Goal: Task Accomplishment & Management: Manage account settings

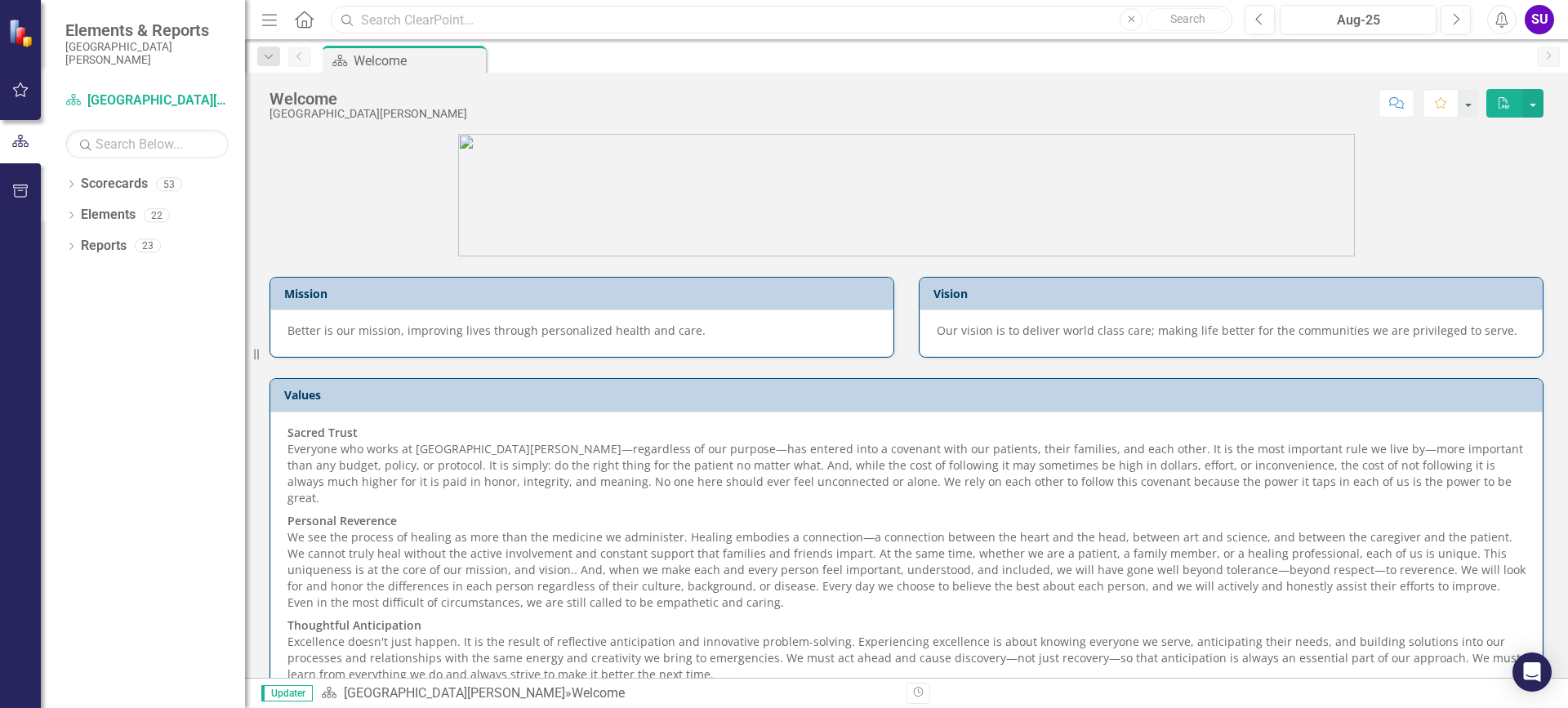
click at [513, 25] on input "text" at bounding box center [781, 20] width 901 height 29
type input "readmissions"
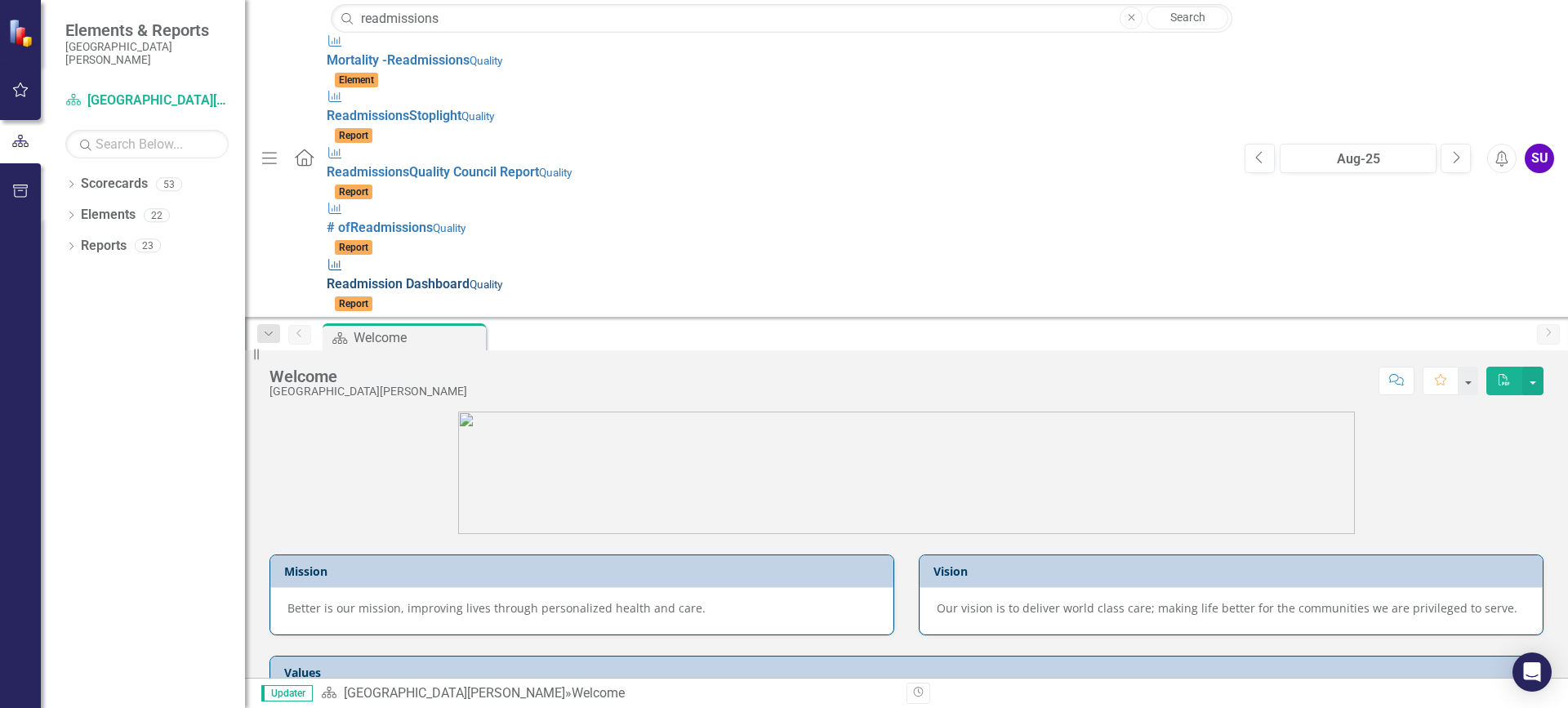
click at [469, 277] on small "Quality" at bounding box center [485, 284] width 33 height 13
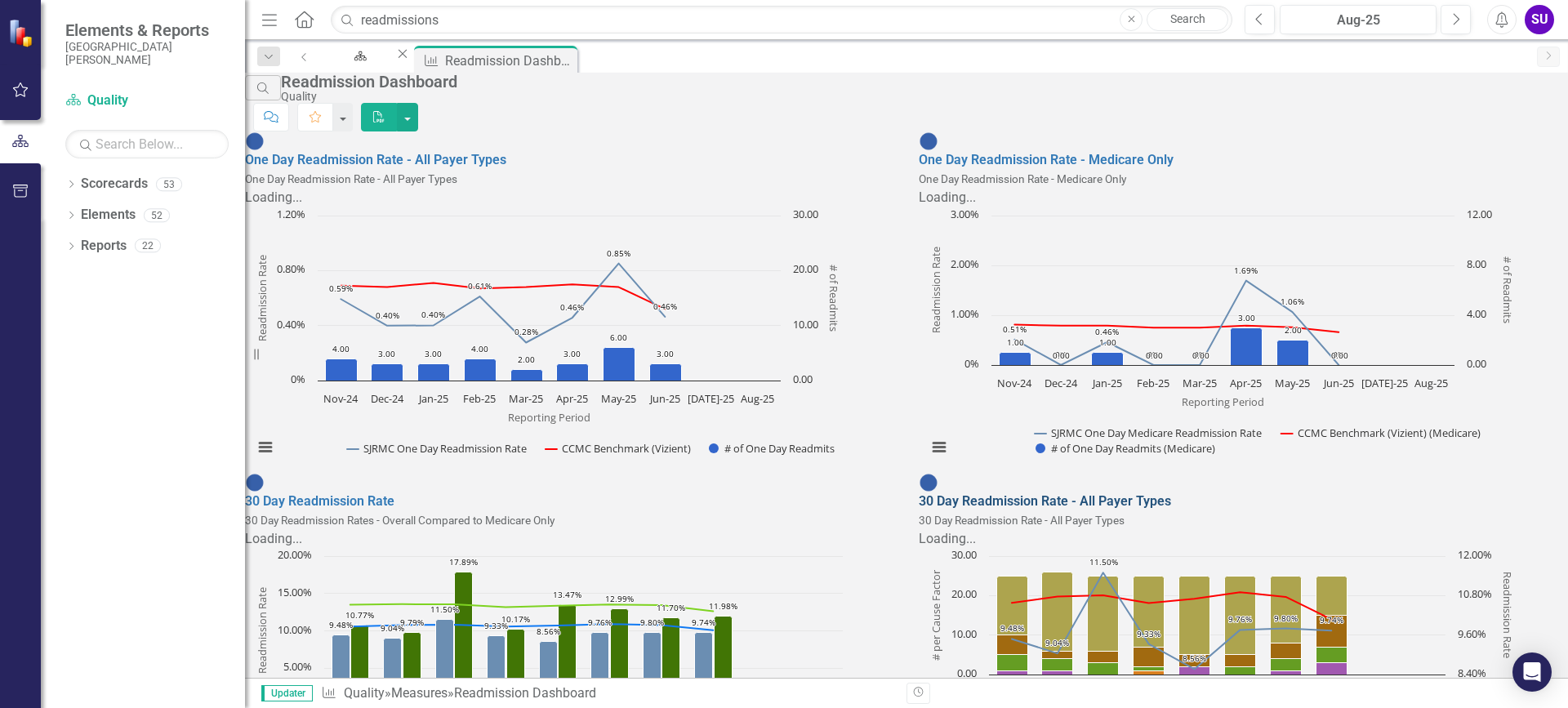
click at [1033, 493] on link "30 Day Readmission Rate - All Payer Types" at bounding box center [1045, 500] width 253 height 16
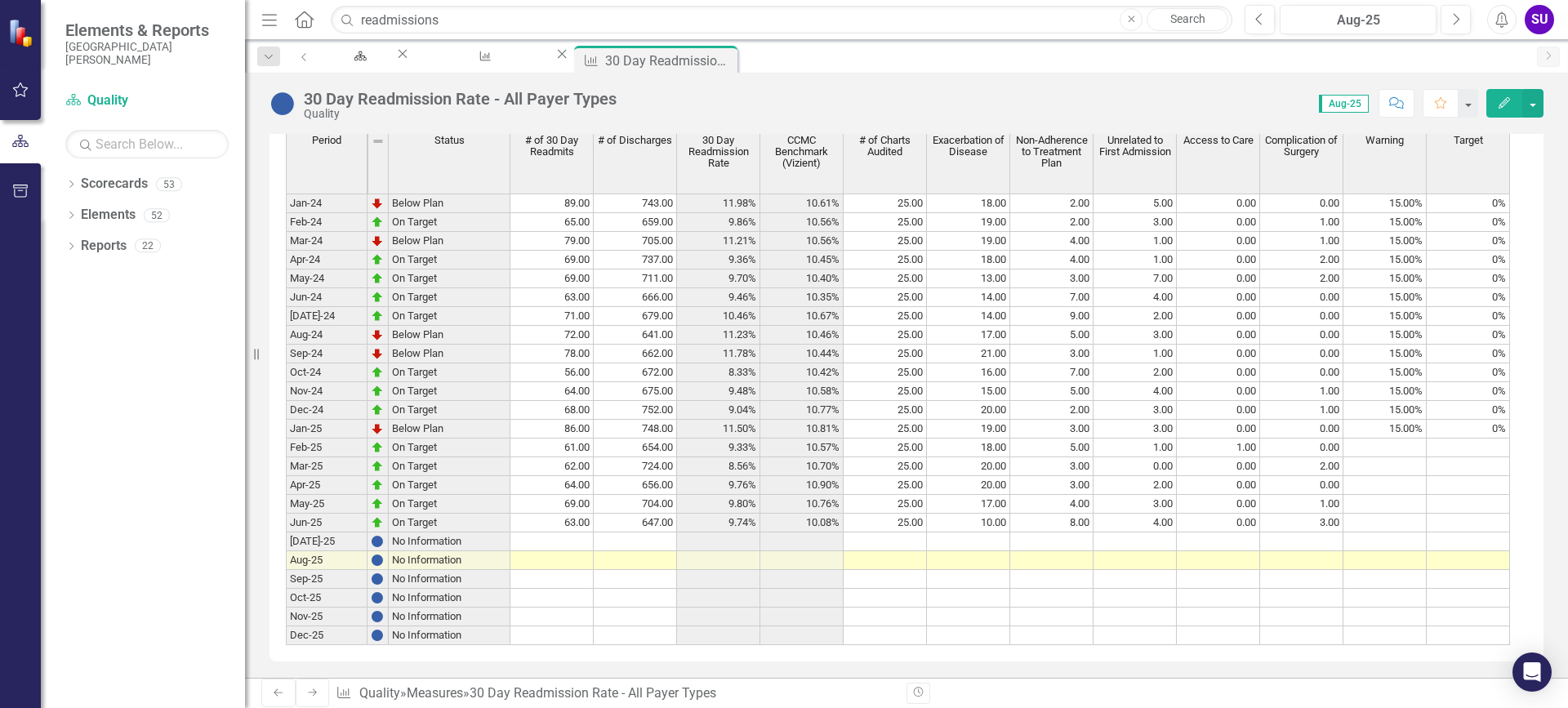
scroll to position [653, 0]
click at [608, 551] on td at bounding box center [636, 541] width 84 height 19
click at [719, 551] on td at bounding box center [718, 541] width 84 height 19
click at [812, 551] on td at bounding box center [802, 541] width 84 height 19
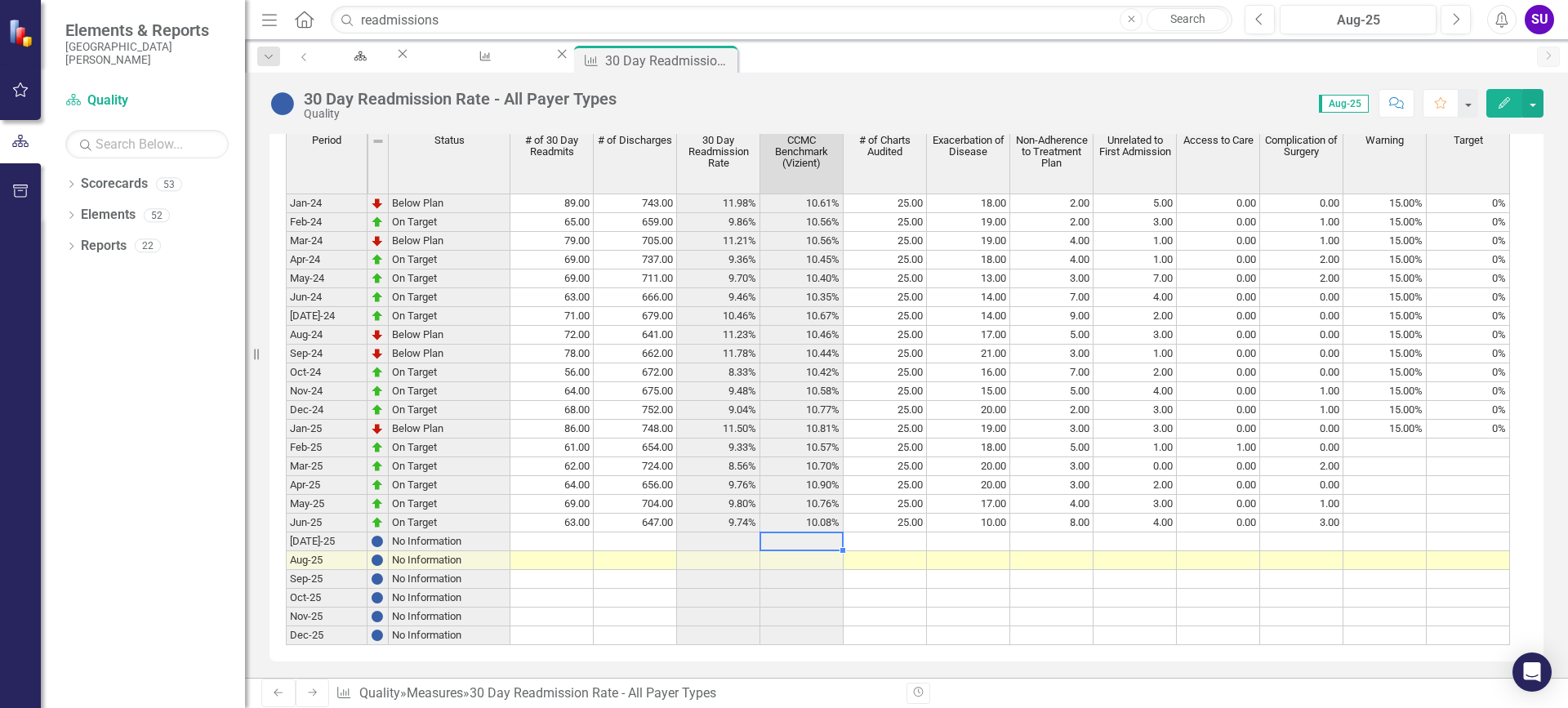
click at [285, 582] on div "Period Status # of 30 Day Readmits # of Discharges 30 Day Readmission Rate CCMC…" at bounding box center [285, 388] width 0 height 513
click at [828, 550] on td at bounding box center [802, 541] width 84 height 19
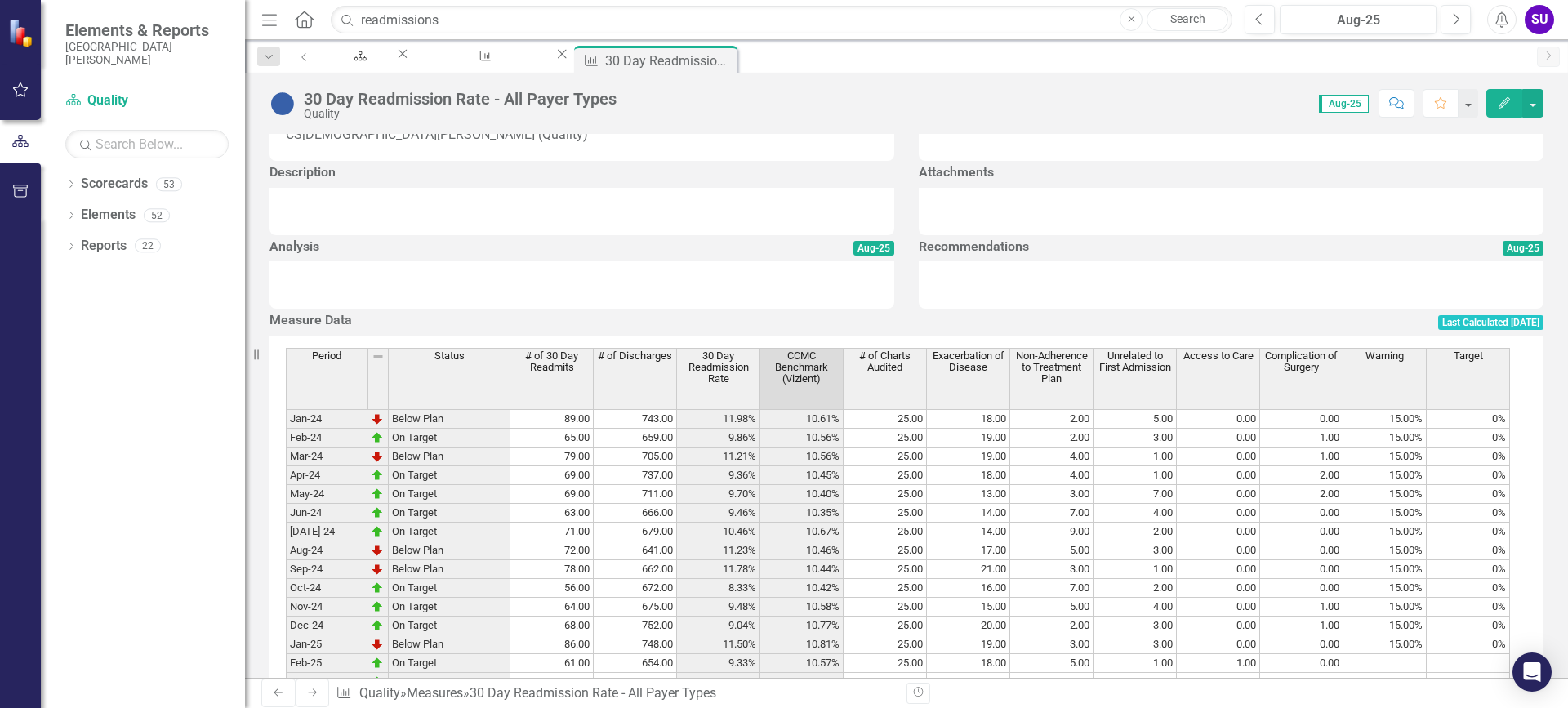
scroll to position [245, 0]
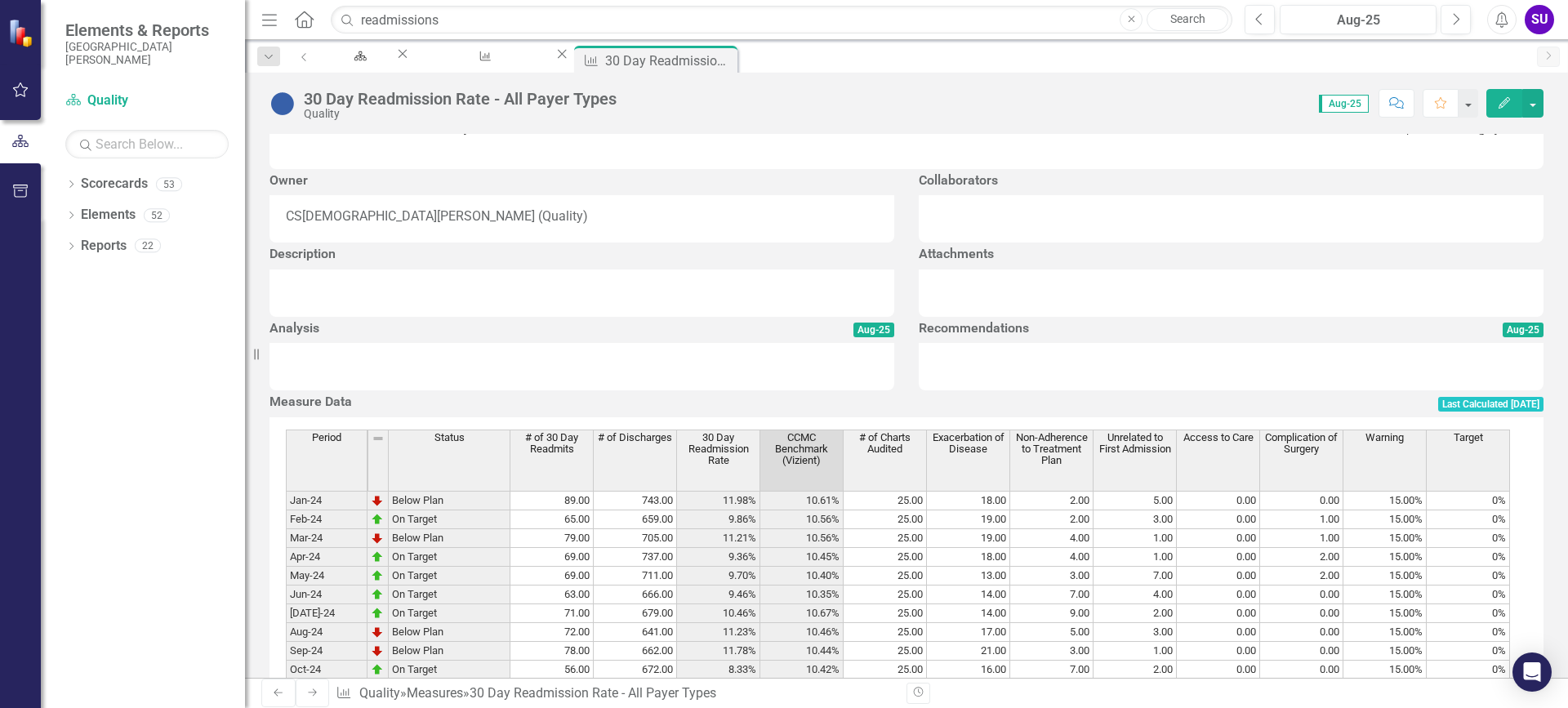
click at [1351, 103] on span "Aug-25" at bounding box center [1343, 103] width 50 height 18
click at [539, 62] on div "Readmission Dashboard" at bounding box center [482, 71] width 113 height 21
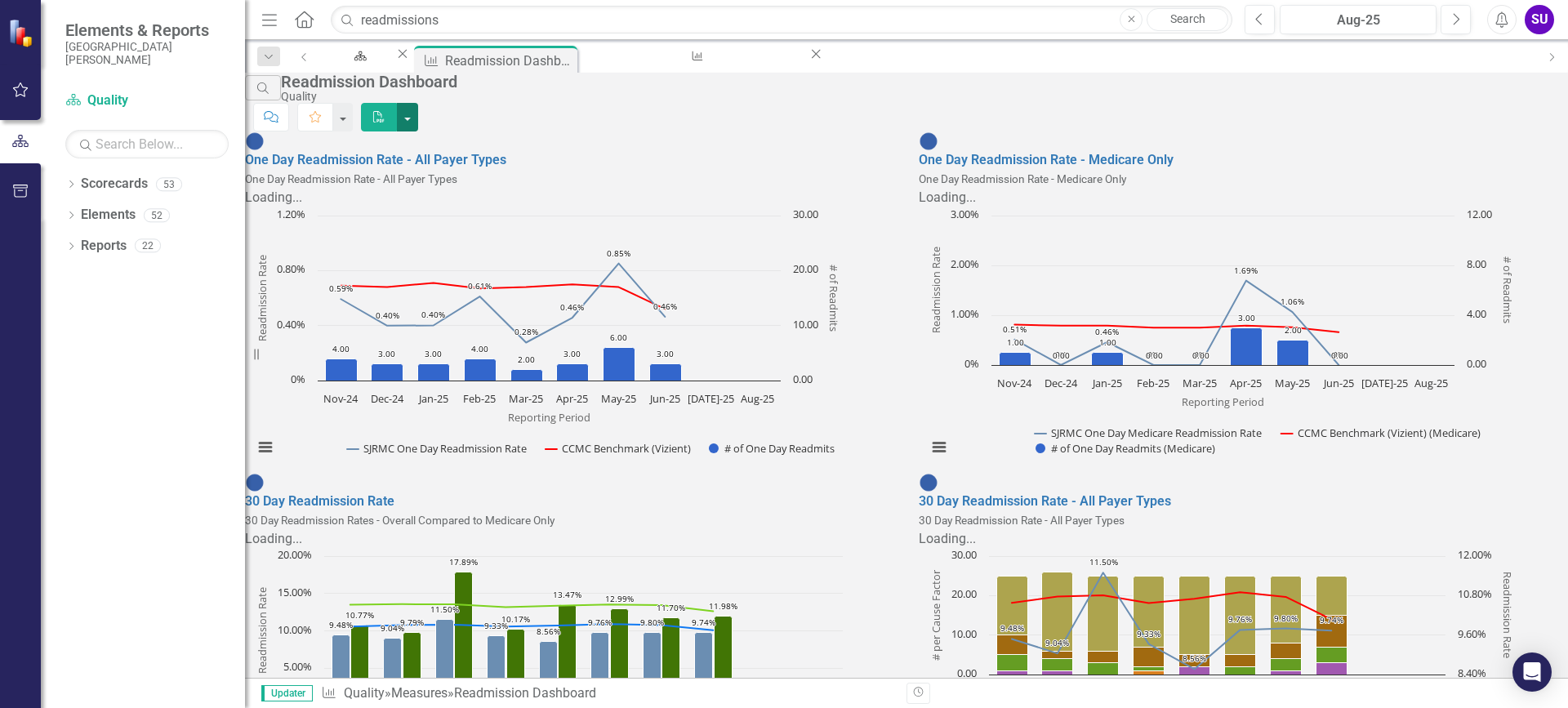
click at [418, 105] on button "button" at bounding box center [408, 116] width 21 height 29
click at [724, 62] on div "30 Day Readmission Rate - All Payer Types" at bounding box center [694, 71] width 198 height 21
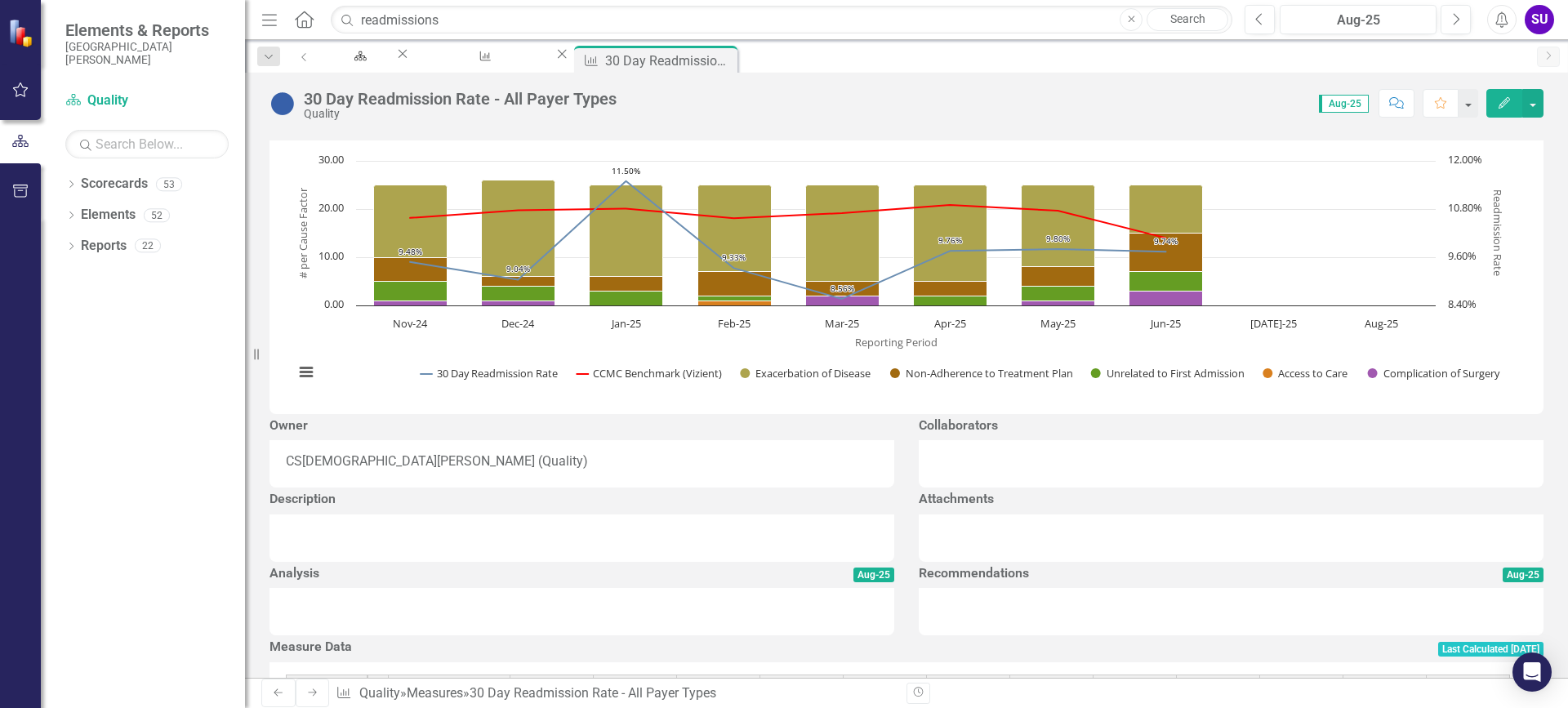
click at [1356, 101] on span "Aug-25" at bounding box center [1343, 103] width 50 height 18
click at [1357, 104] on span "Aug-25" at bounding box center [1343, 103] width 50 height 18
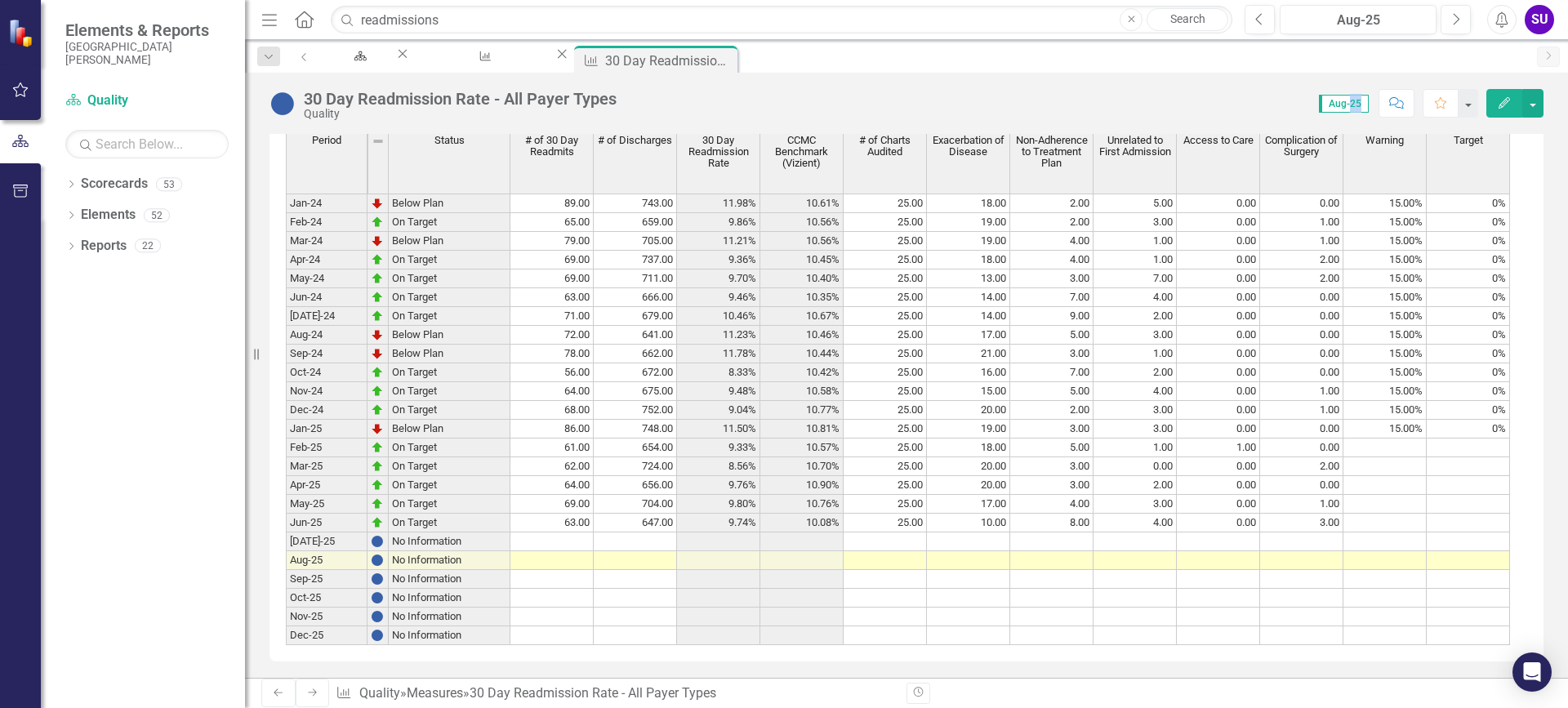
scroll to position [675, 0]
click at [285, 542] on div "Period Status # of 30 Day Readmits # of Discharges 30 Day Readmission Rate CCMC…" at bounding box center [285, 388] width 0 height 513
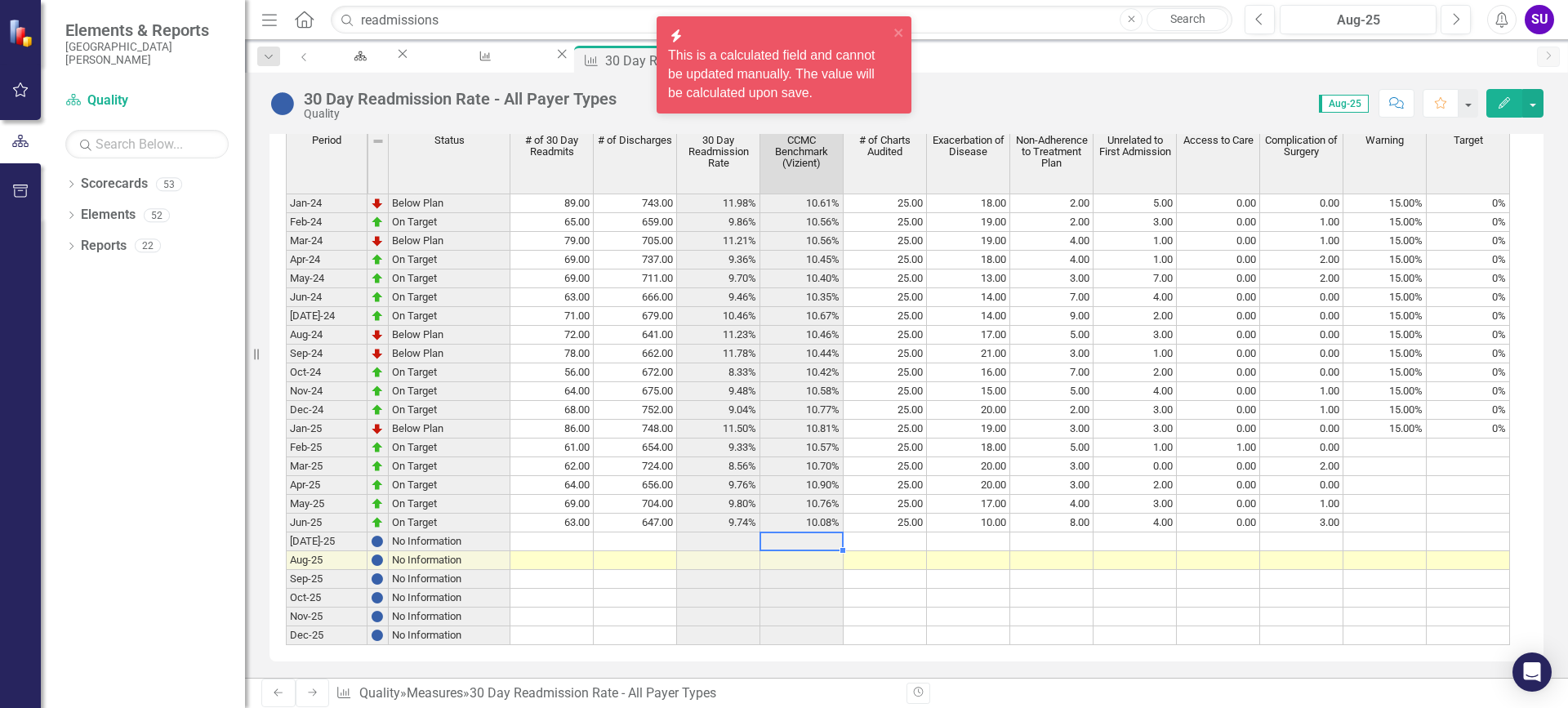
click at [289, 534] on td "[DATE]-25" at bounding box center [326, 541] width 82 height 19
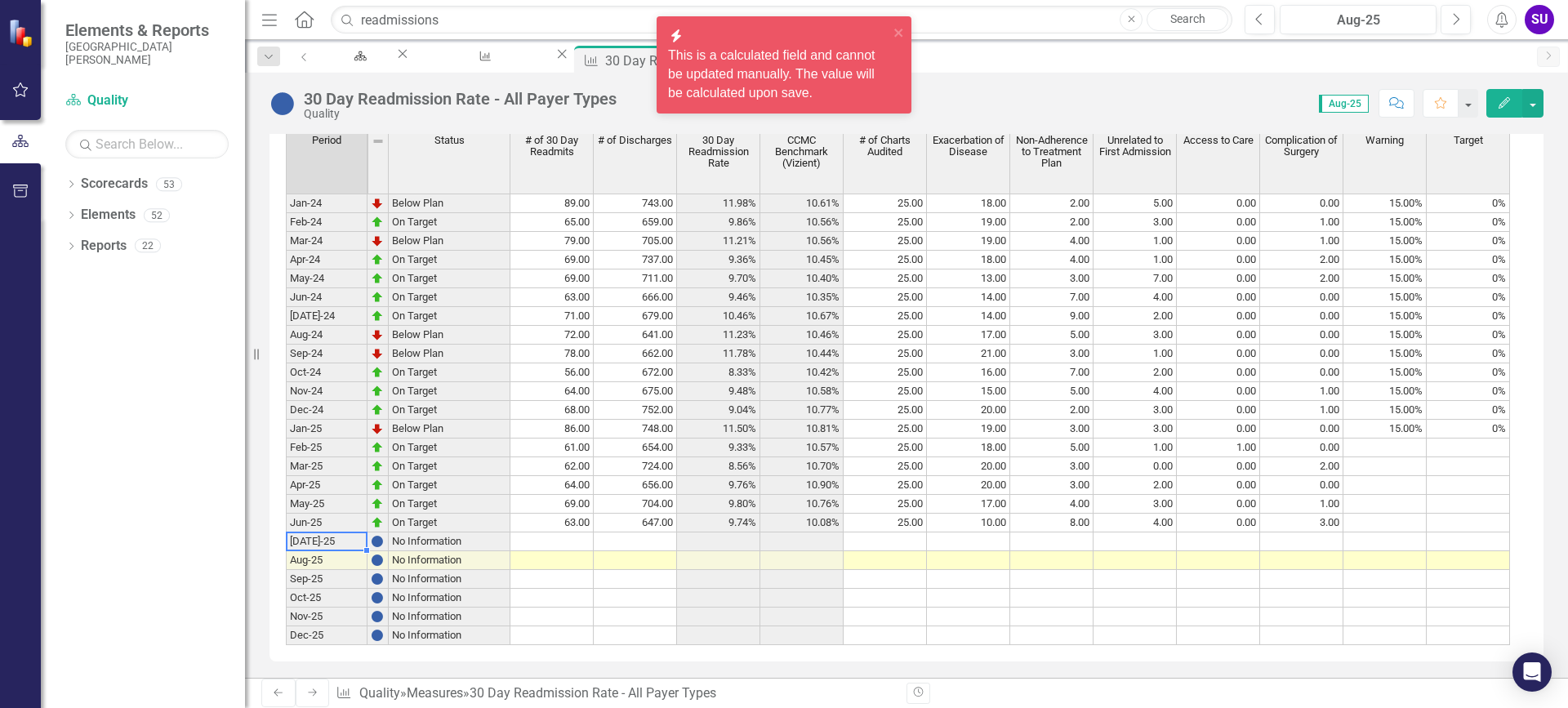
click at [316, 532] on td "[DATE]-25" at bounding box center [326, 541] width 82 height 19
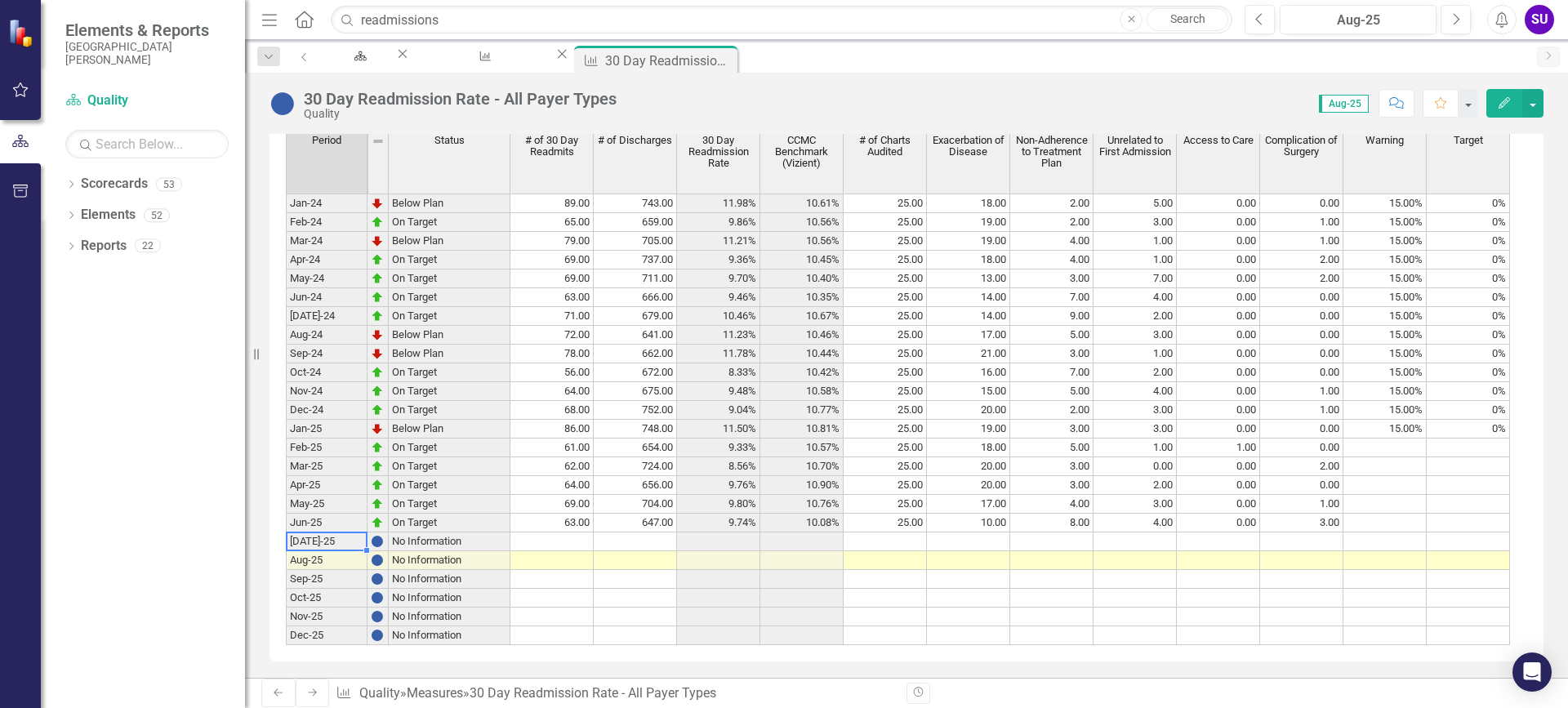
click at [809, 551] on td at bounding box center [802, 560] width 84 height 19
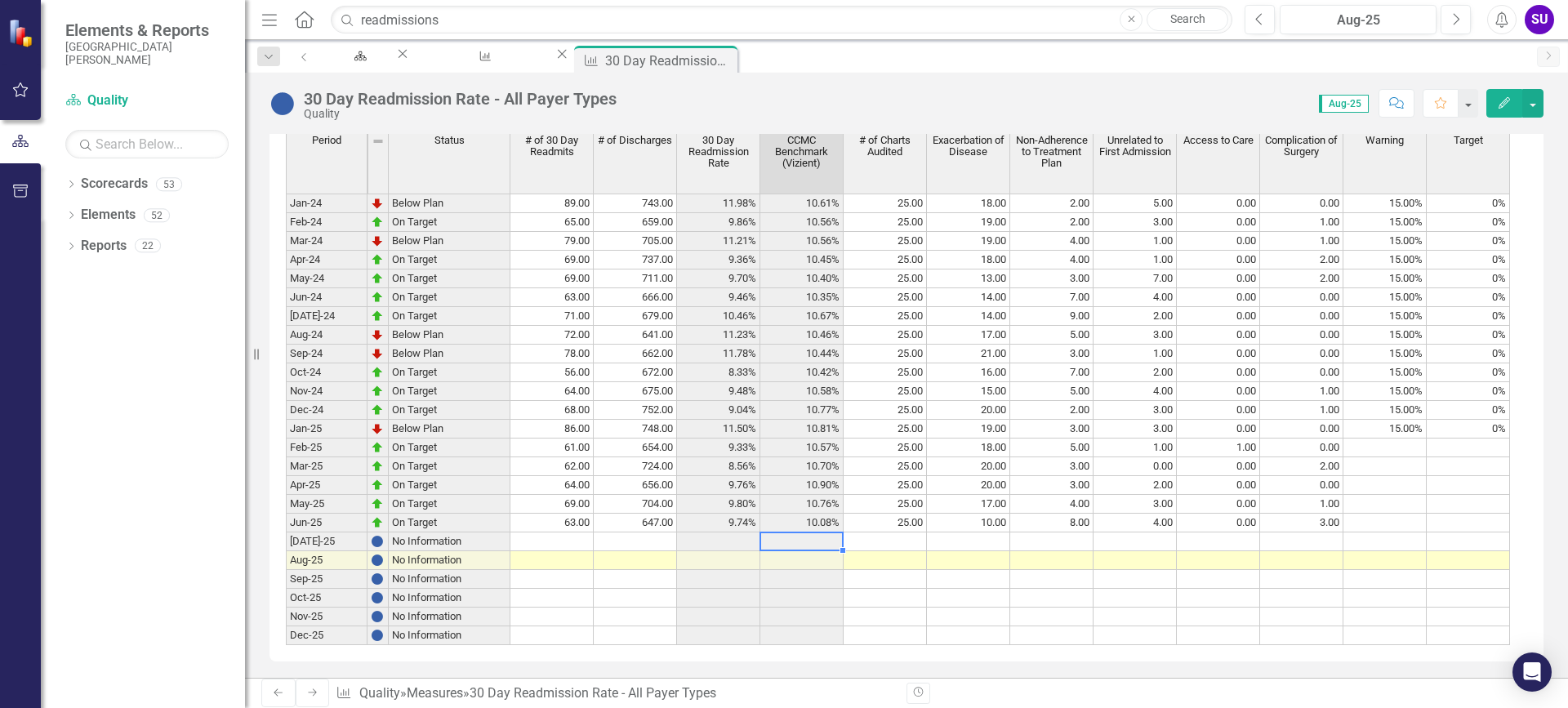
click at [833, 539] on td at bounding box center [802, 541] width 84 height 19
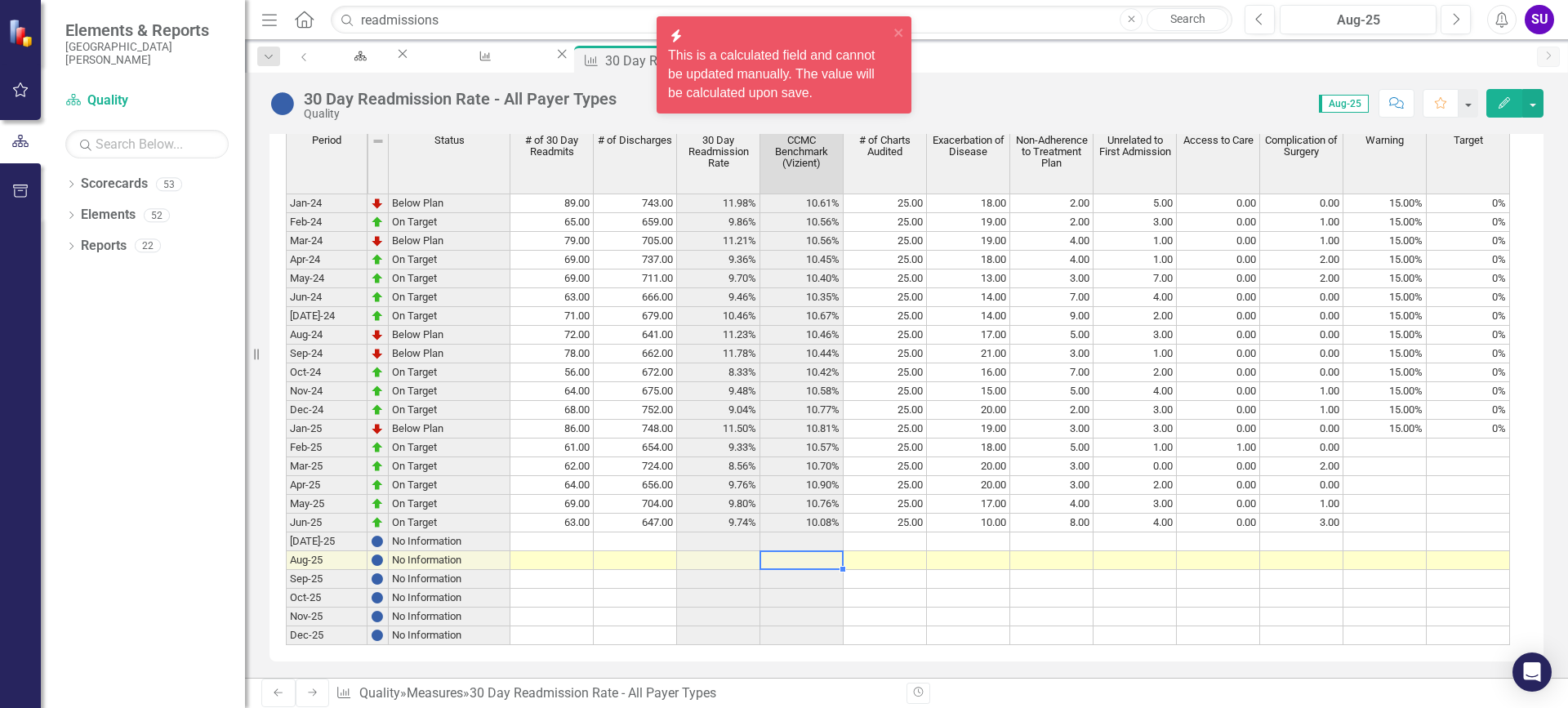
click at [831, 556] on td at bounding box center [802, 560] width 84 height 19
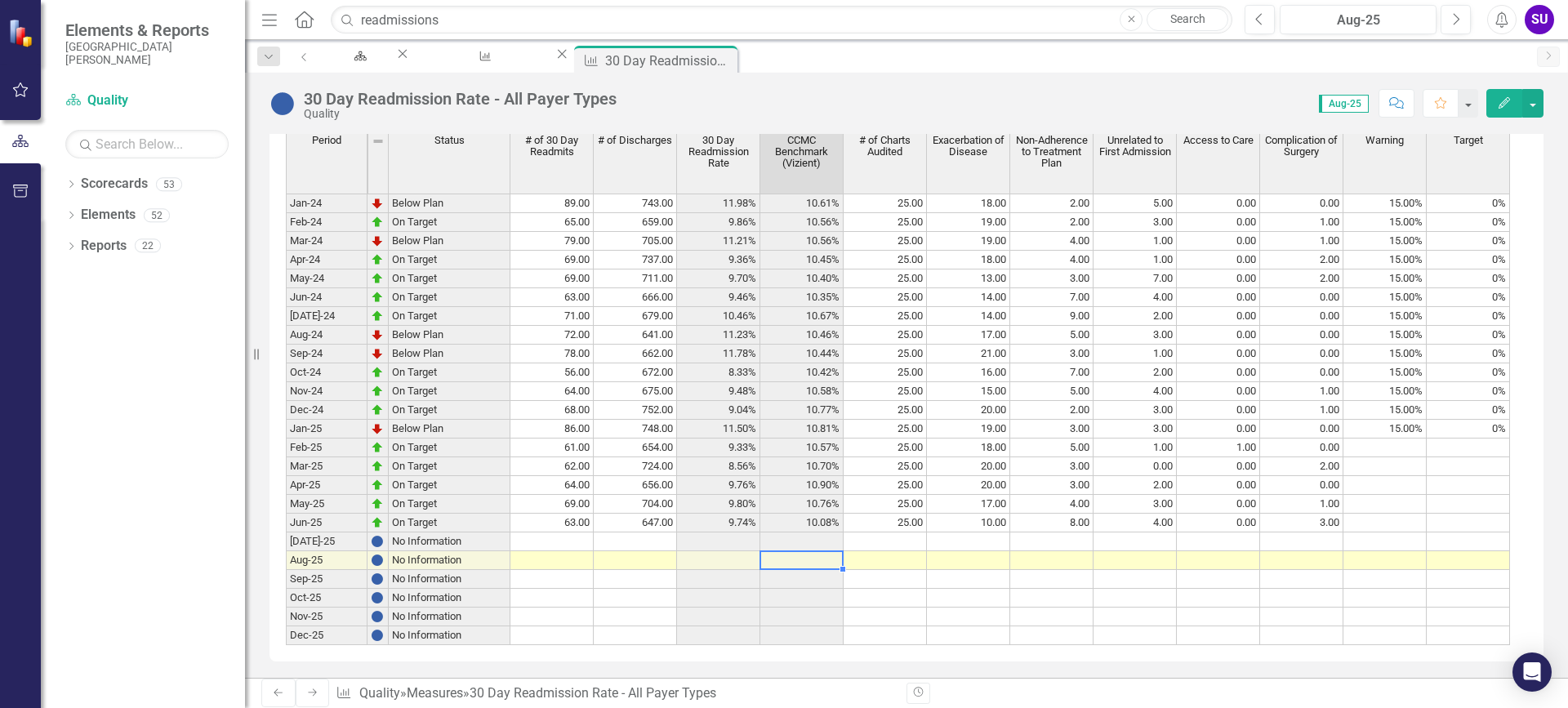
click at [905, 533] on td at bounding box center [885, 541] width 84 height 19
click at [826, 536] on td at bounding box center [802, 541] width 84 height 19
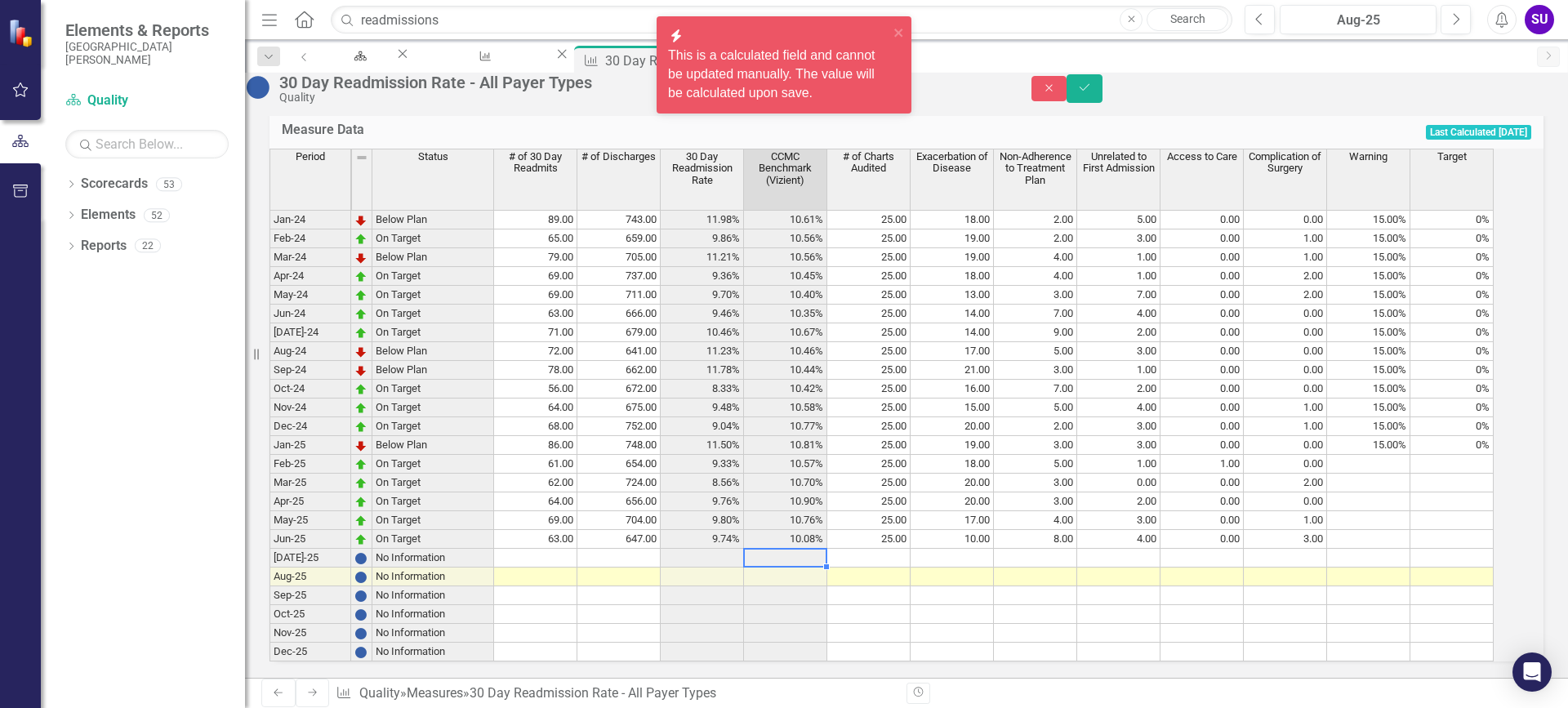
scroll to position [684, 0]
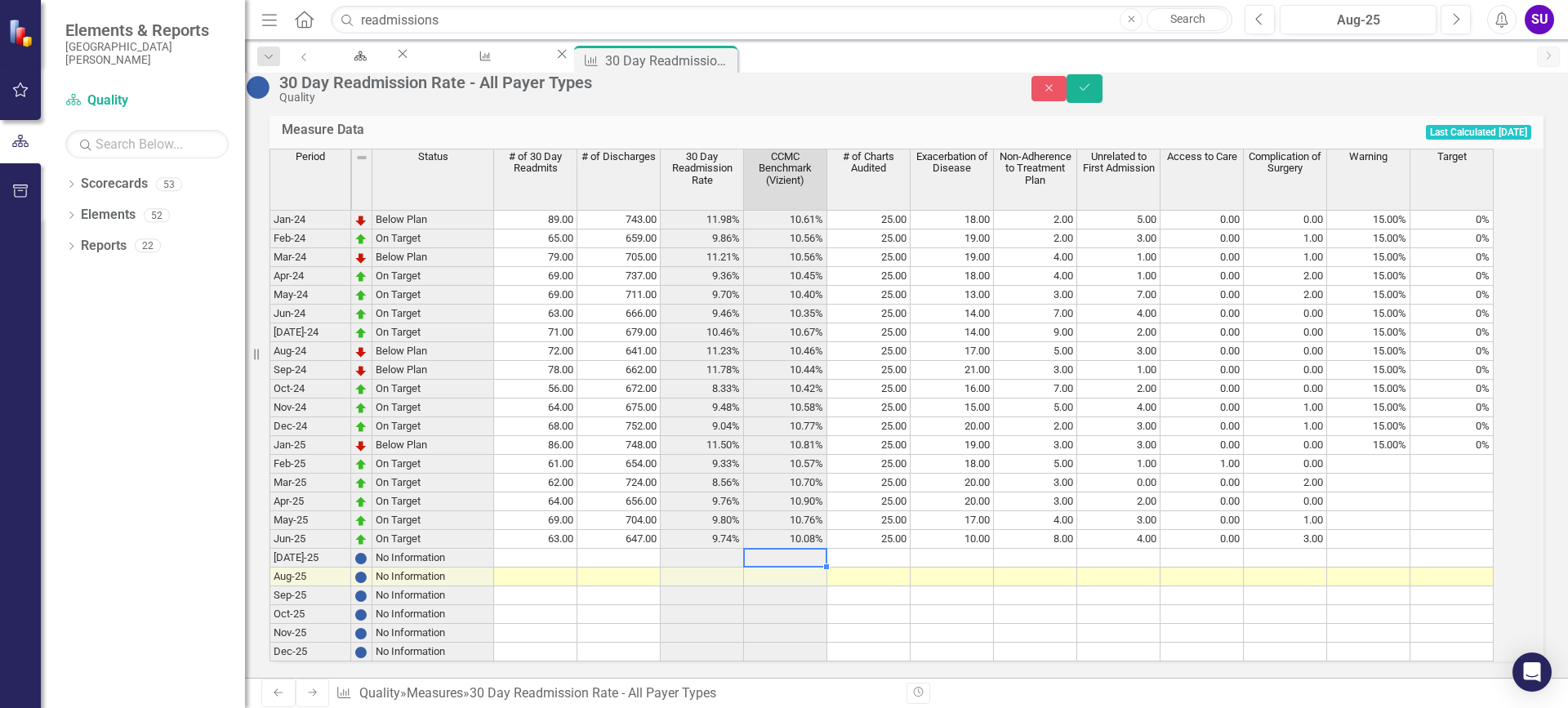
click at [577, 549] on td at bounding box center [536, 558] width 84 height 19
click at [539, 62] on div "Readmission Dashboard" at bounding box center [482, 71] width 113 height 21
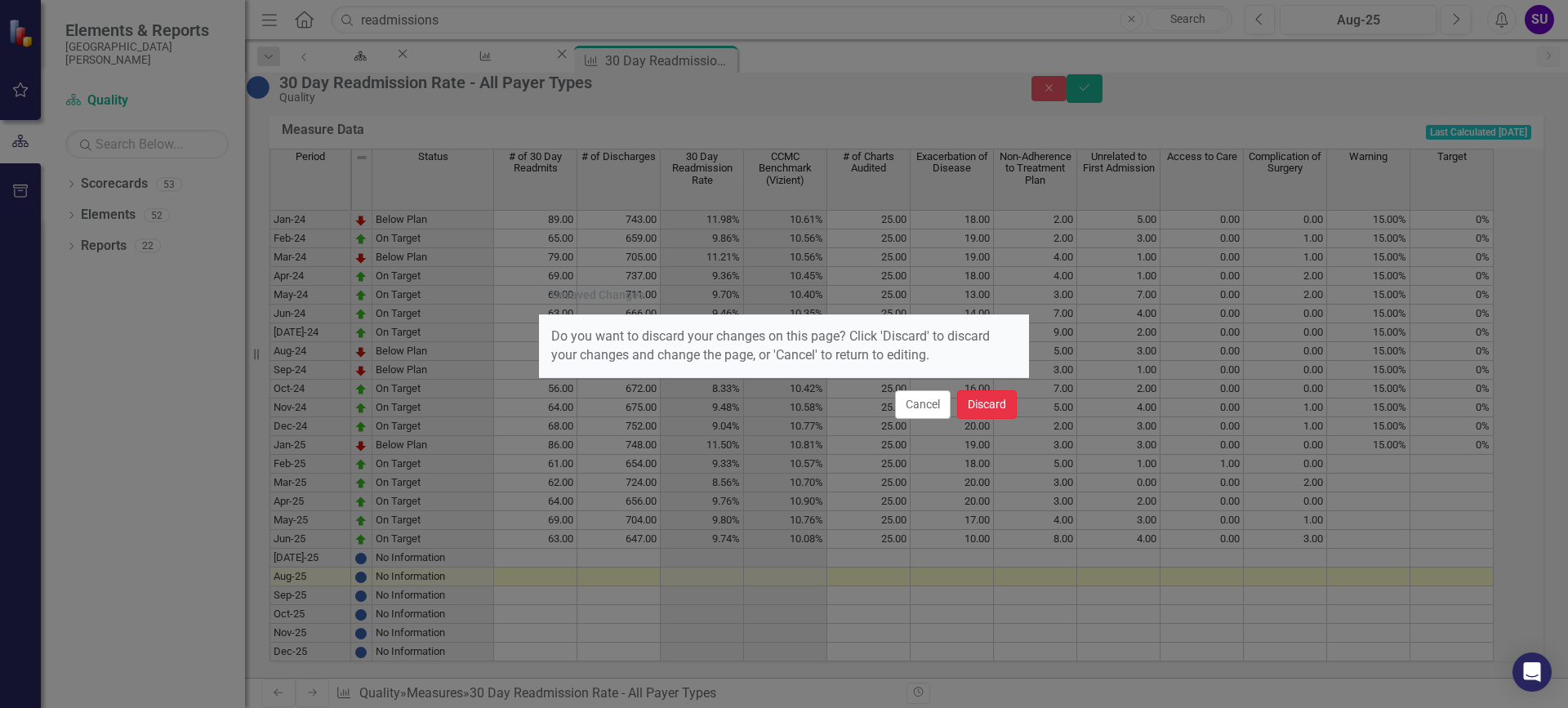
click at [981, 400] on button "Discard" at bounding box center [987, 404] width 60 height 29
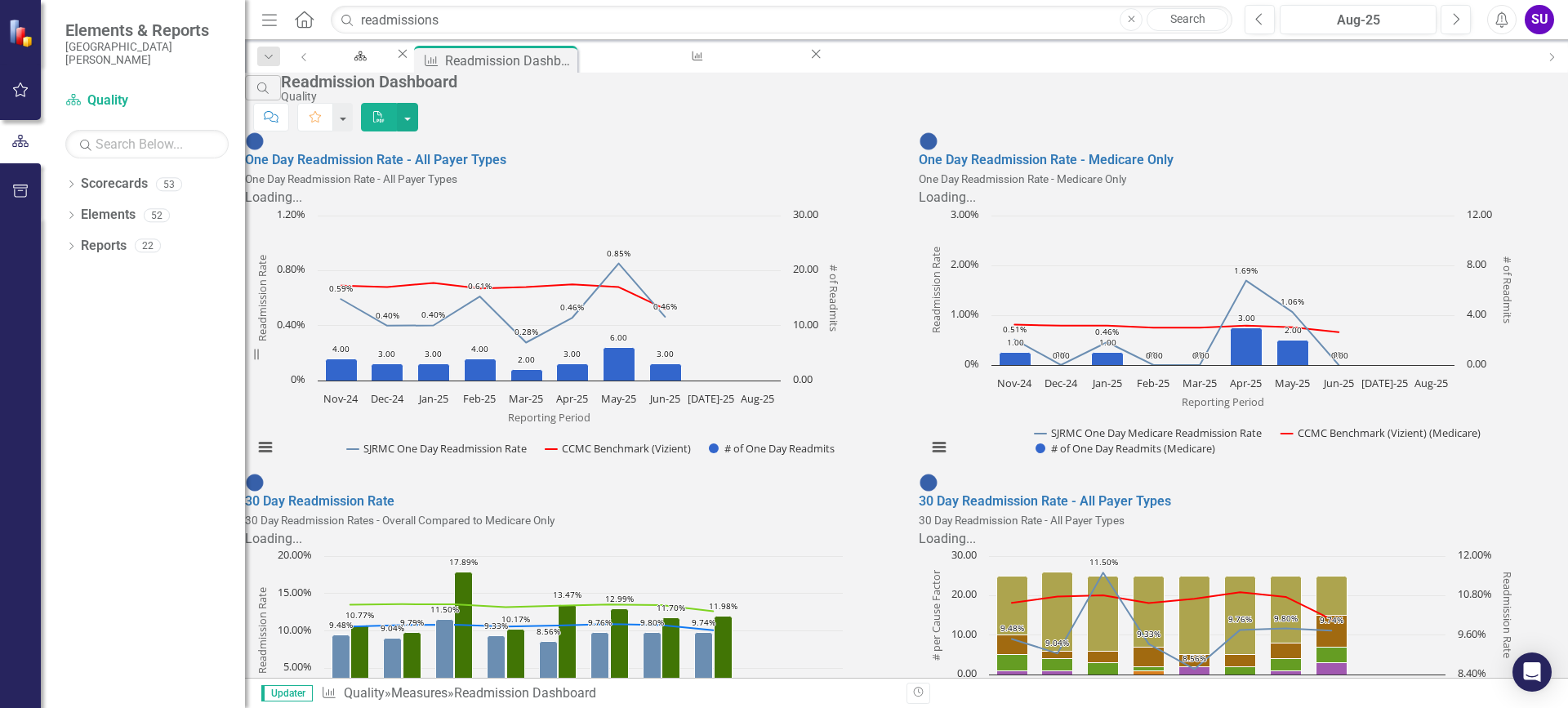
scroll to position [163, 0]
click at [394, 493] on link "30 Day Readmission Rate" at bounding box center [320, 500] width 149 height 16
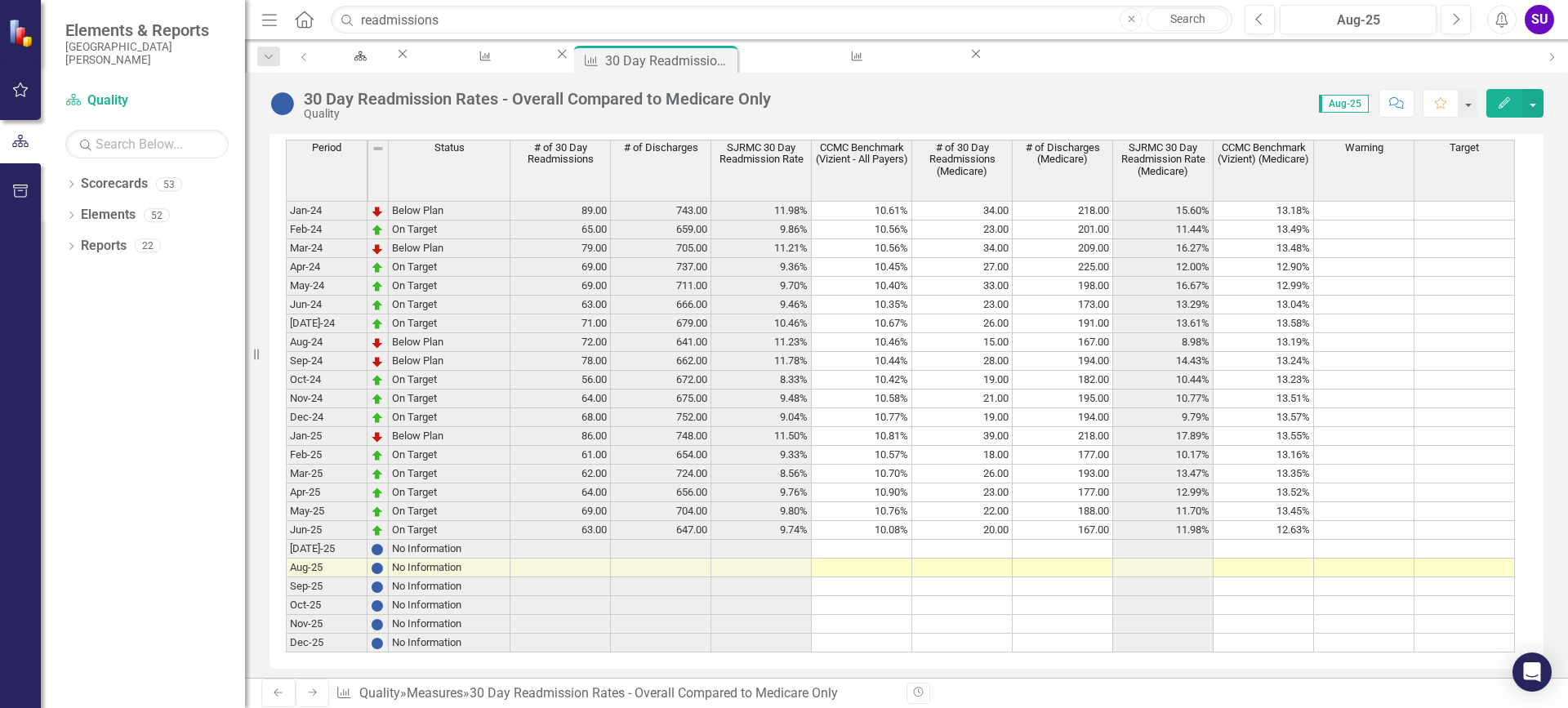
scroll to position [653, 0]
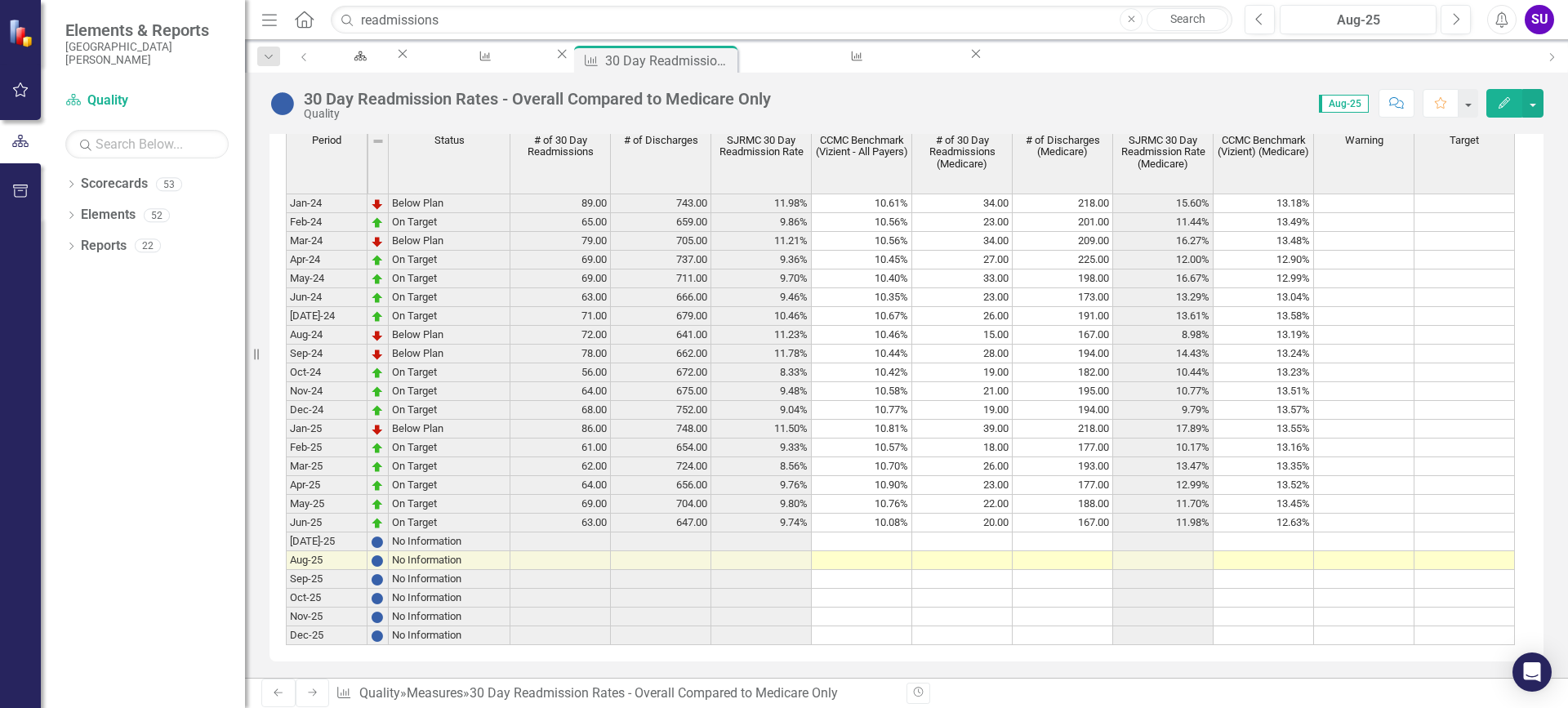
click at [886, 551] on td at bounding box center [862, 541] width 100 height 19
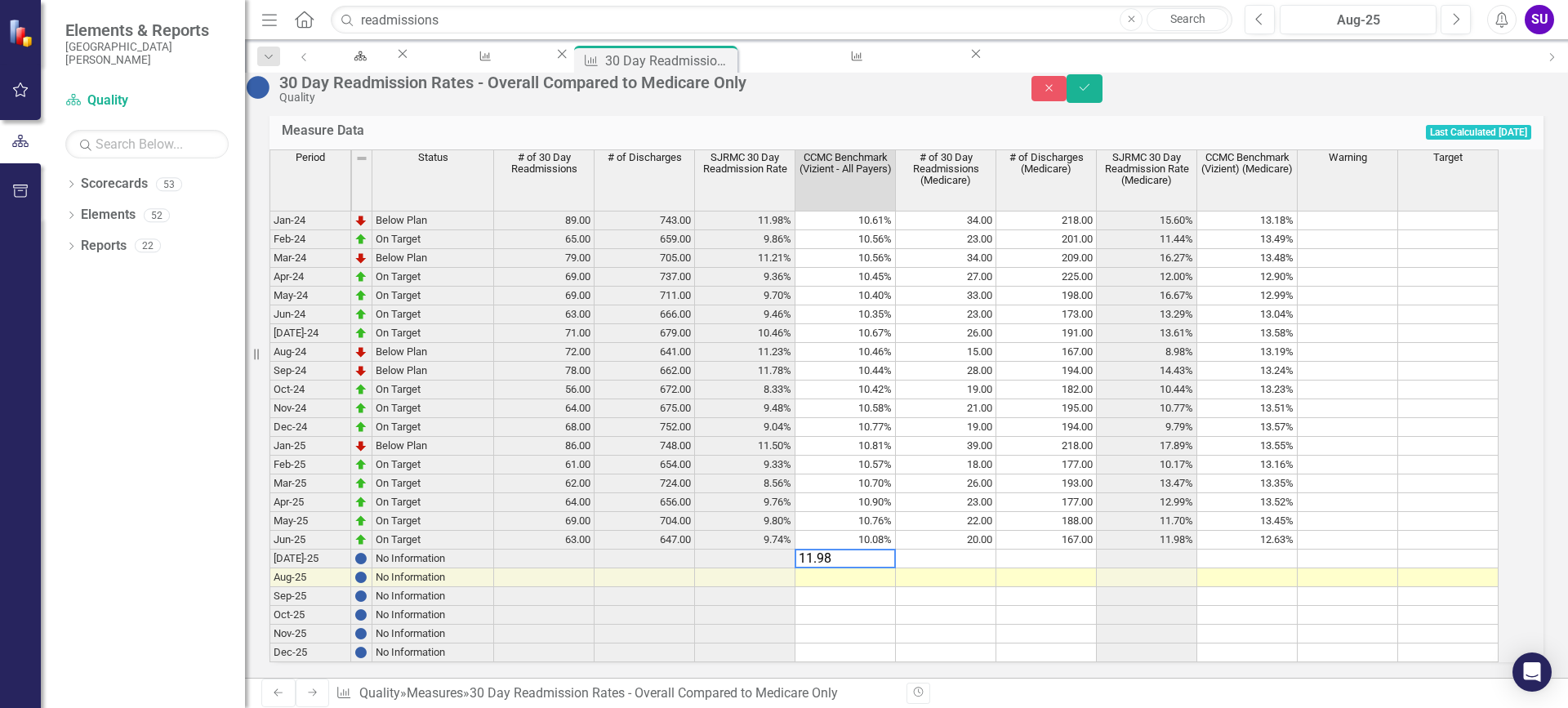
click at [883, 550] on td "10.08%" at bounding box center [846, 540] width 100 height 19
click at [891, 550] on td "10.08%" at bounding box center [846, 540] width 100 height 19
click at [896, 531] on td "10.76%" at bounding box center [846, 521] width 100 height 19
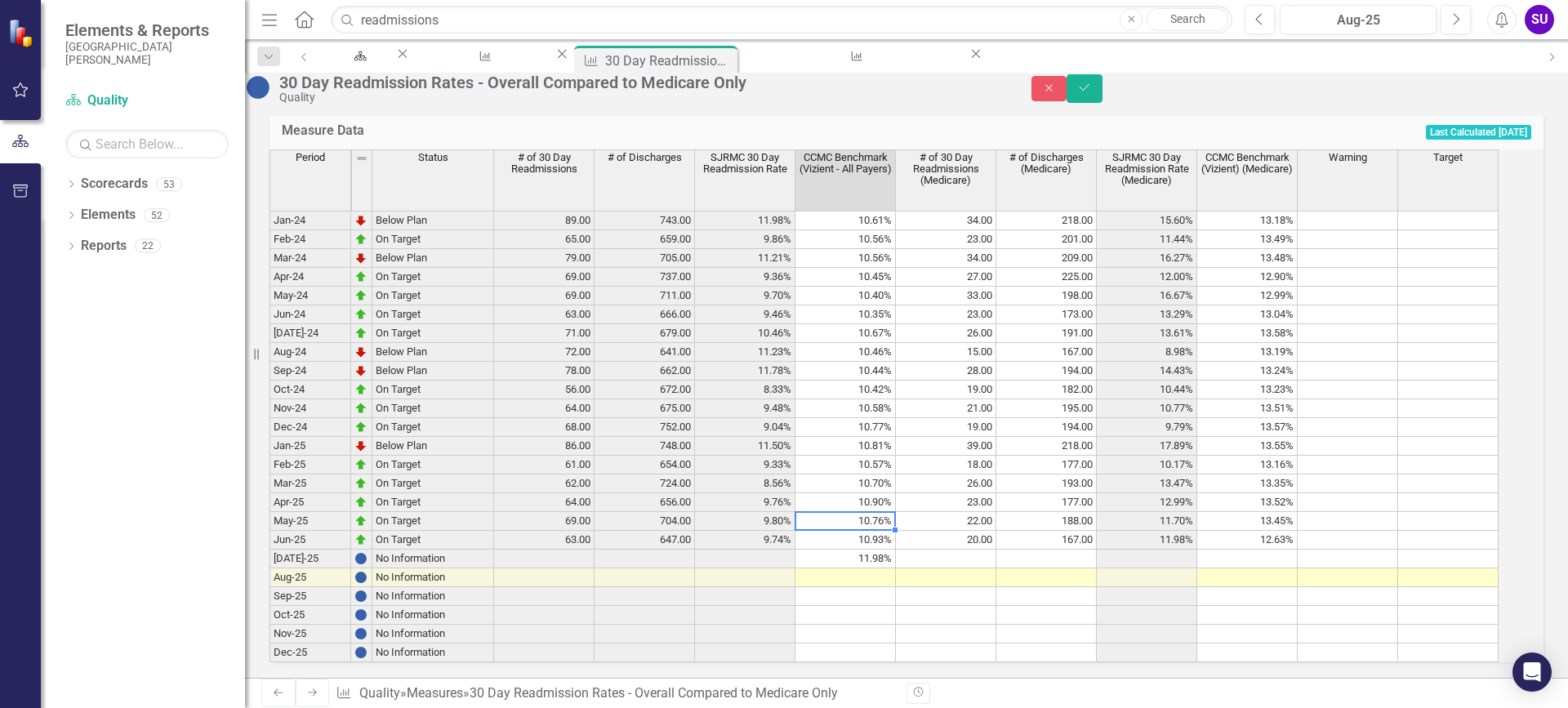
click at [896, 531] on td "10.76%" at bounding box center [846, 521] width 100 height 19
click at [877, 512] on td "10.90%" at bounding box center [846, 502] width 100 height 19
type textarea "1"
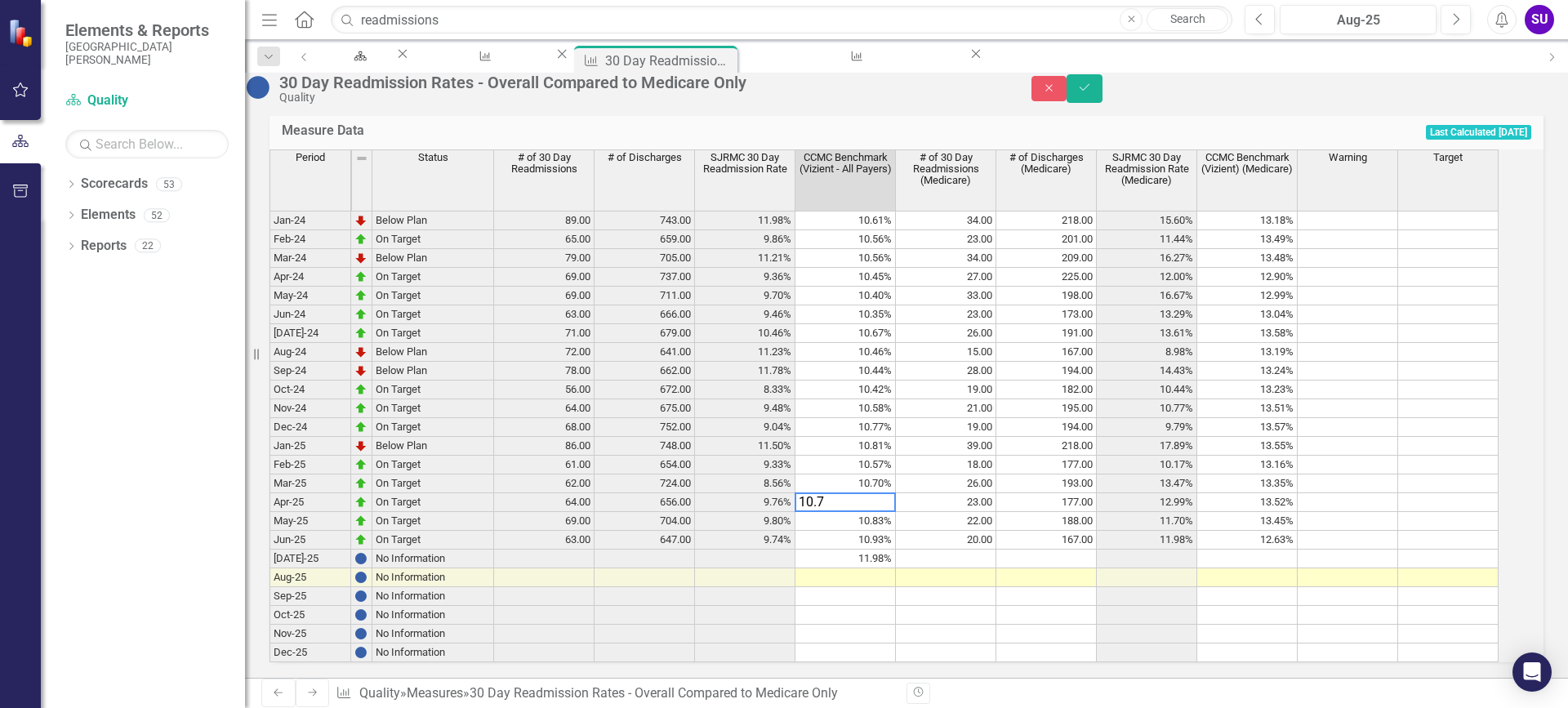
click at [879, 493] on td "10.70%" at bounding box center [846, 483] width 100 height 19
click at [882, 493] on td "10.70%" at bounding box center [846, 483] width 100 height 19
click at [826, 493] on textarea "10.7" at bounding box center [845, 483] width 101 height 20
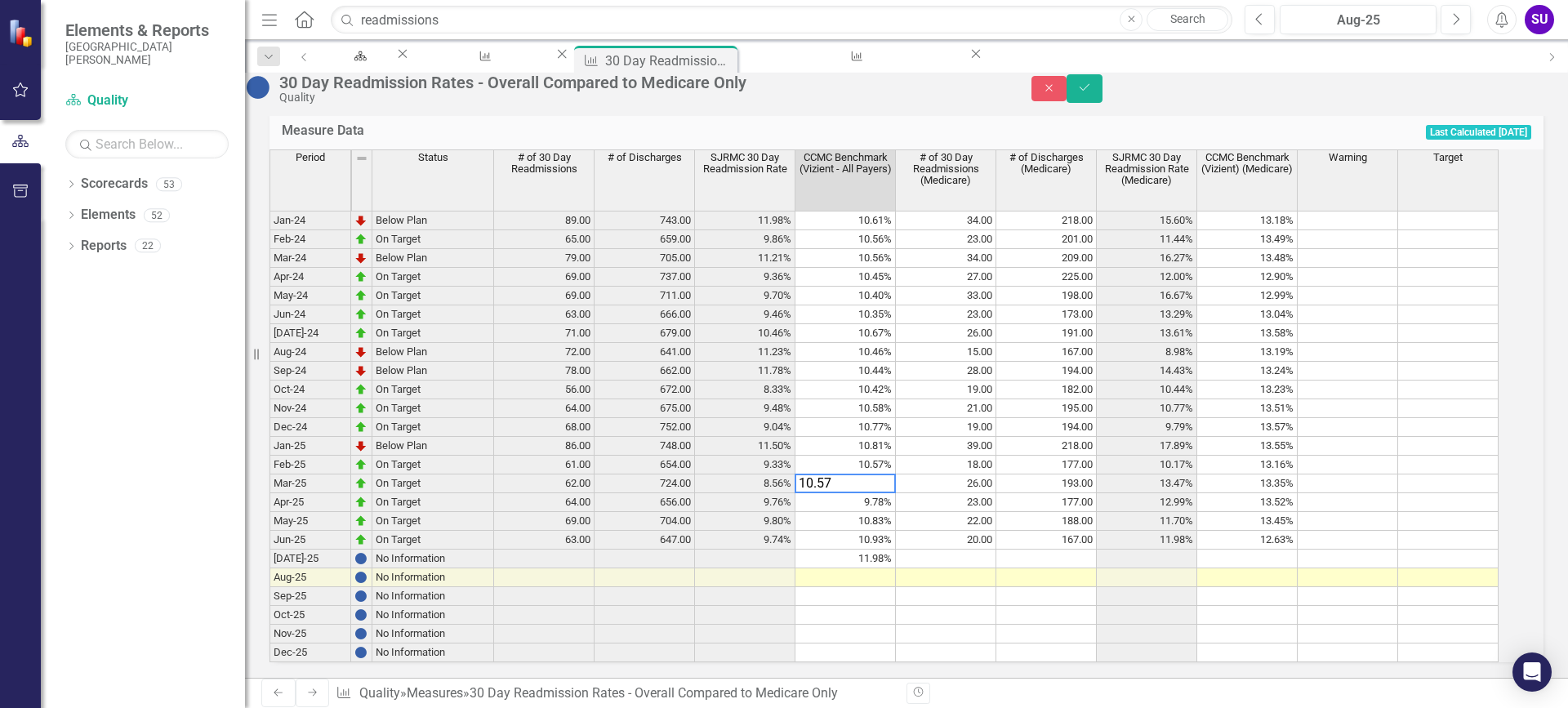
click at [874, 474] on td "10.57%" at bounding box center [846, 465] width 100 height 19
click at [875, 474] on td "10.57%" at bounding box center [846, 465] width 100 height 19
type textarea "10.83"
click at [896, 531] on td "10.83%" at bounding box center [846, 521] width 100 height 19
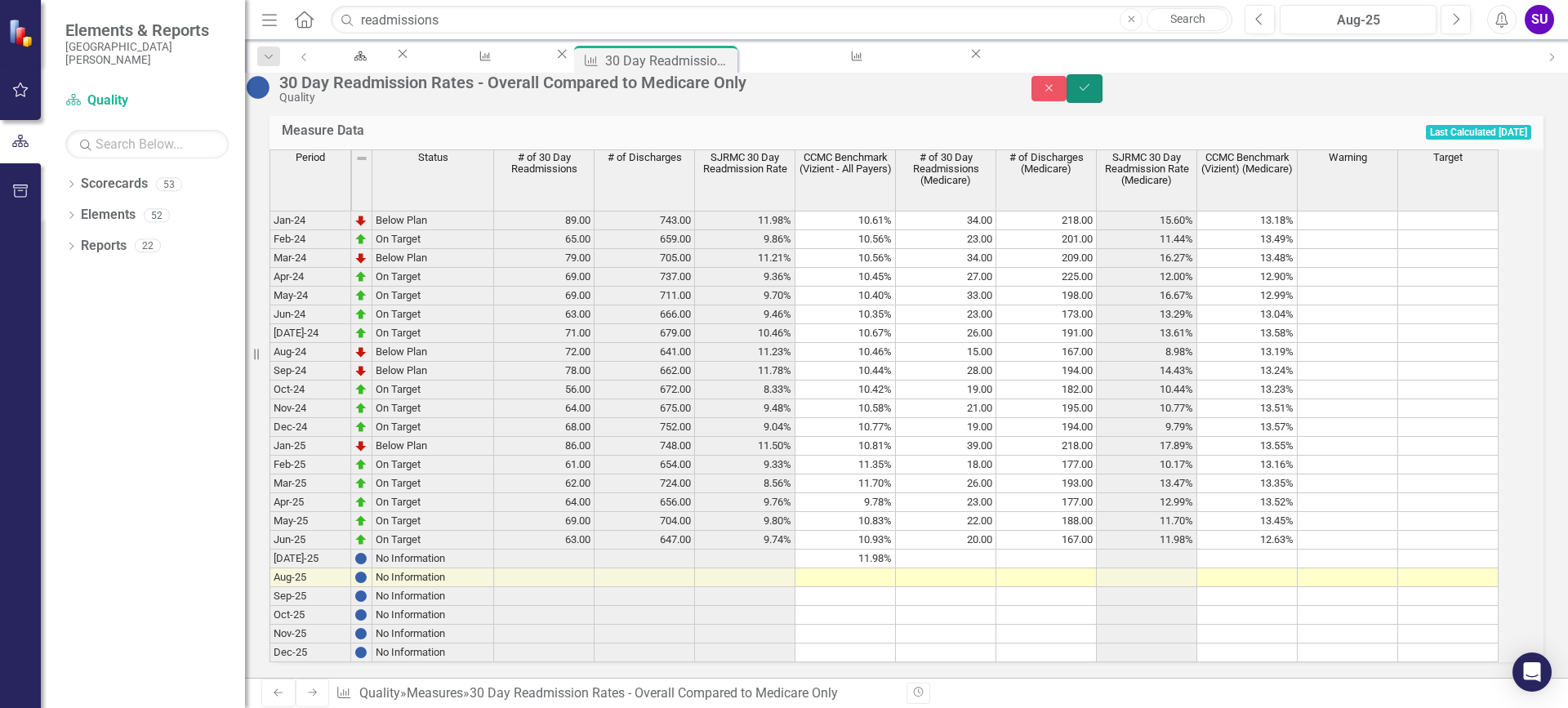
click at [1092, 93] on icon "Save" at bounding box center [1084, 88] width 15 height 11
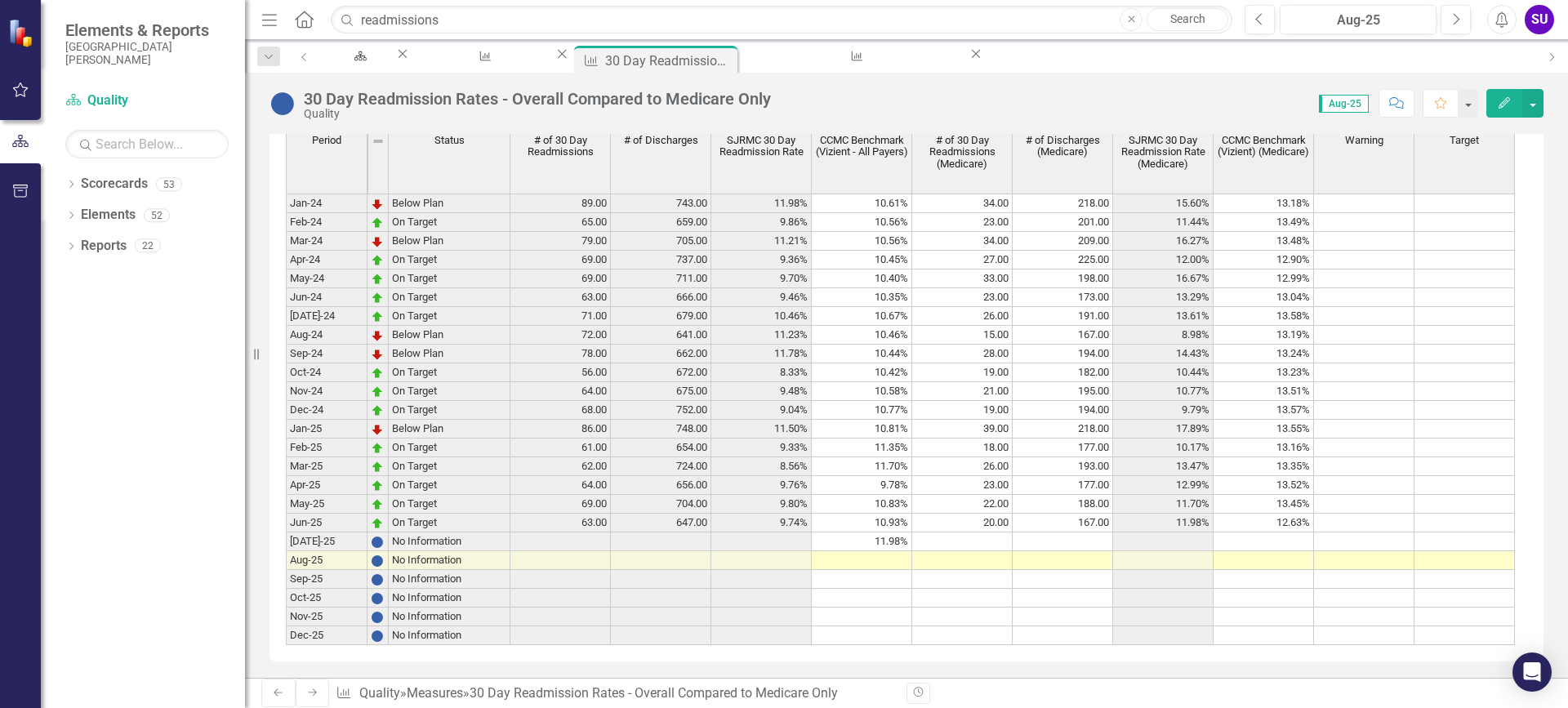
scroll to position [712, 0]
click at [285, 533] on div "Period Status # of 30 Day Readmissions # of Discharges SJRMC 30 Day Readmission…" at bounding box center [285, 388] width 0 height 513
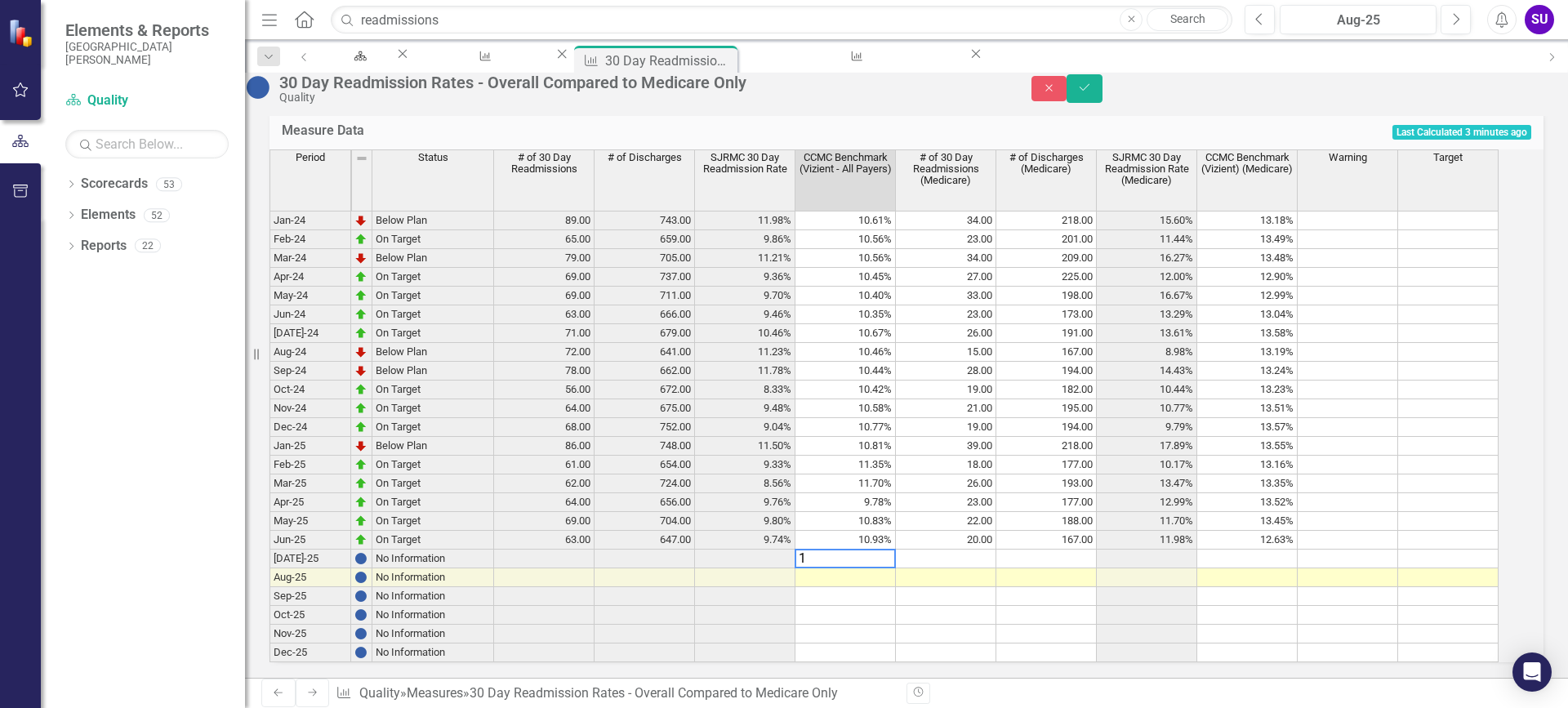
scroll to position [722, 0]
click at [896, 531] on td "10.93%" at bounding box center [846, 540] width 100 height 19
click at [874, 512] on td "10.83%" at bounding box center [846, 521] width 100 height 19
click at [886, 493] on td "9.78%" at bounding box center [846, 502] width 100 height 19
click at [884, 474] on td "11.70%" at bounding box center [846, 483] width 100 height 19
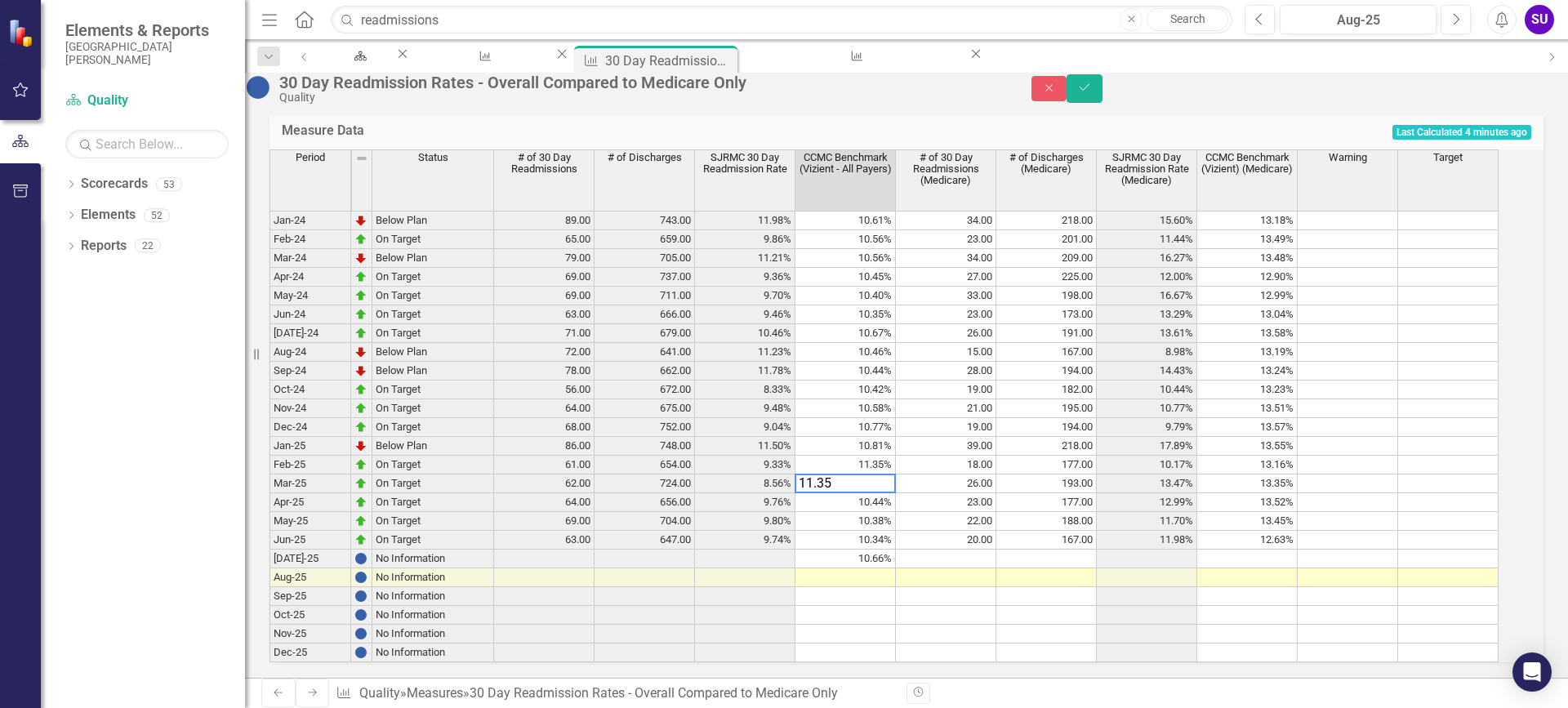
click at [885, 456] on td "11.35%" at bounding box center [846, 465] width 100 height 19
type textarea "10.53"
click at [270, 527] on div "Period Status # of 30 Day Readmissions # of Discharges SJRMC 30 Day Readmission…" at bounding box center [270, 405] width 0 height 513
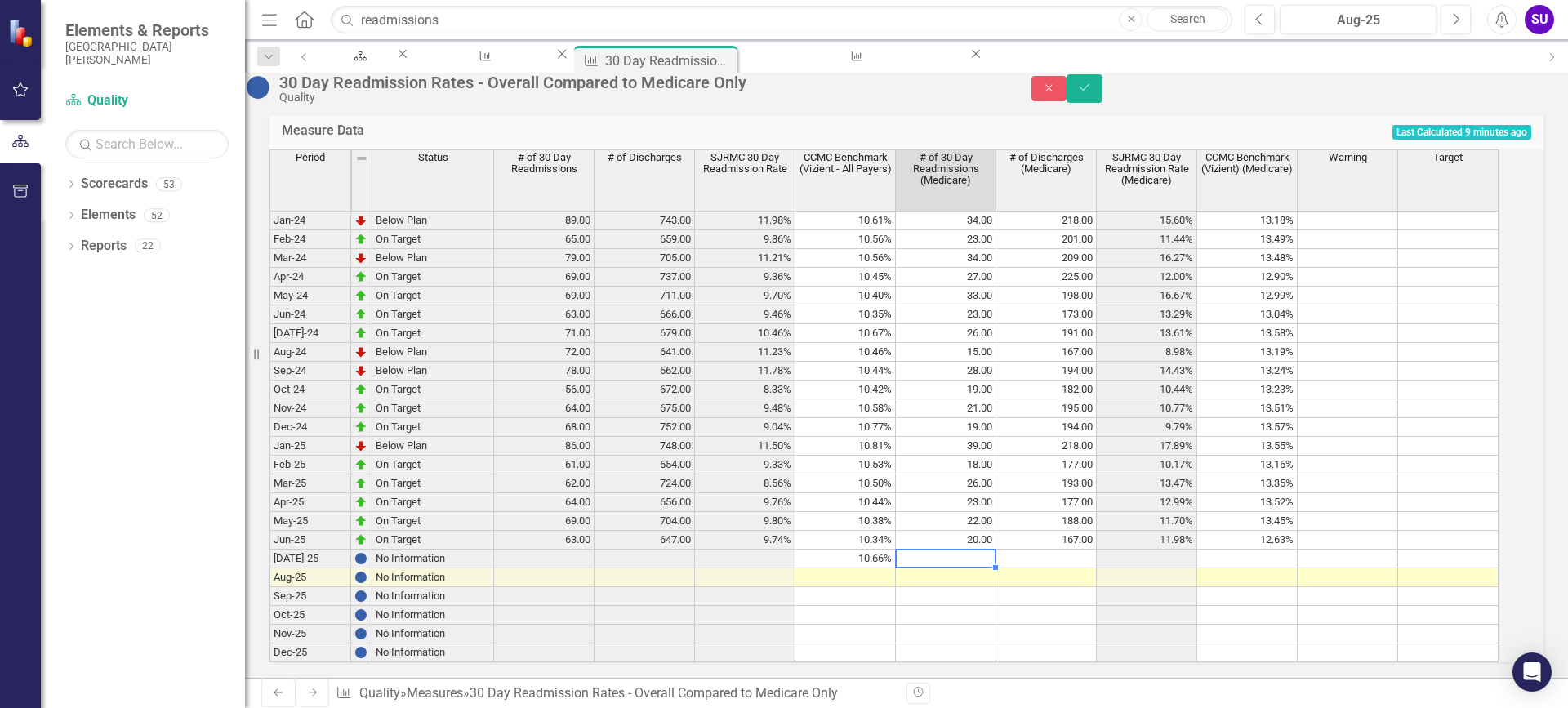
click at [915, 550] on td at bounding box center [946, 559] width 100 height 19
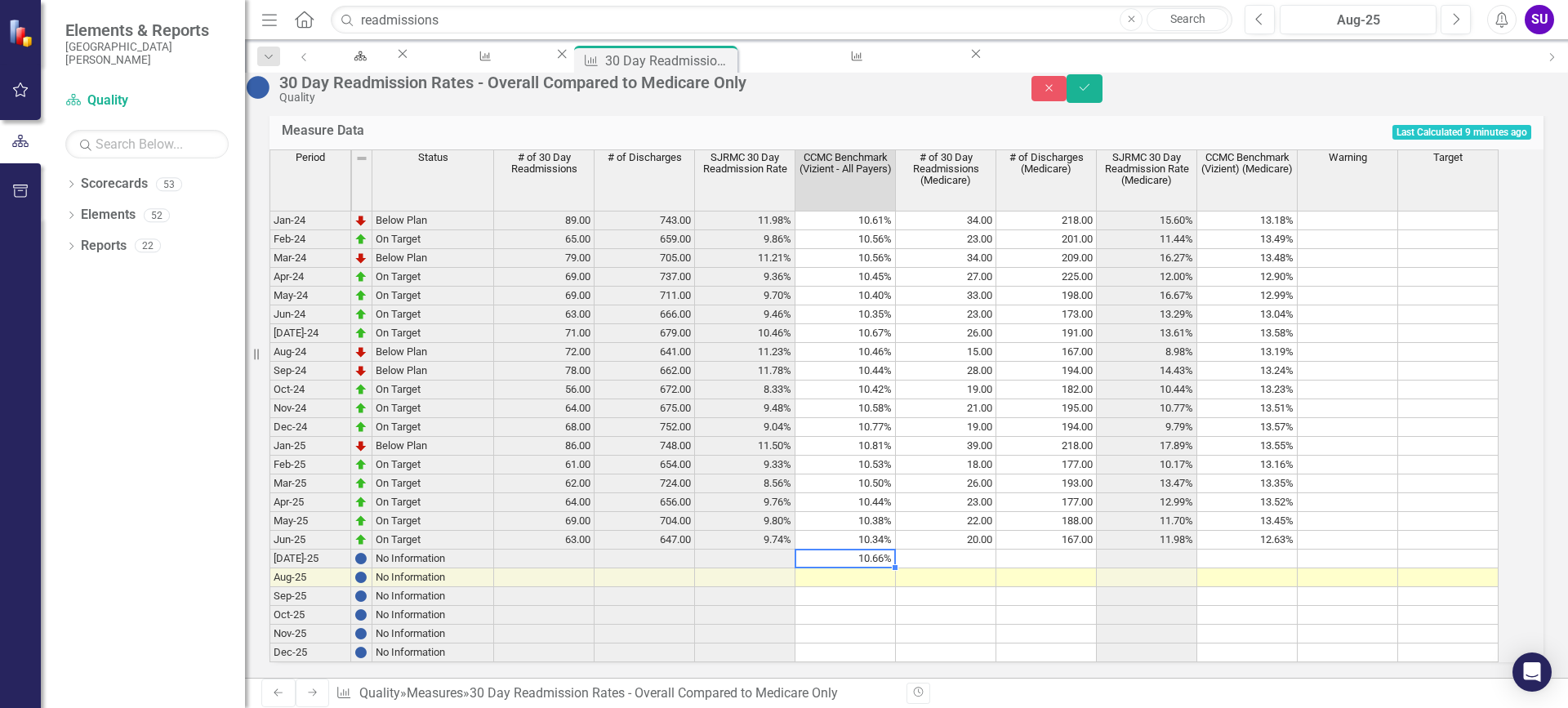
click at [880, 550] on td "10.66%" at bounding box center [846, 559] width 100 height 19
click at [1102, 92] on button "Save" at bounding box center [1084, 89] width 36 height 29
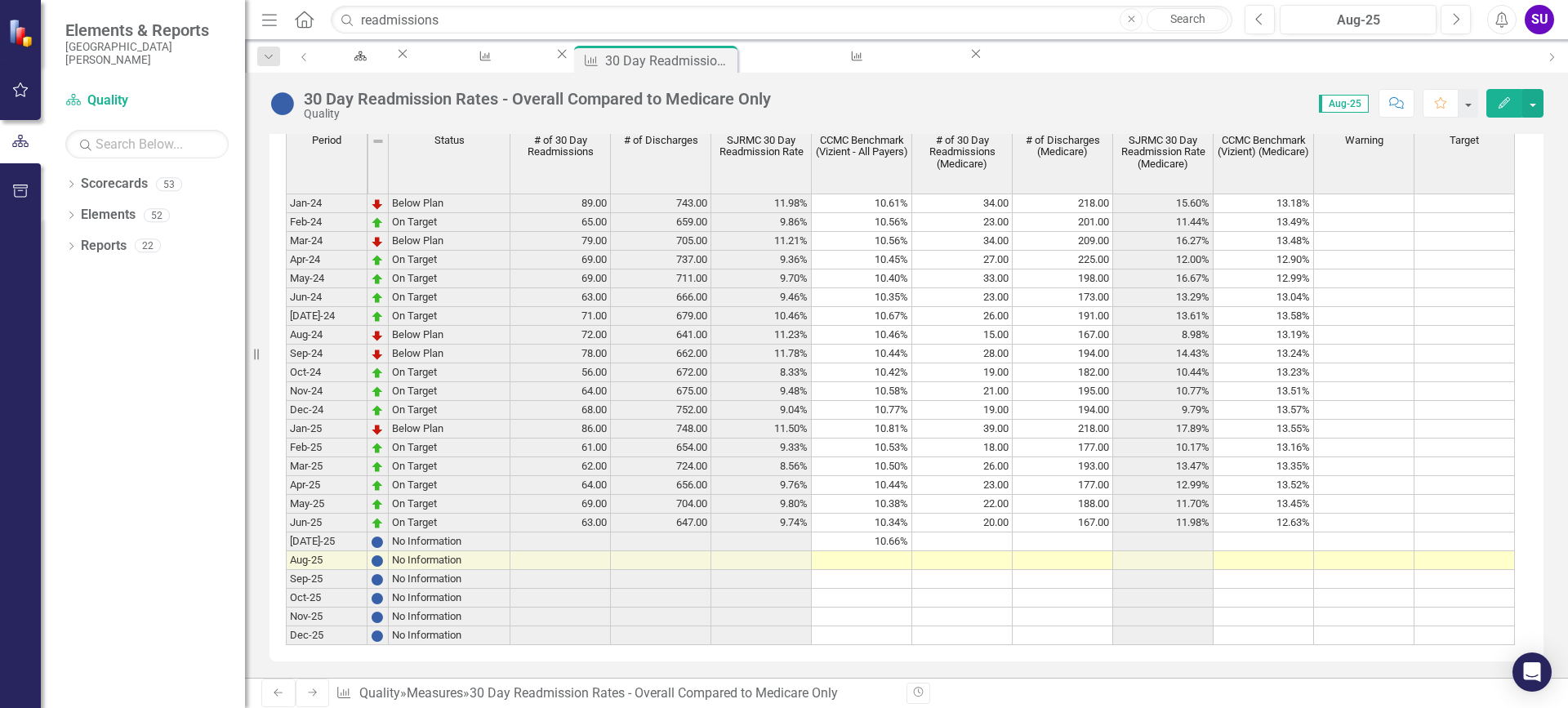
scroll to position [712, 0]
click at [1014, 532] on td at bounding box center [1063, 541] width 100 height 19
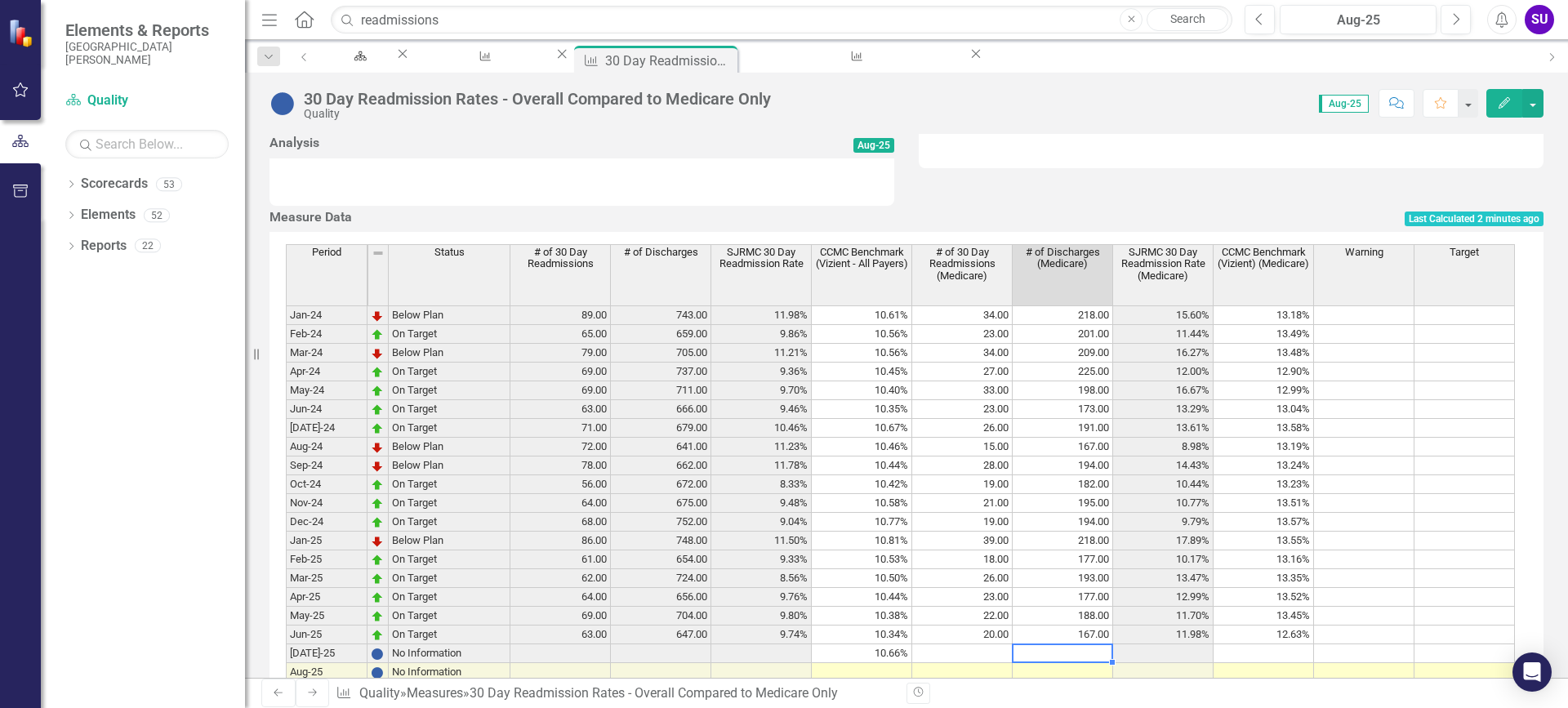
scroll to position [631, 0]
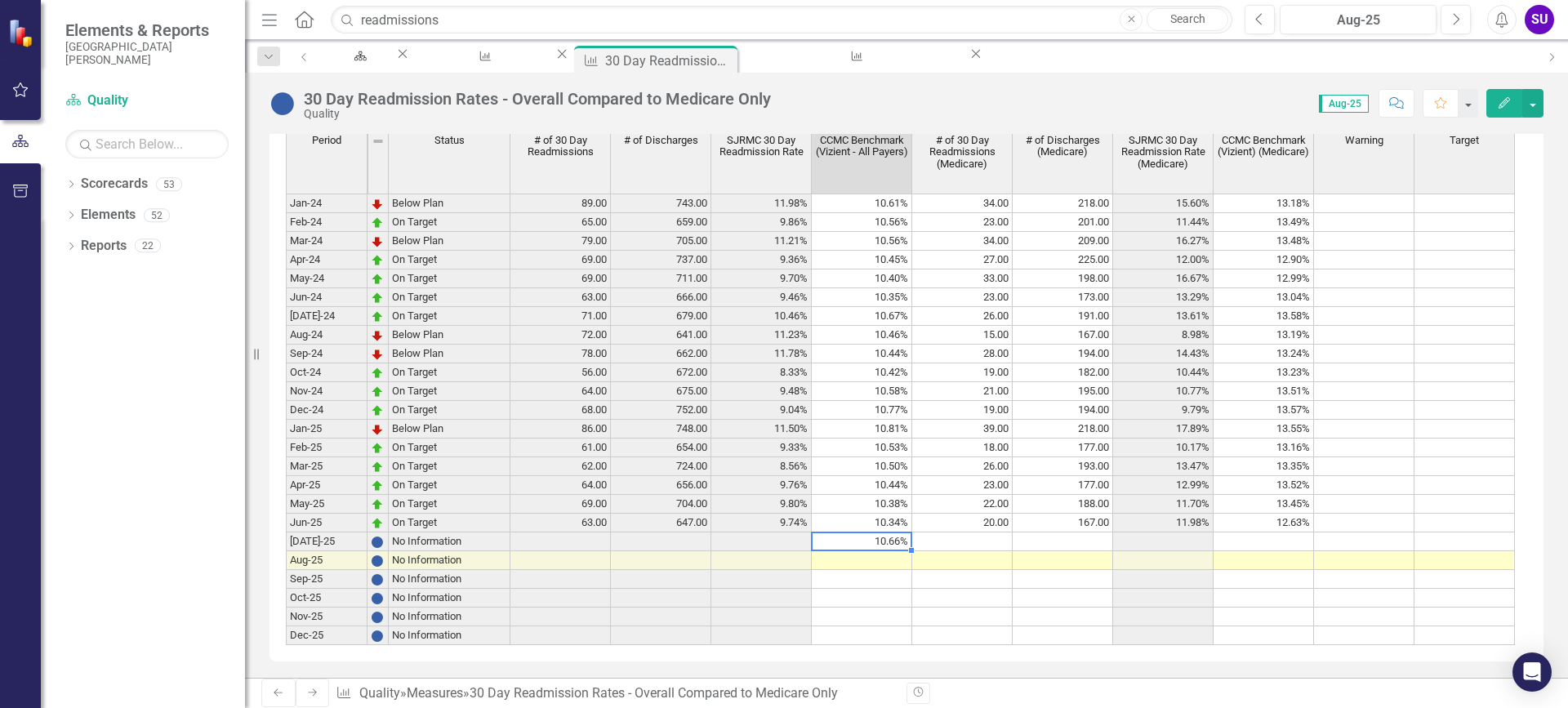
click at [903, 551] on td "10.66%" at bounding box center [862, 541] width 100 height 19
click at [1308, 551] on td at bounding box center [1263, 541] width 100 height 19
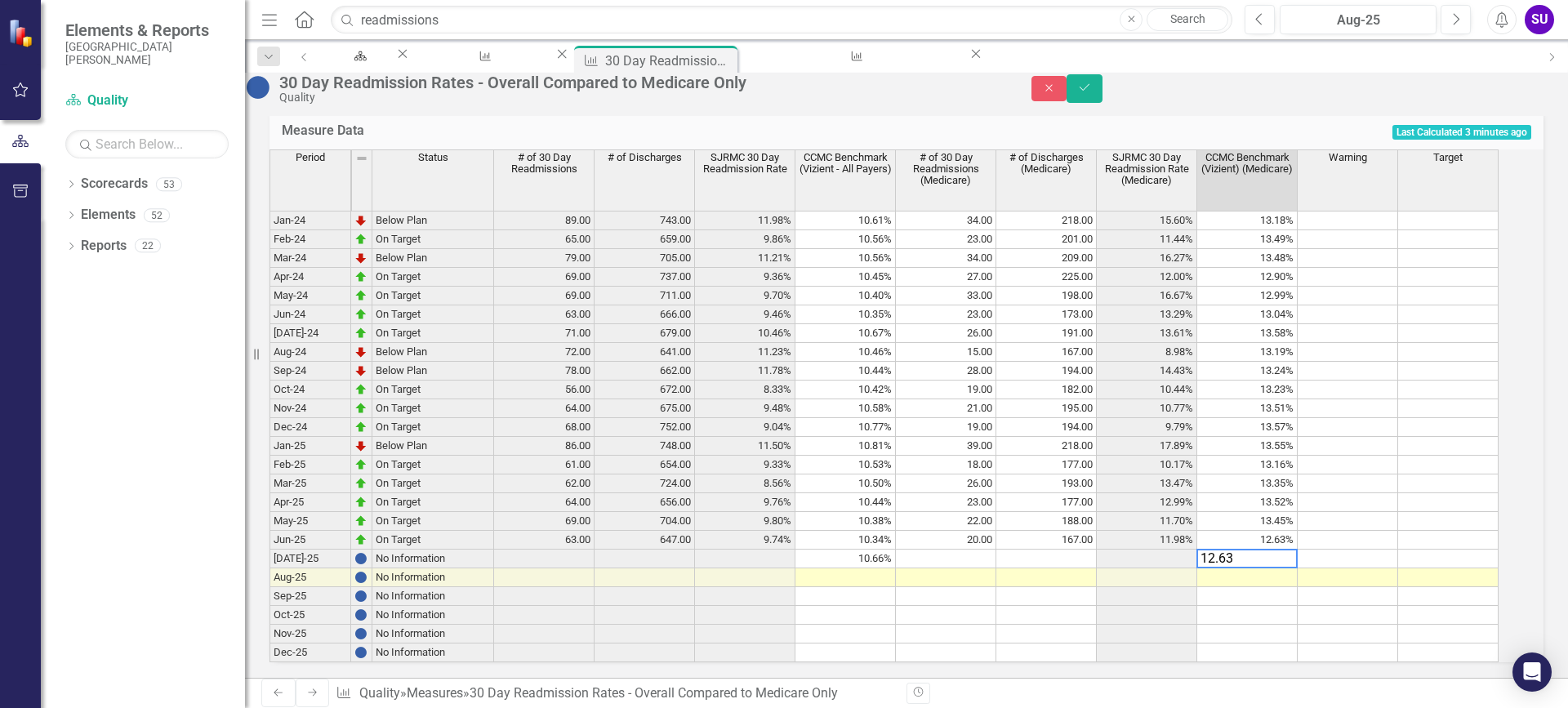
click at [1292, 550] on td "12.63%" at bounding box center [1247, 540] width 100 height 19
click at [1291, 531] on td "13.45%" at bounding box center [1247, 521] width 100 height 19
click at [270, 567] on div "Period Status # of 30 Day Readmissions # of Discharges SJRMC 30 Day Readmission…" at bounding box center [270, 405] width 0 height 513
click at [1274, 493] on td "13.35%" at bounding box center [1247, 483] width 100 height 19
click at [1289, 474] on td "13.16%" at bounding box center [1247, 465] width 100 height 19
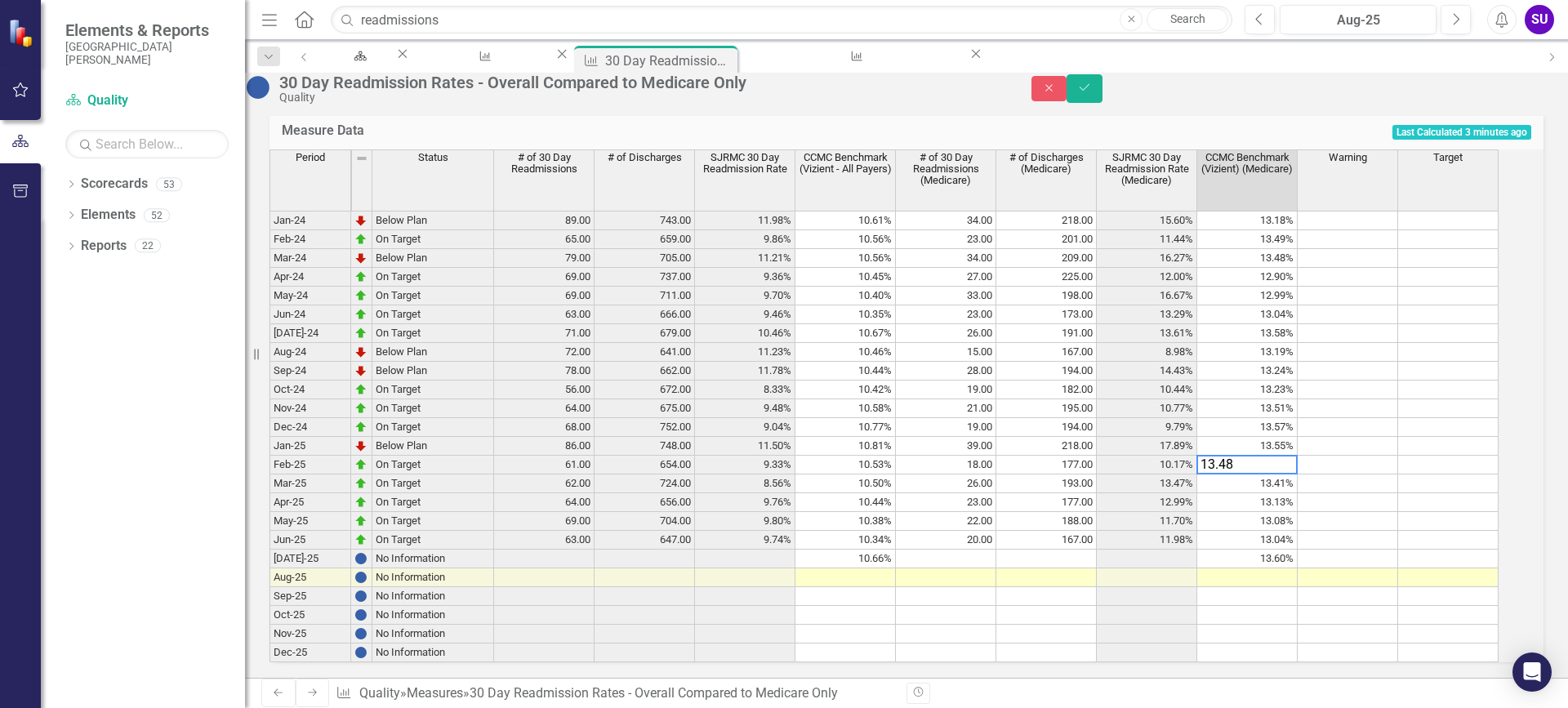
type textarea "13.48"
click at [1397, 512] on td at bounding box center [1347, 502] width 100 height 19
click at [1092, 92] on icon "Save" at bounding box center [1084, 88] width 15 height 11
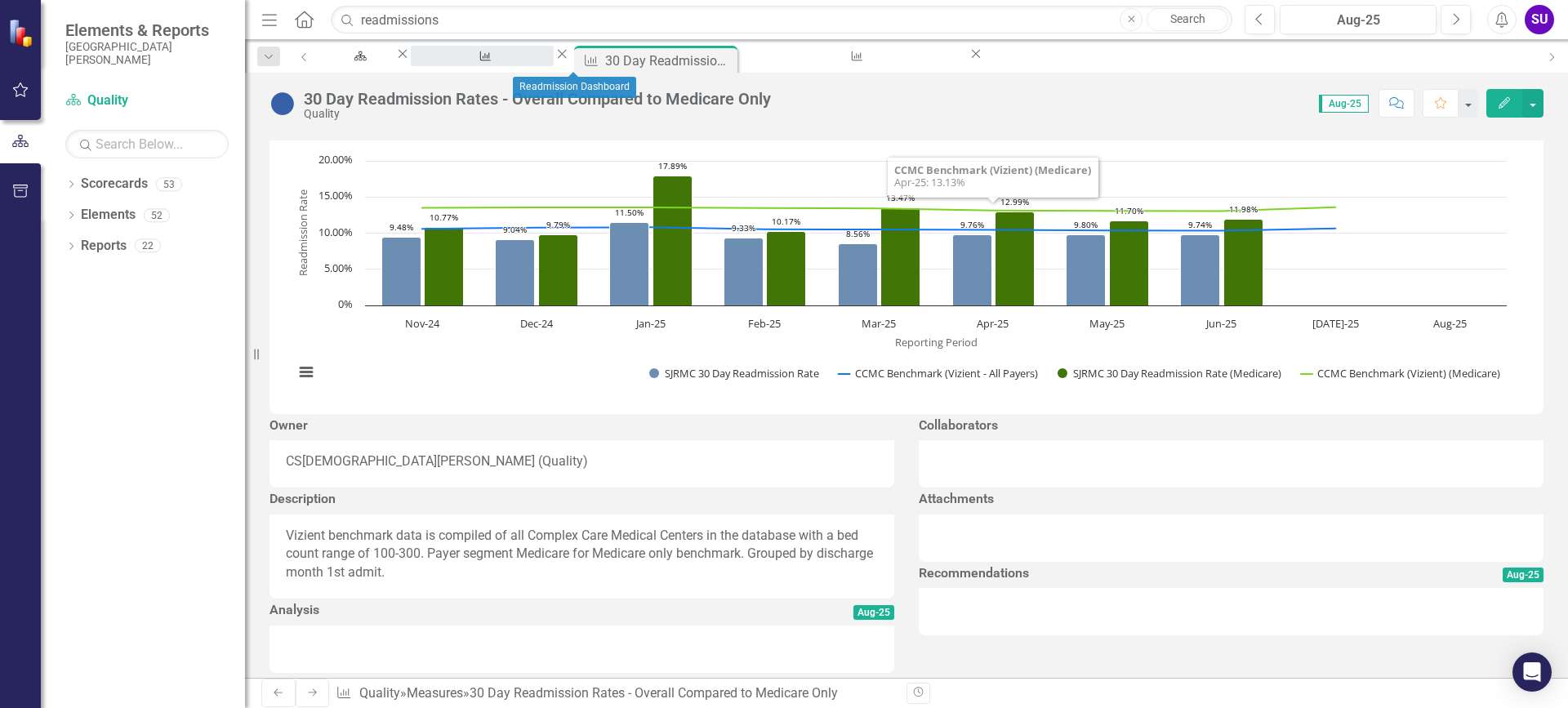
click at [539, 62] on div "Readmission Dashboard" at bounding box center [482, 71] width 113 height 21
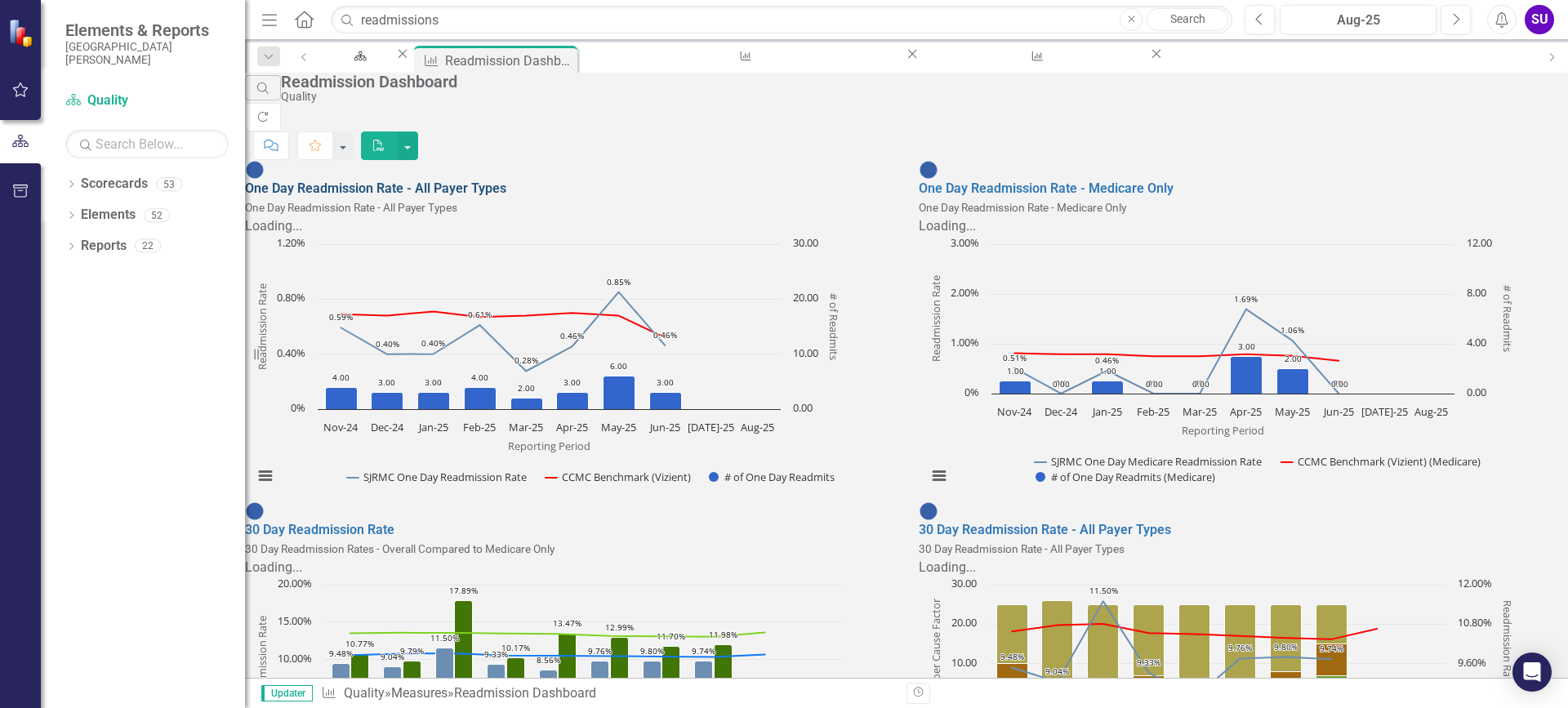
click at [468, 180] on link "One Day Readmission Rate - All Payer Types" at bounding box center [376, 188] width 262 height 16
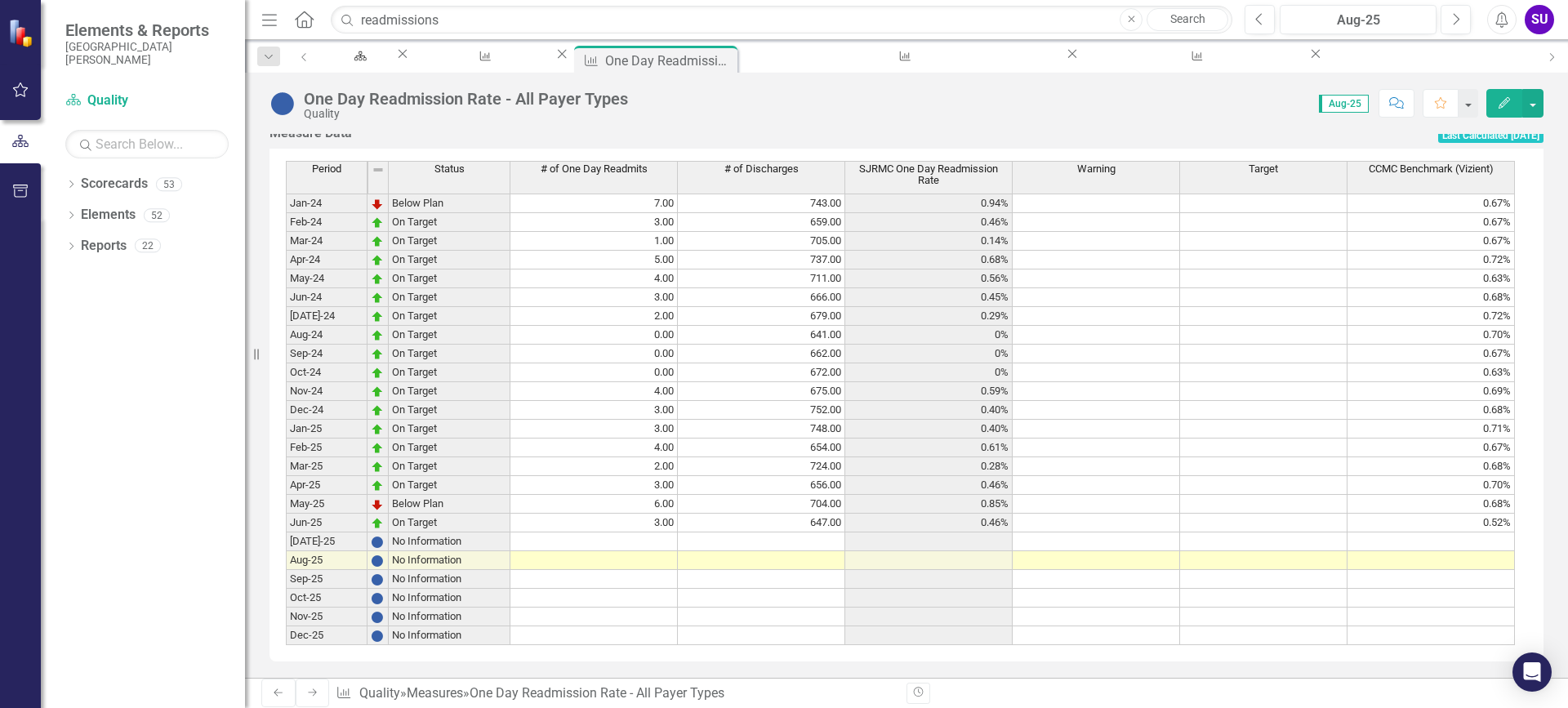
scroll to position [715, 0]
click at [285, 524] on div "Period Status # of One Day Readmits # of Discharges SJRMC One Day Readmission R…" at bounding box center [285, 403] width 0 height 484
click at [1466, 532] on td at bounding box center [1431, 541] width 167 height 19
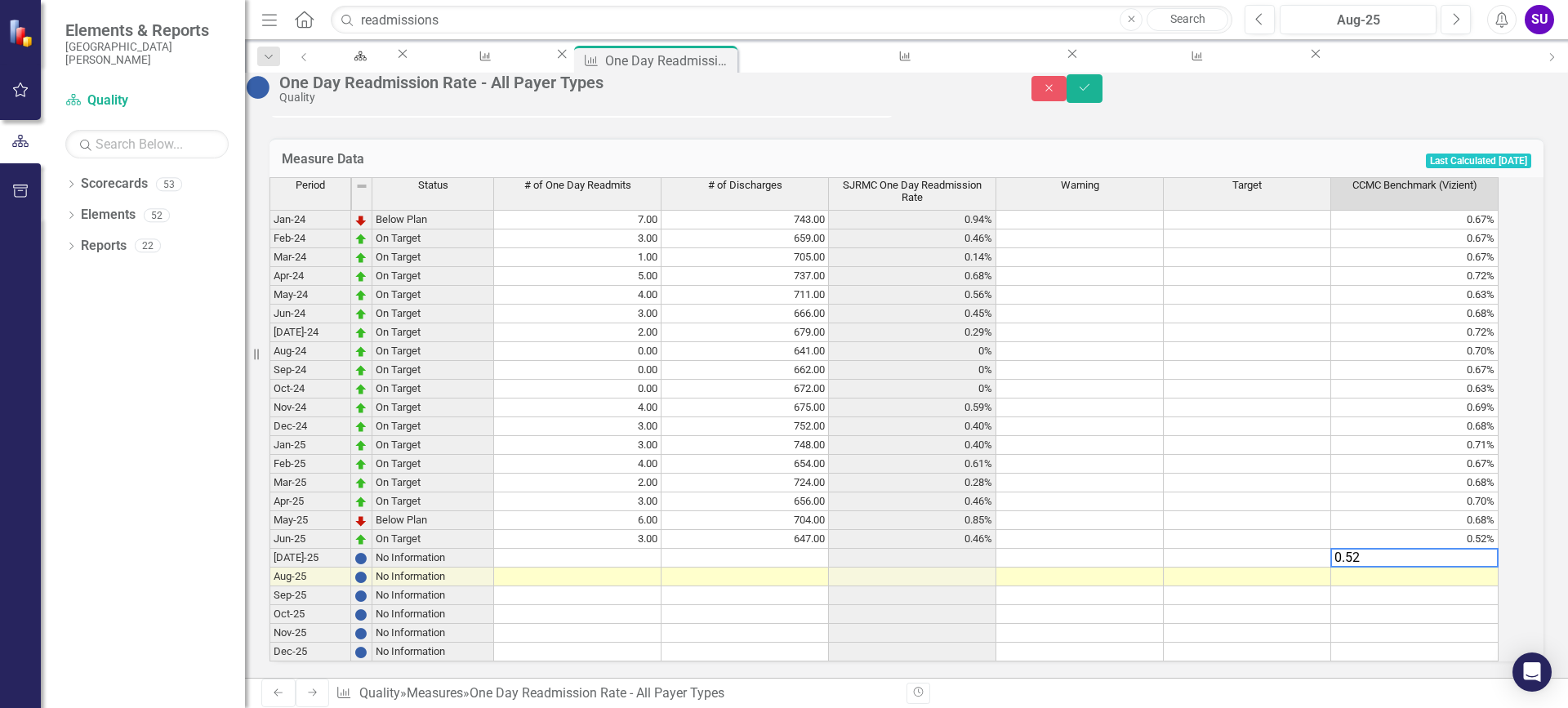
click at [1483, 531] on td "0.52%" at bounding box center [1415, 539] width 167 height 19
click at [1480, 511] on td "0.68%" at bounding box center [1415, 520] width 167 height 19
click at [1496, 492] on td "0.70%" at bounding box center [1415, 501] width 167 height 19
type textarea "."
click at [1498, 473] on td "0.68%" at bounding box center [1415, 482] width 167 height 19
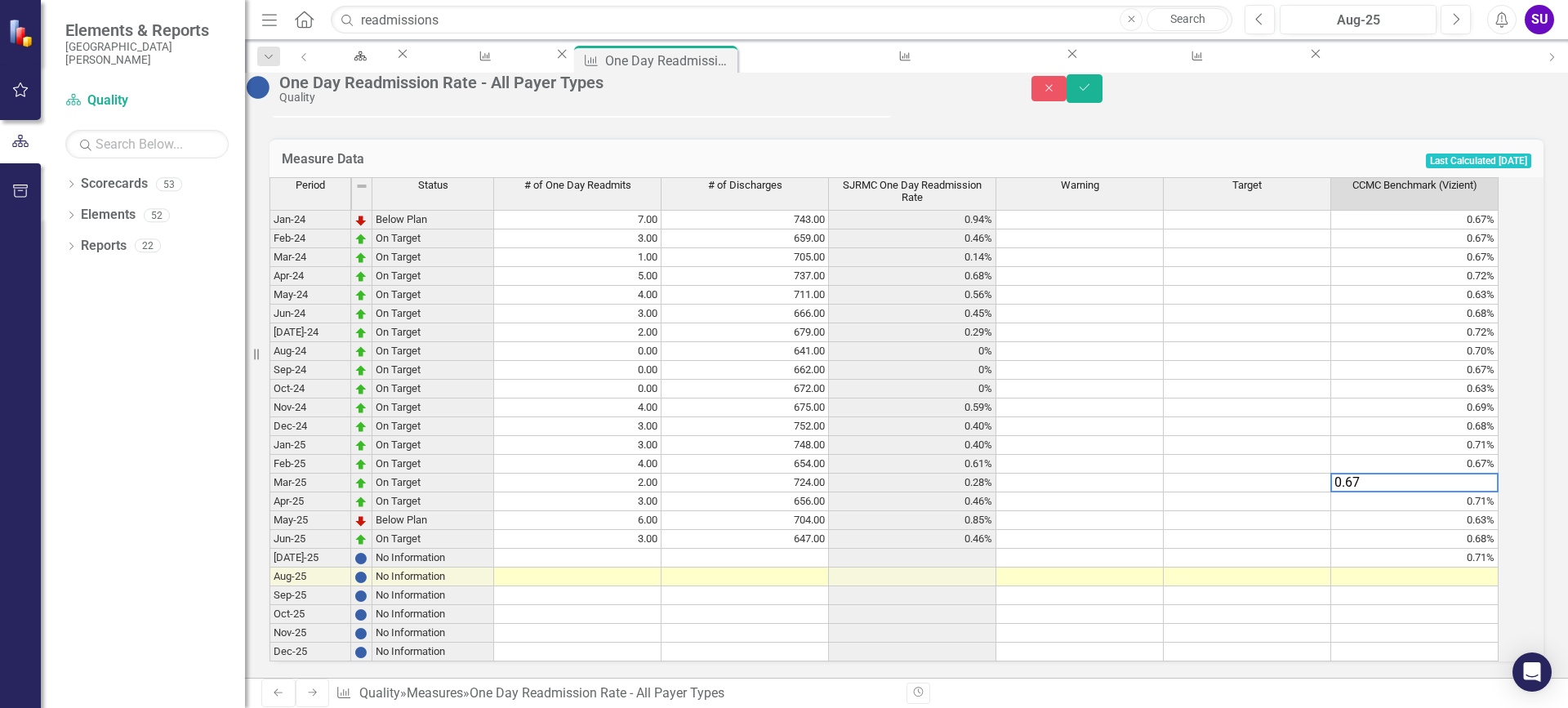
click at [1482, 455] on td "0.67%" at bounding box center [1415, 464] width 167 height 19
type textarea "0.71"
click at [270, 554] on div "Period Status # of One Day Readmits # of Discharges SJRMC One Day Readmission R…" at bounding box center [270, 419] width 0 height 484
click at [1092, 91] on icon "Save" at bounding box center [1084, 88] width 15 height 11
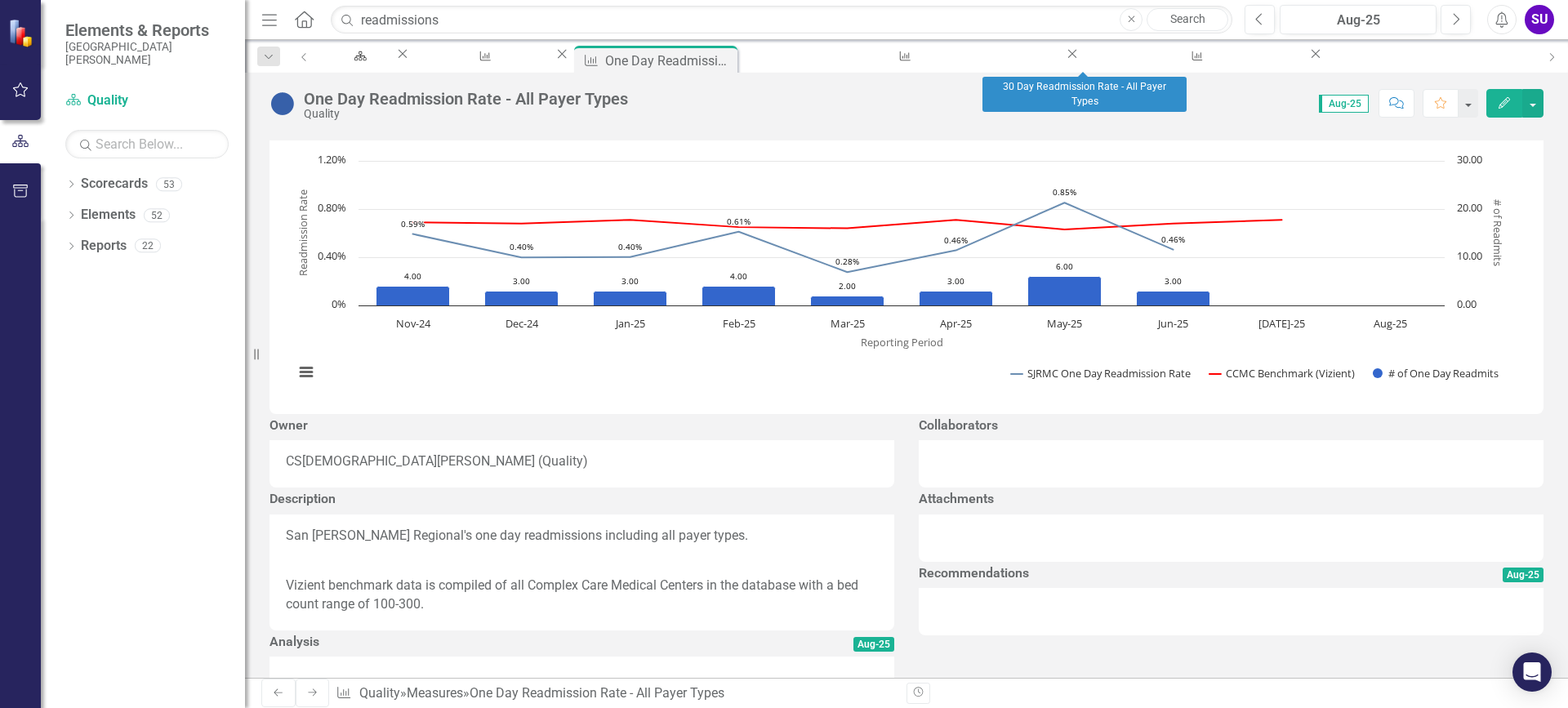
click at [1311, 59] on icon at bounding box center [1315, 54] width 9 height 9
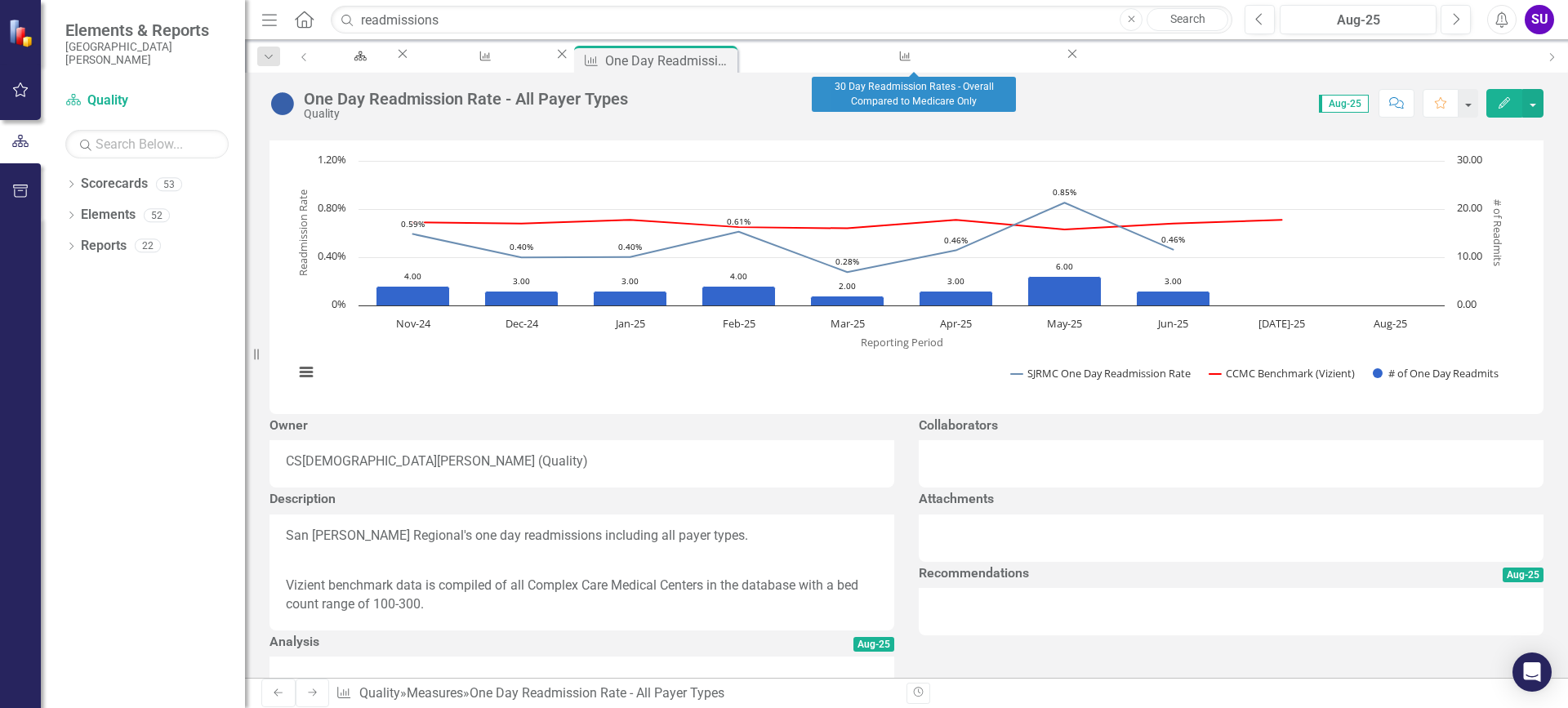
click at [1067, 59] on icon at bounding box center [1071, 54] width 9 height 9
click at [729, 59] on icon at bounding box center [724, 58] width 9 height 9
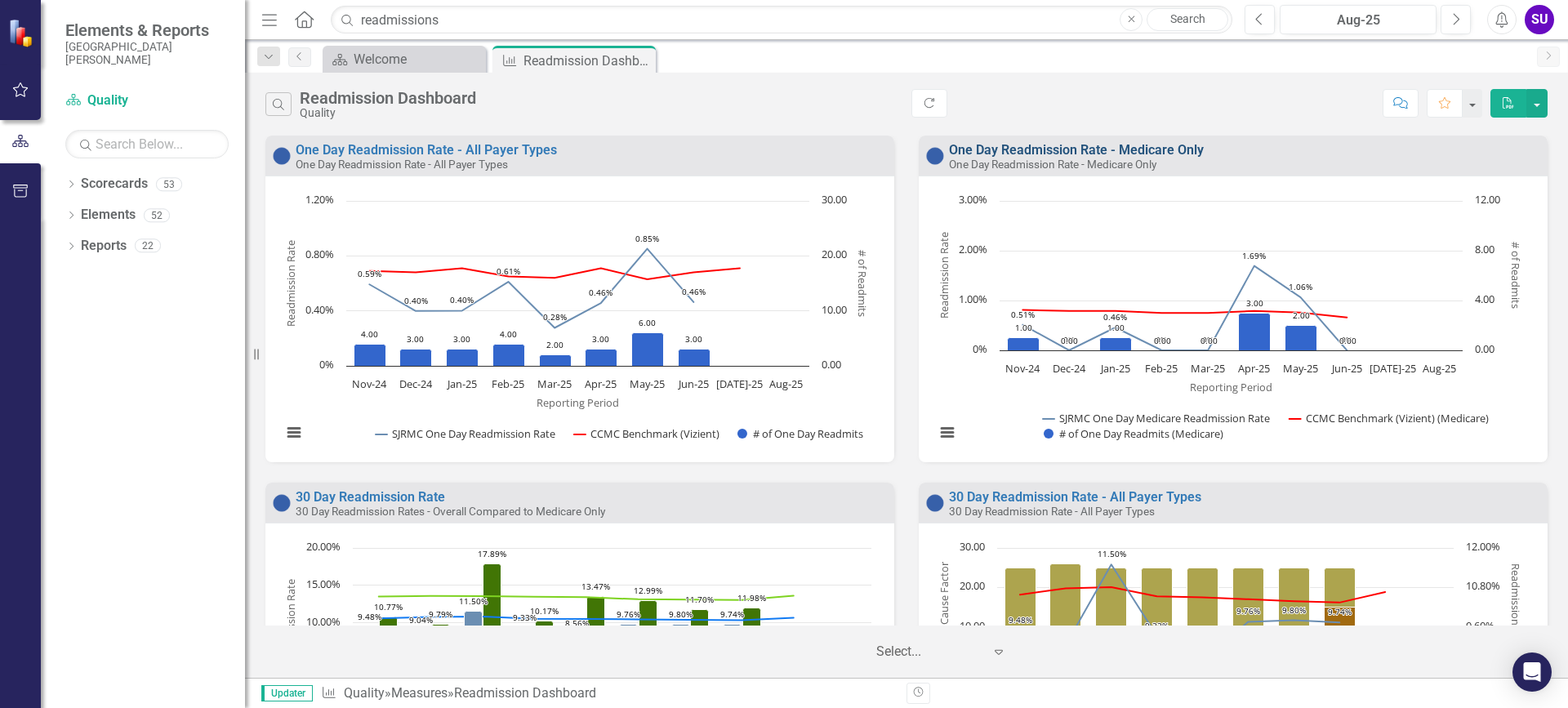
click at [1052, 148] on link "One Day Readmission Rate - Medicare Only" at bounding box center [1076, 149] width 255 height 16
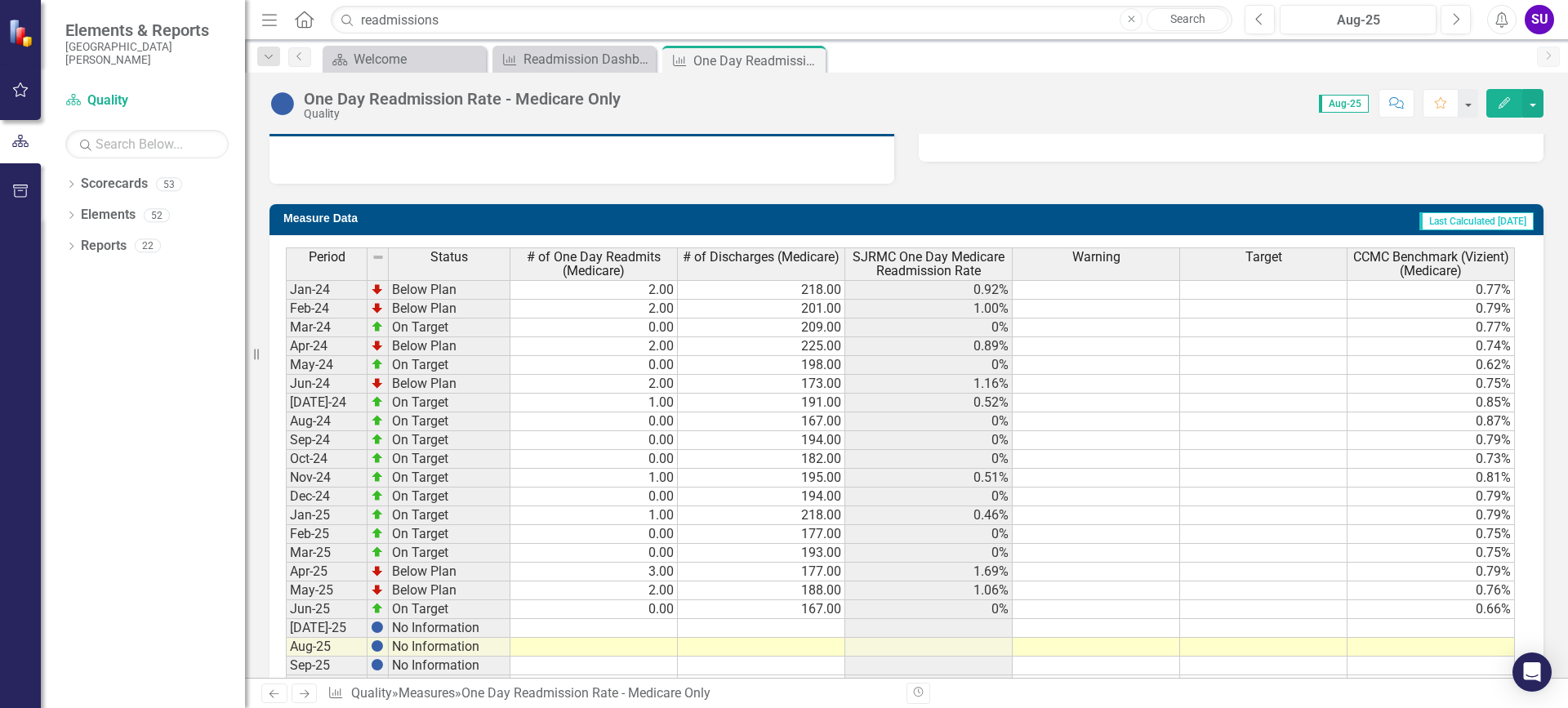
scroll to position [653, 0]
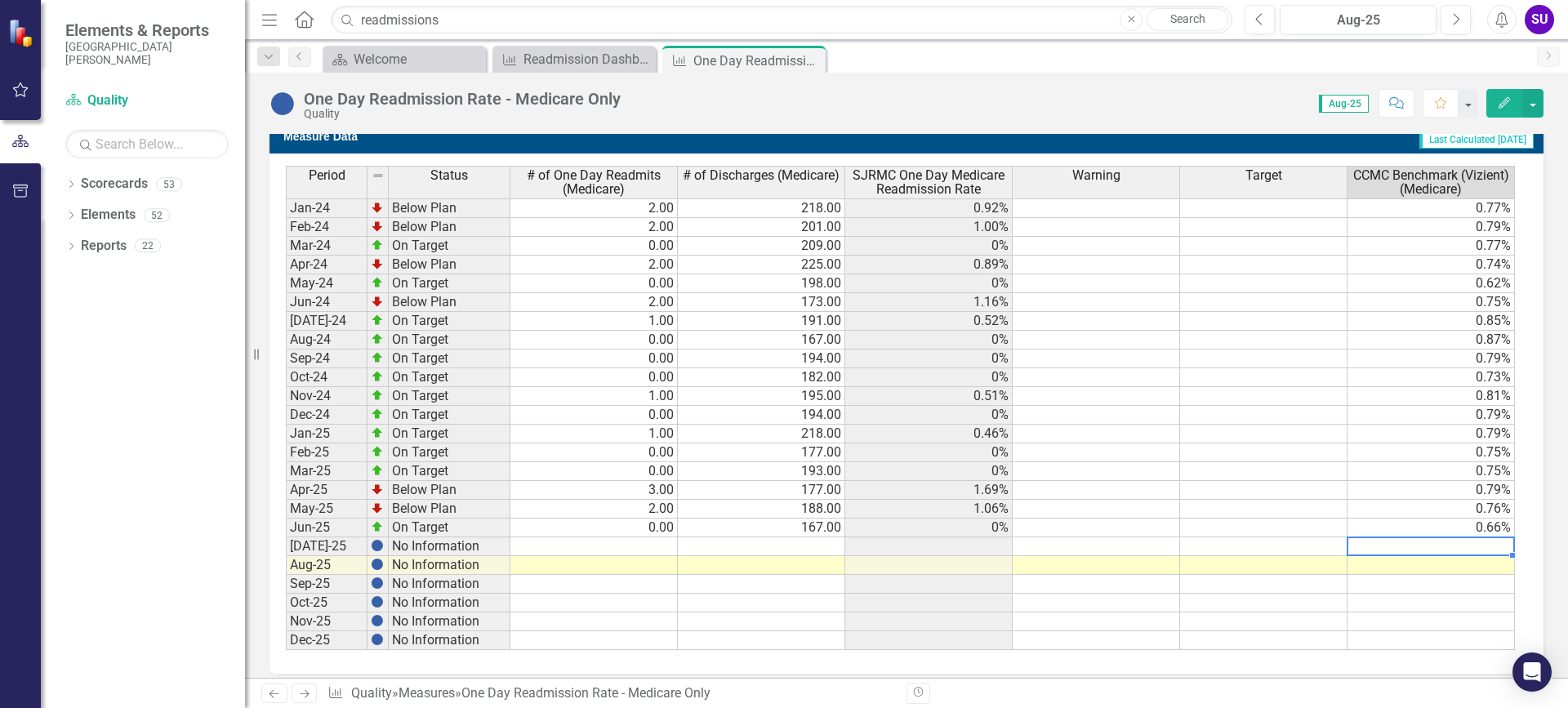
click at [1458, 541] on td at bounding box center [1431, 546] width 167 height 19
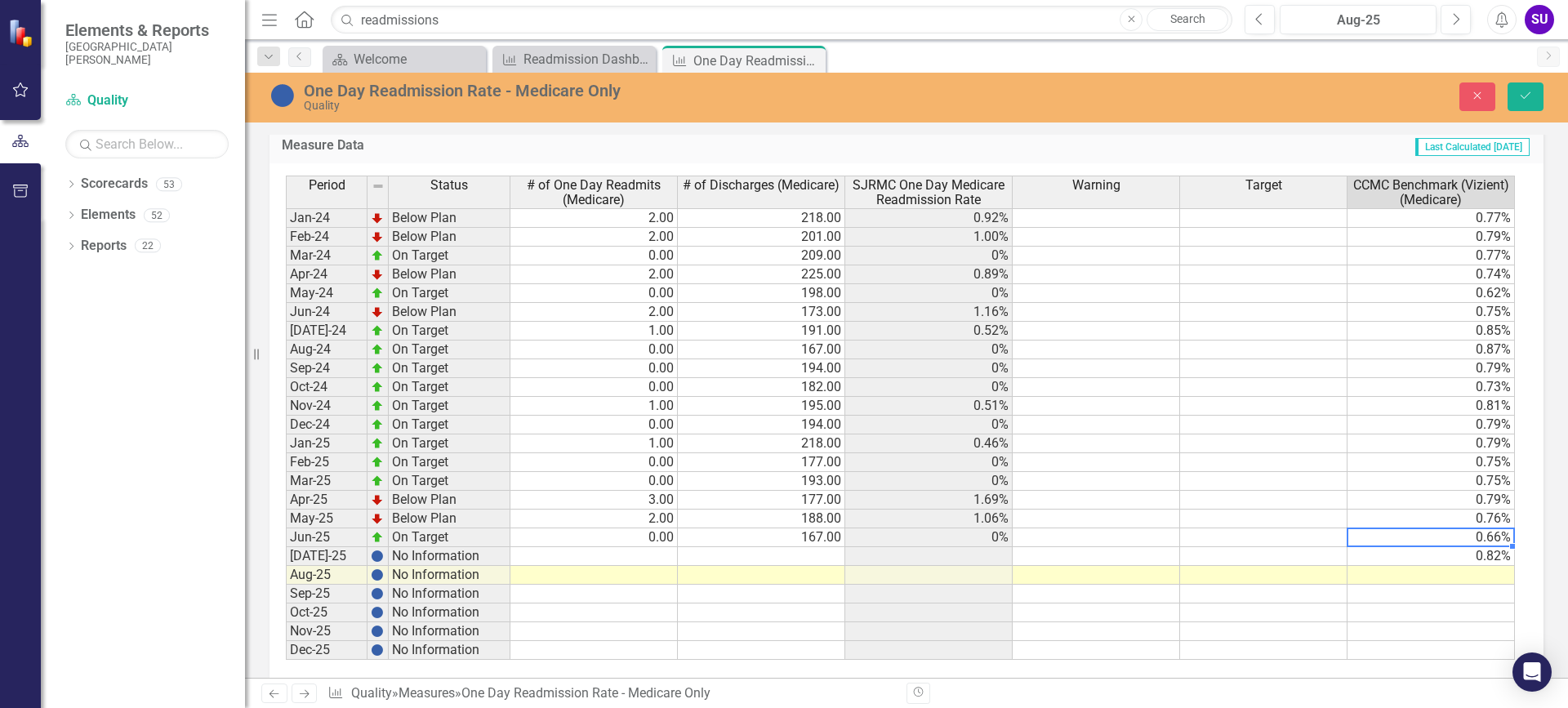
click at [1475, 531] on td "0.66%" at bounding box center [1431, 537] width 167 height 19
click at [1475, 518] on td "0.76%" at bounding box center [1431, 518] width 167 height 19
type textarea "1"
click at [1486, 499] on td "0.79%" at bounding box center [1431, 500] width 167 height 19
click at [1502, 479] on td "0.75%" at bounding box center [1431, 481] width 167 height 19
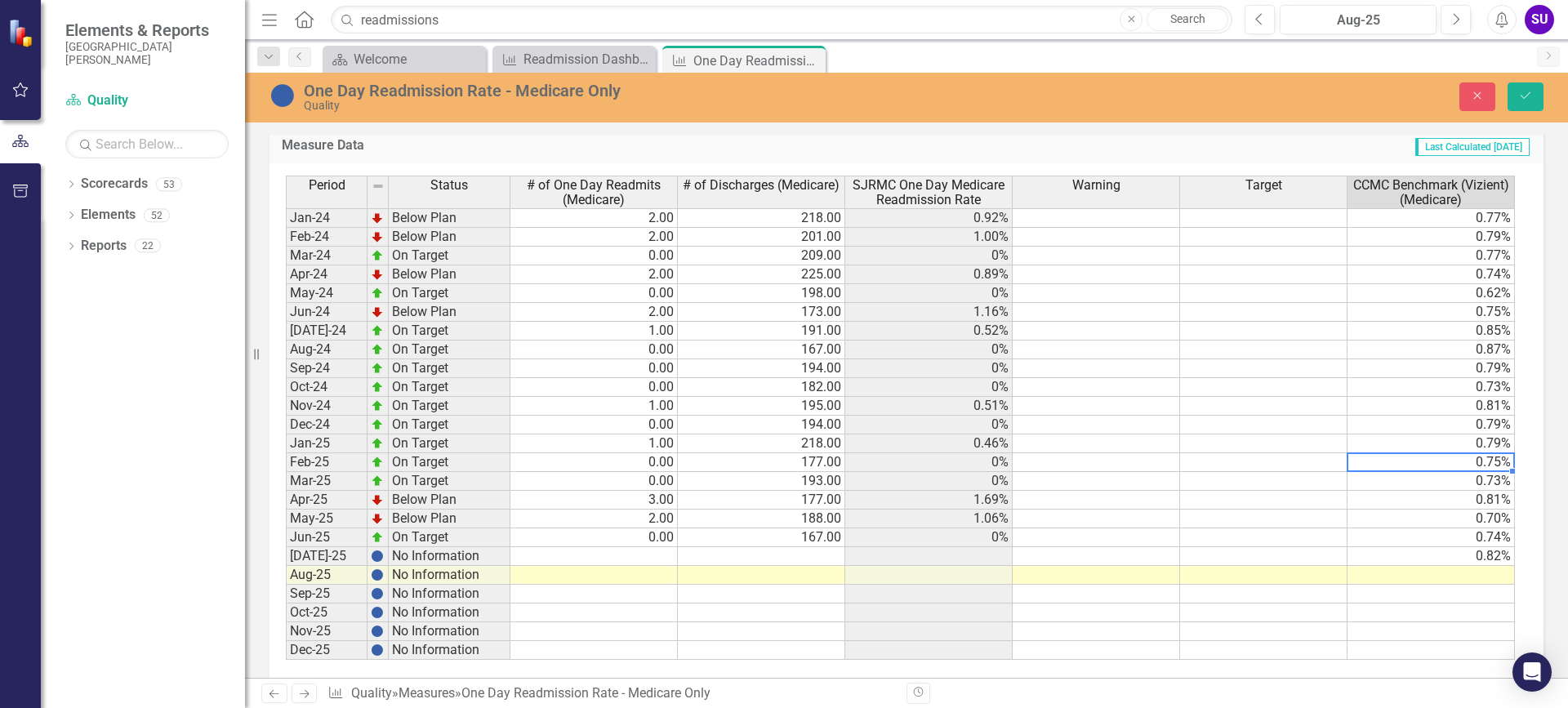
click at [1482, 456] on td "0.75%" at bounding box center [1431, 463] width 167 height 19
type textarea "0.74"
click at [1420, 530] on td "0.74%" at bounding box center [1431, 537] width 167 height 19
click at [1525, 94] on icon "Save" at bounding box center [1525, 96] width 15 height 11
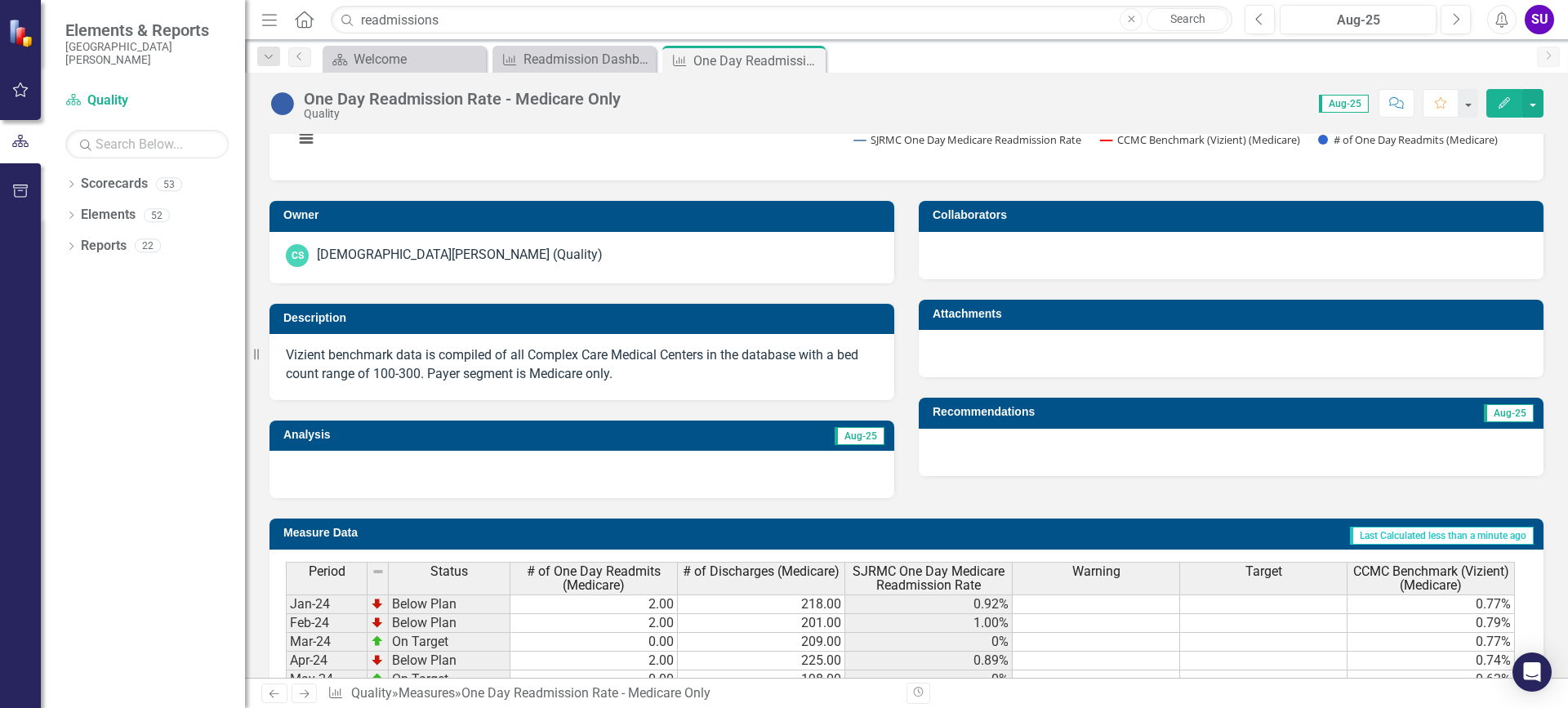
scroll to position [0, 0]
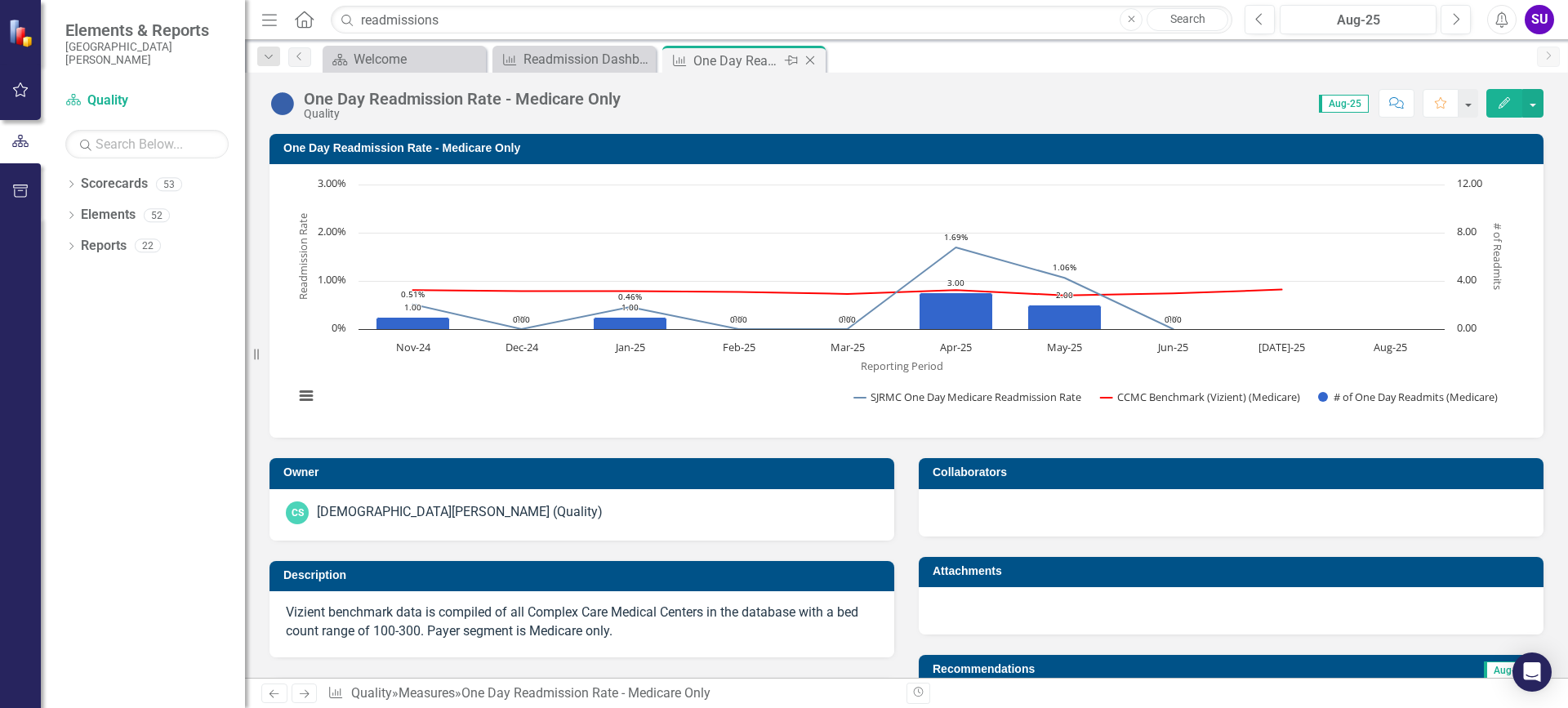
click at [810, 61] on icon at bounding box center [810, 61] width 9 height 9
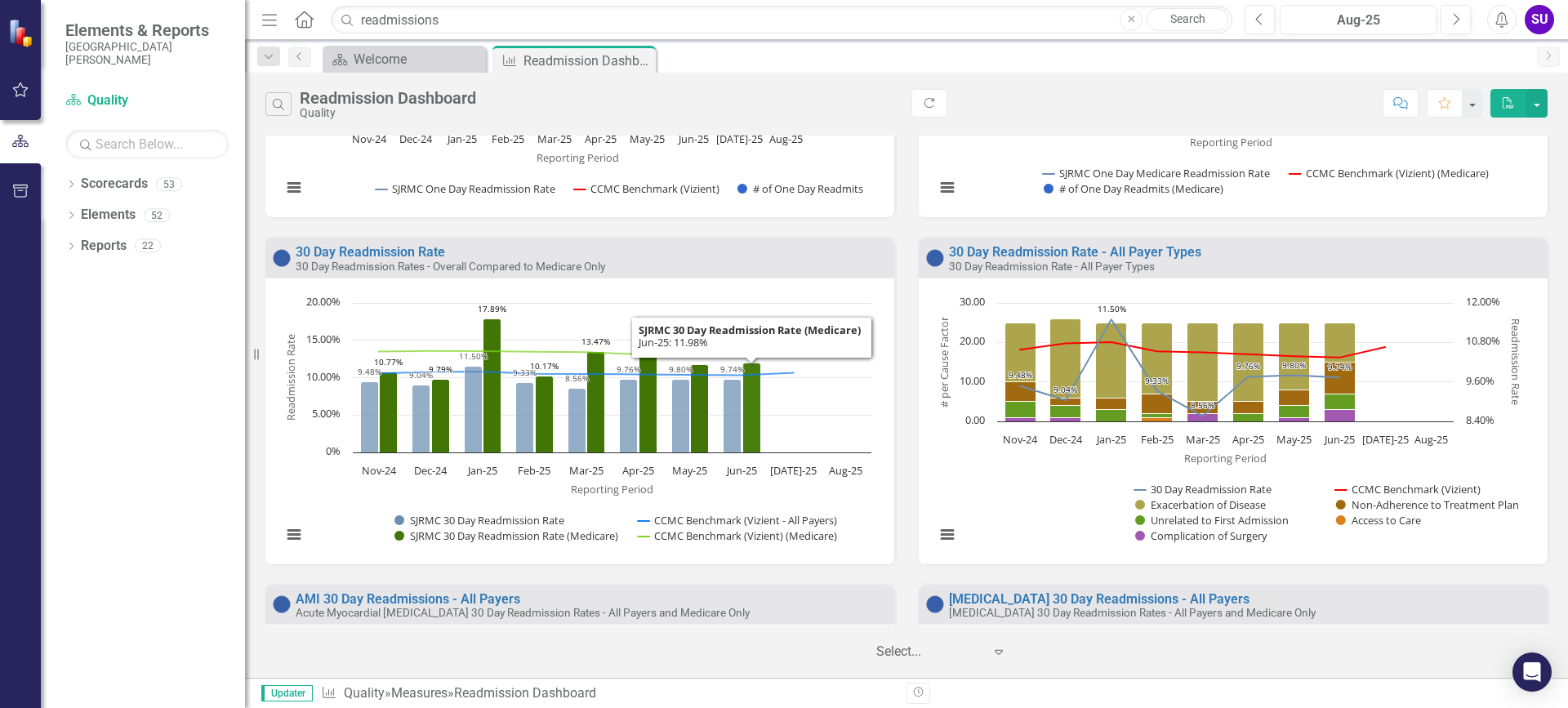
scroll to position [490, 0]
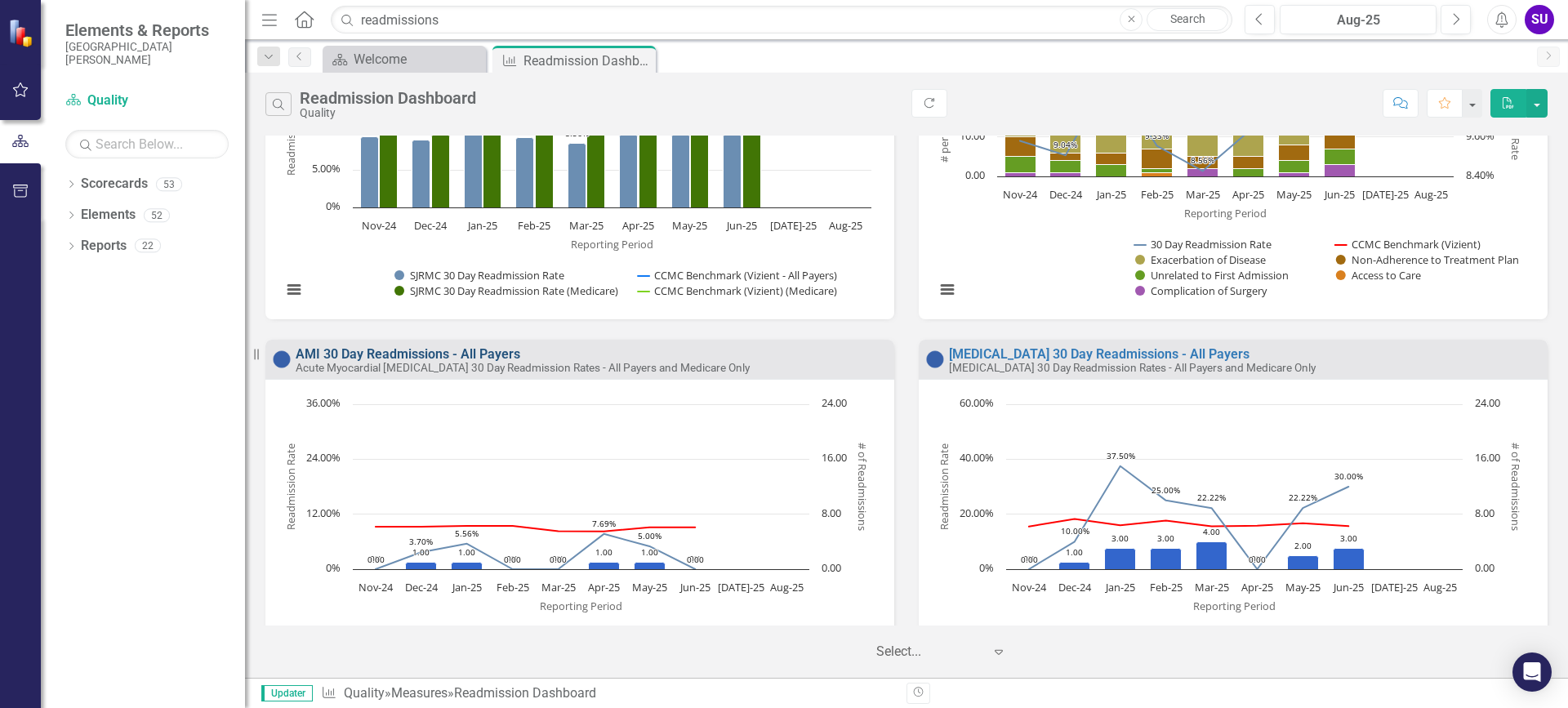
click at [393, 349] on link "AMI 30 Day Readmissions - All Payers" at bounding box center [408, 354] width 225 height 16
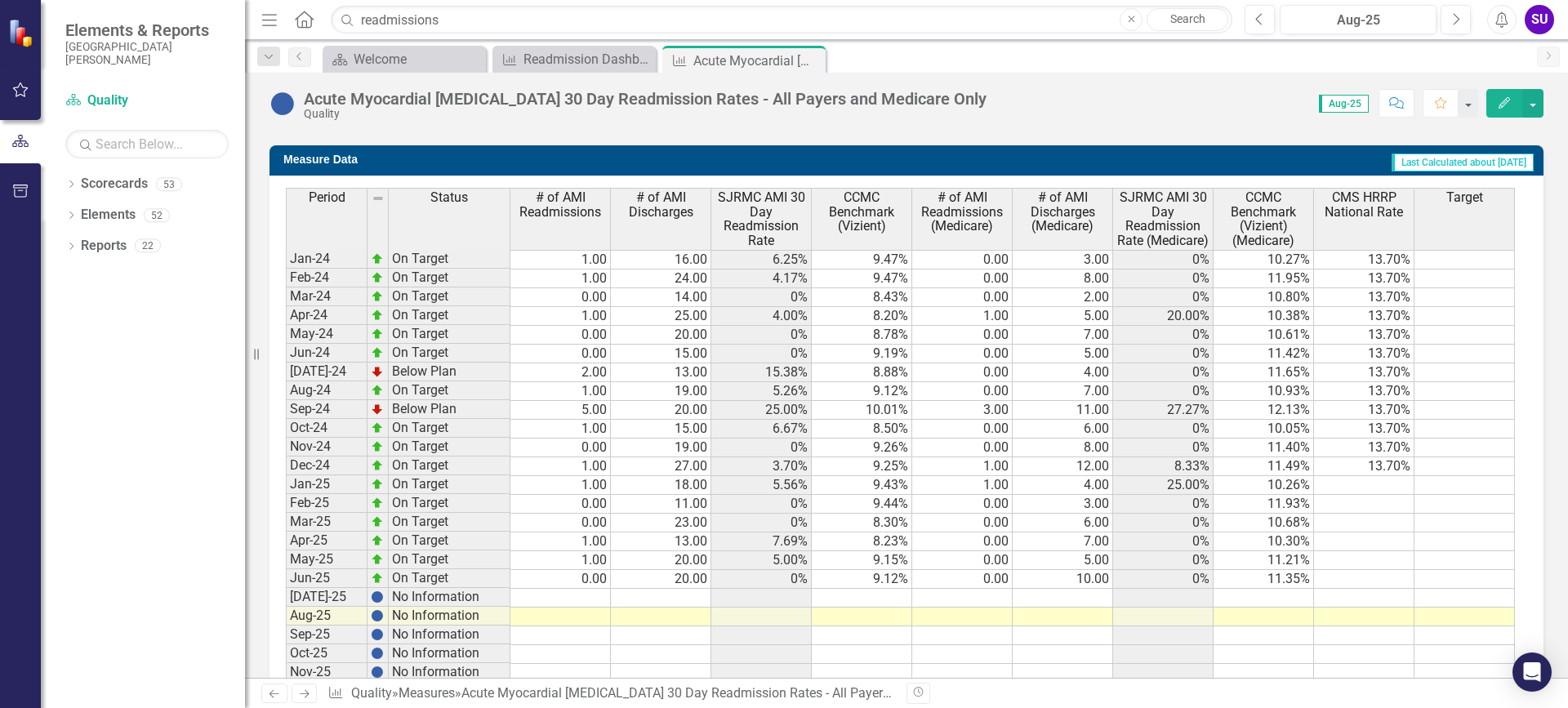
scroll to position [1125, 0]
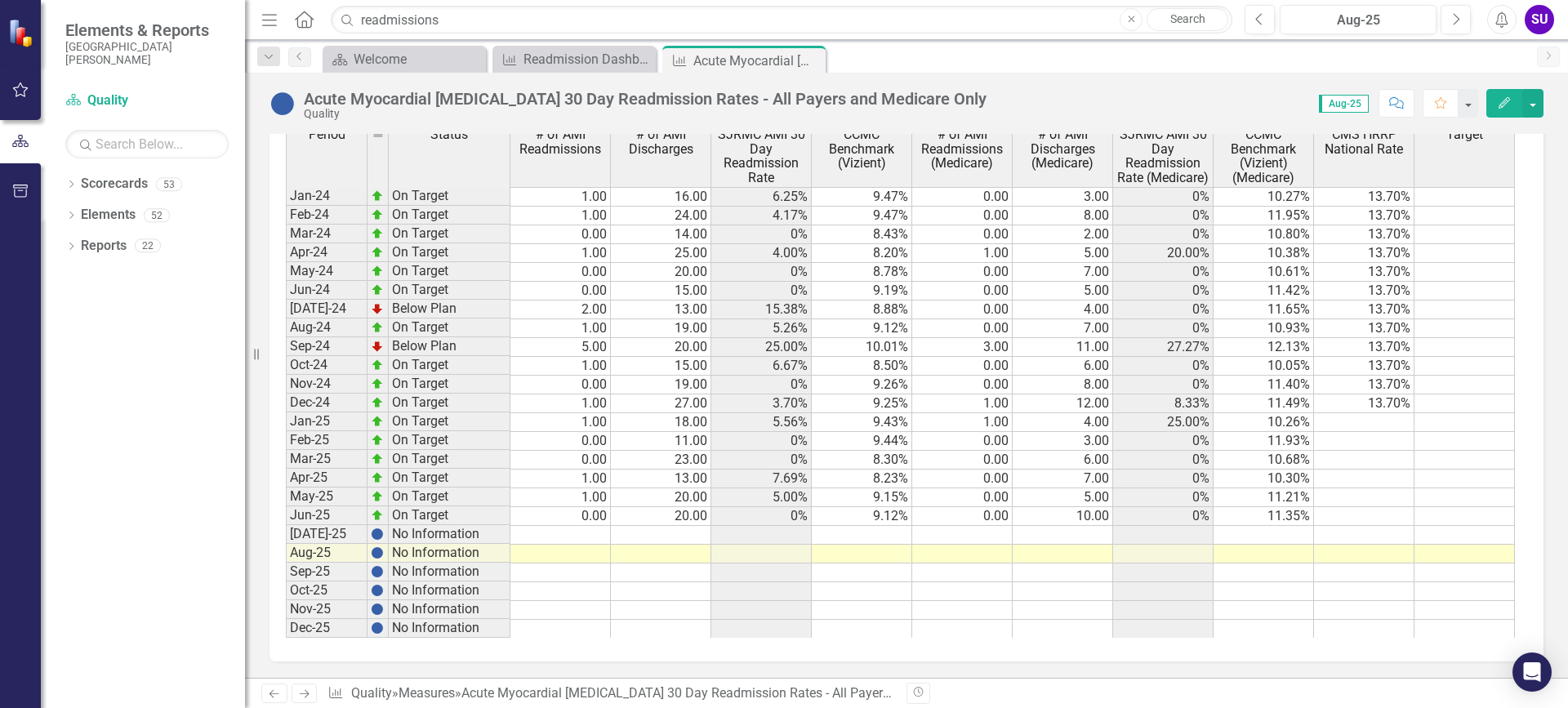
click at [1238, 537] on td at bounding box center [1263, 535] width 100 height 19
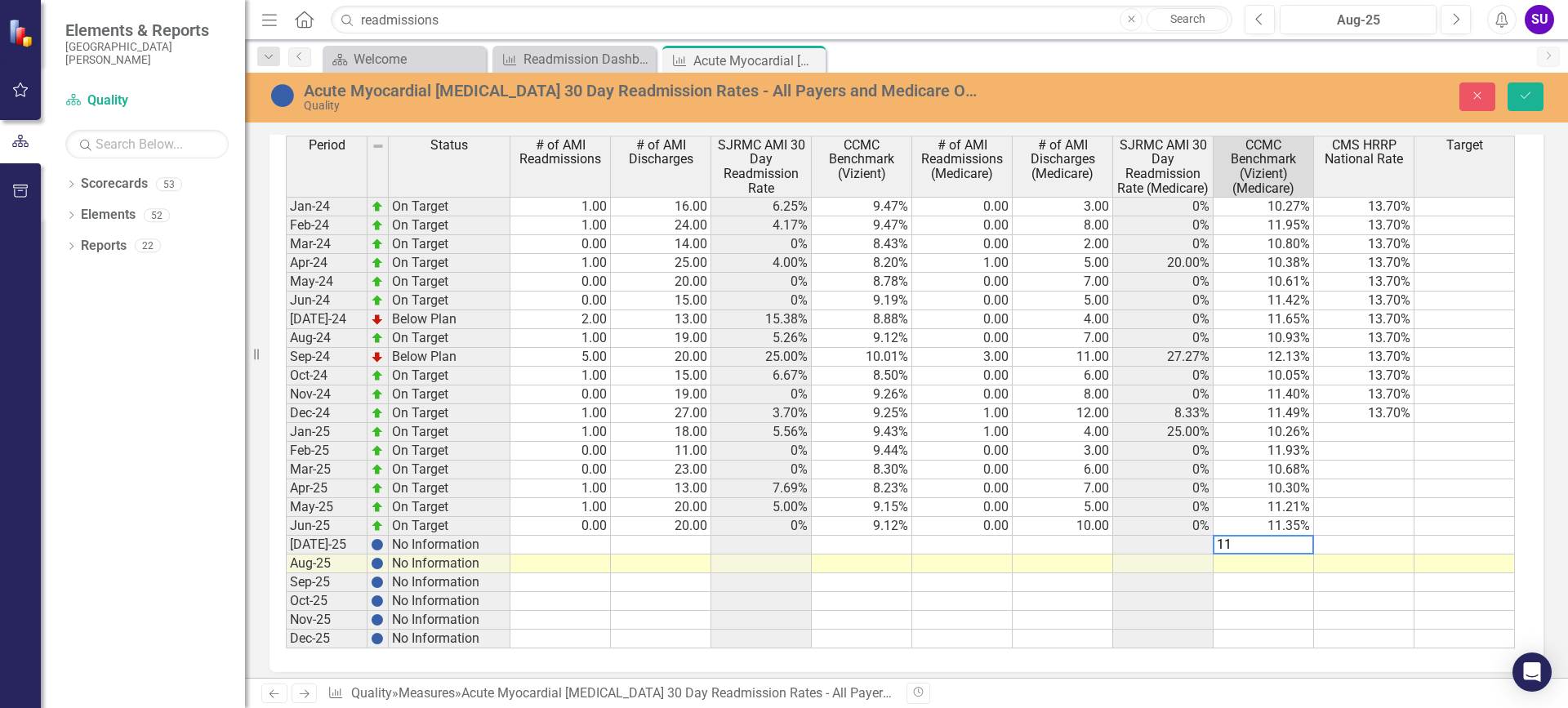
scroll to position [1134, 0]
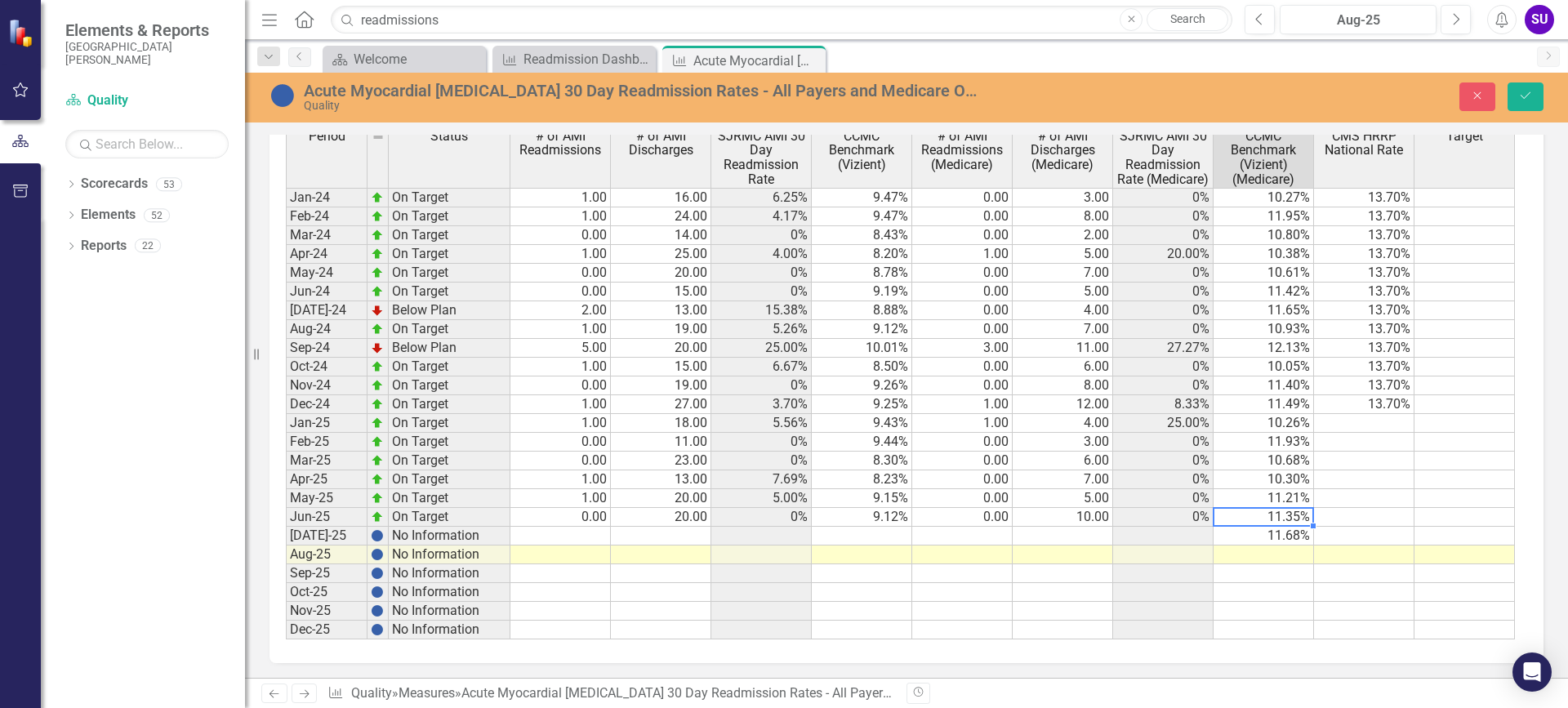
click at [1274, 516] on td "11.35%" at bounding box center [1263, 517] width 100 height 19
click at [1299, 518] on td "11.35%" at bounding box center [1263, 517] width 100 height 19
click at [1283, 503] on td "11.21%" at bounding box center [1263, 498] width 100 height 19
click at [1294, 444] on td "11.93%" at bounding box center [1263, 442] width 100 height 19
type textarea "10.26"
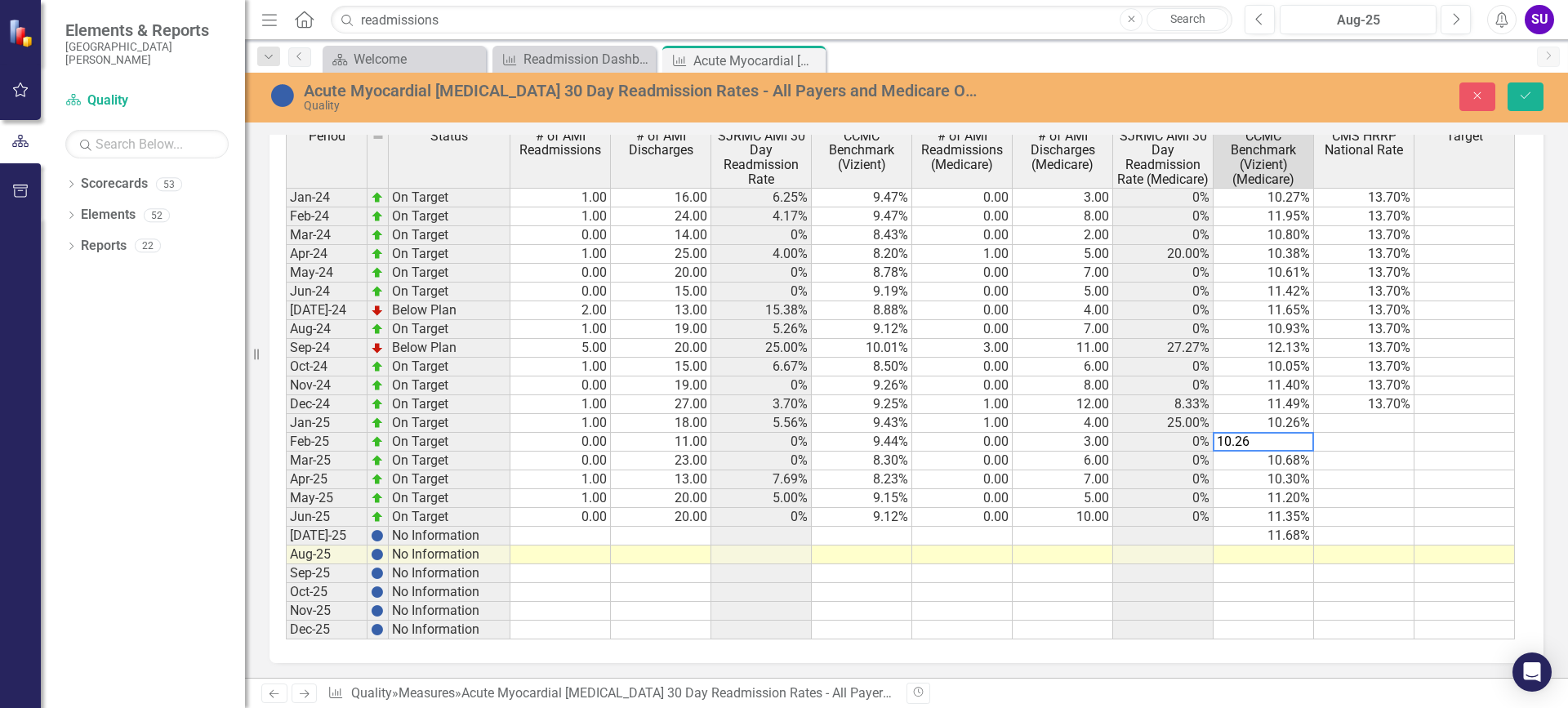
click at [1275, 419] on td "10.26%" at bounding box center [1263, 423] width 100 height 19
click at [1527, 90] on icon "Save" at bounding box center [1525, 96] width 15 height 11
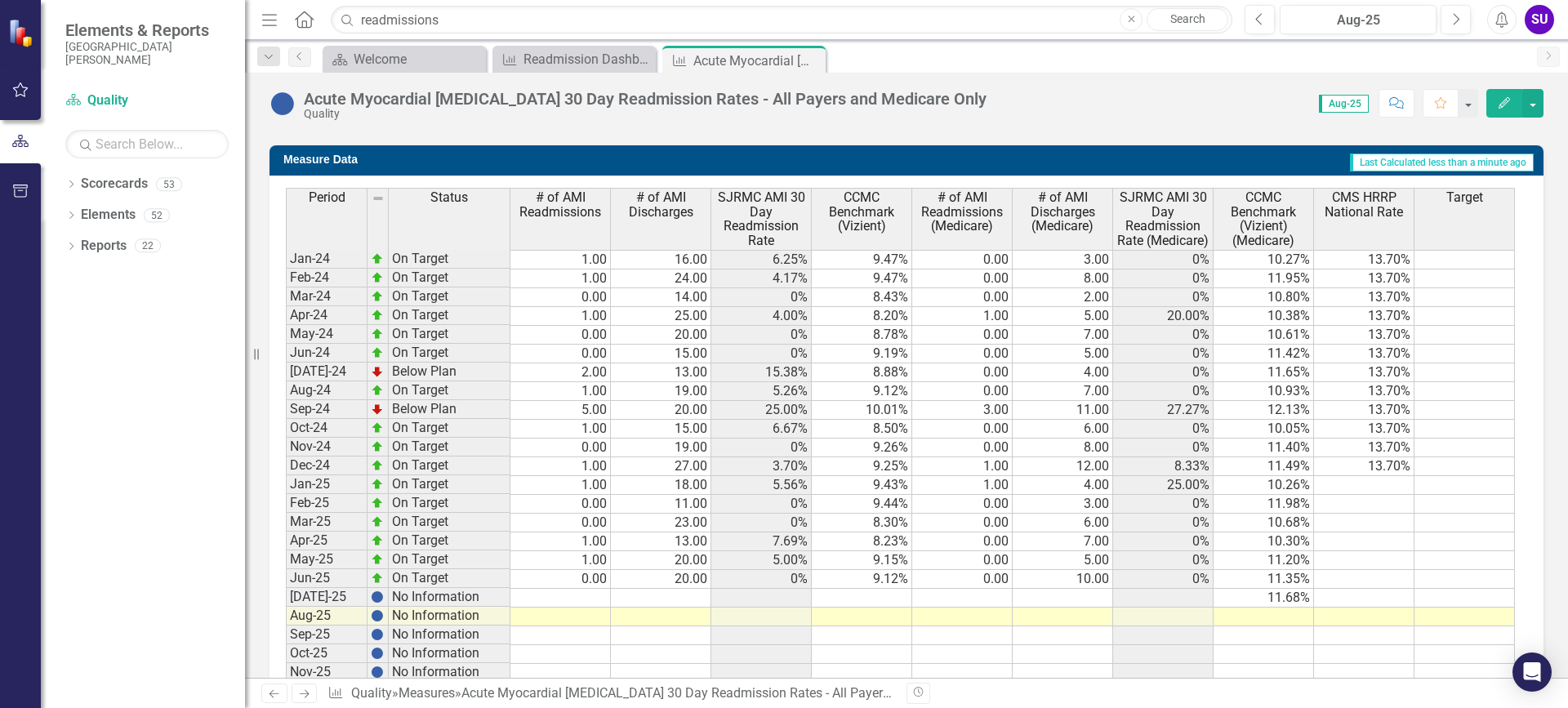
scroll to position [1125, 0]
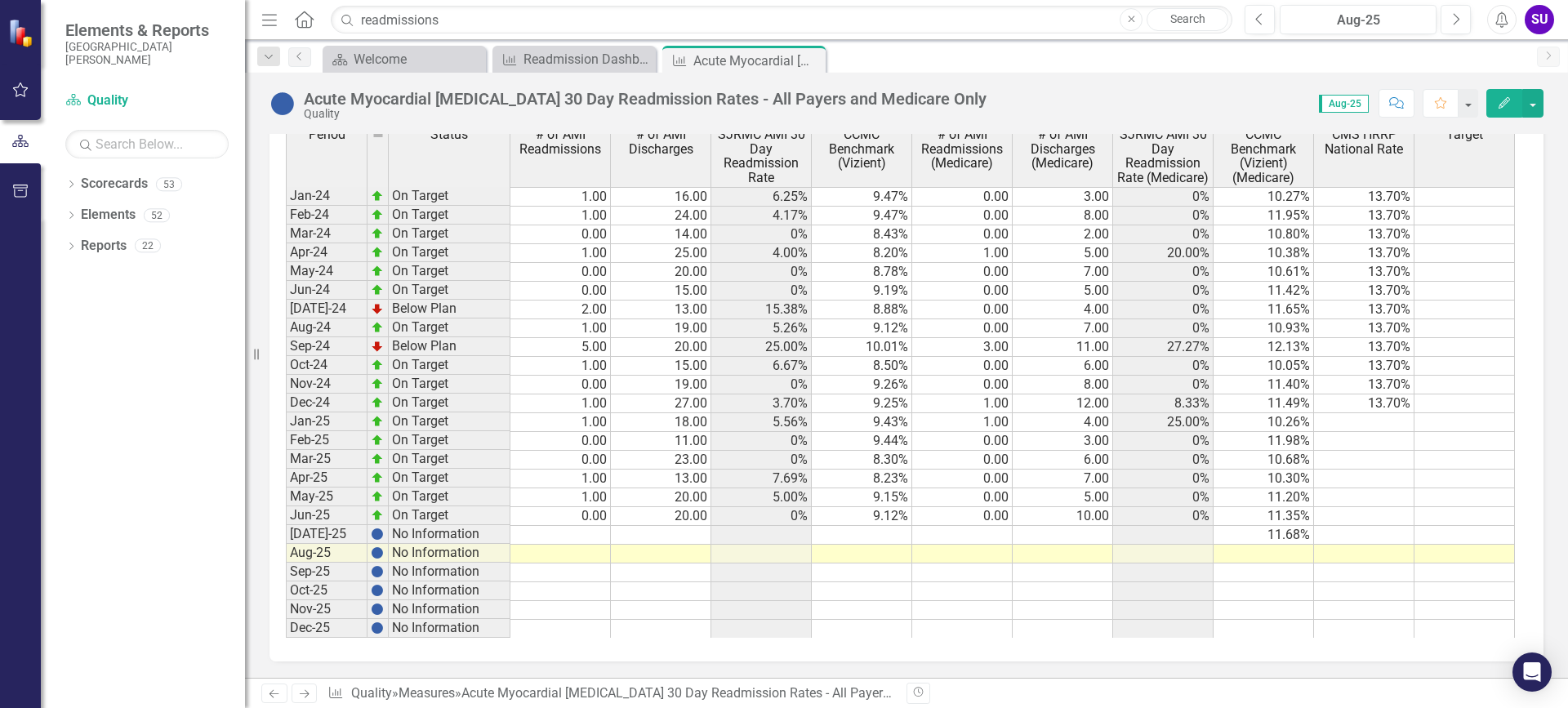
click at [873, 530] on td at bounding box center [862, 535] width 100 height 19
click at [850, 534] on td at bounding box center [862, 535] width 100 height 19
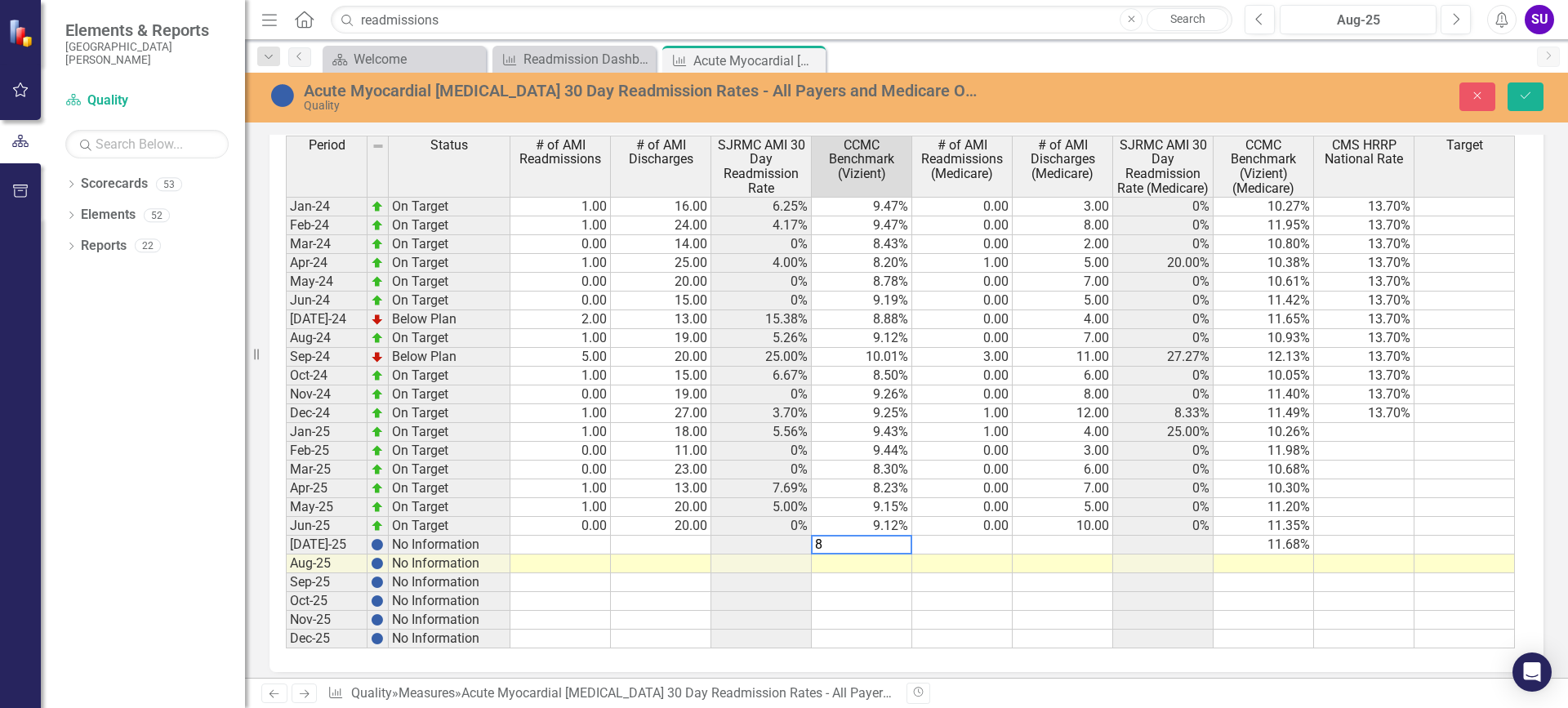
scroll to position [1134, 0]
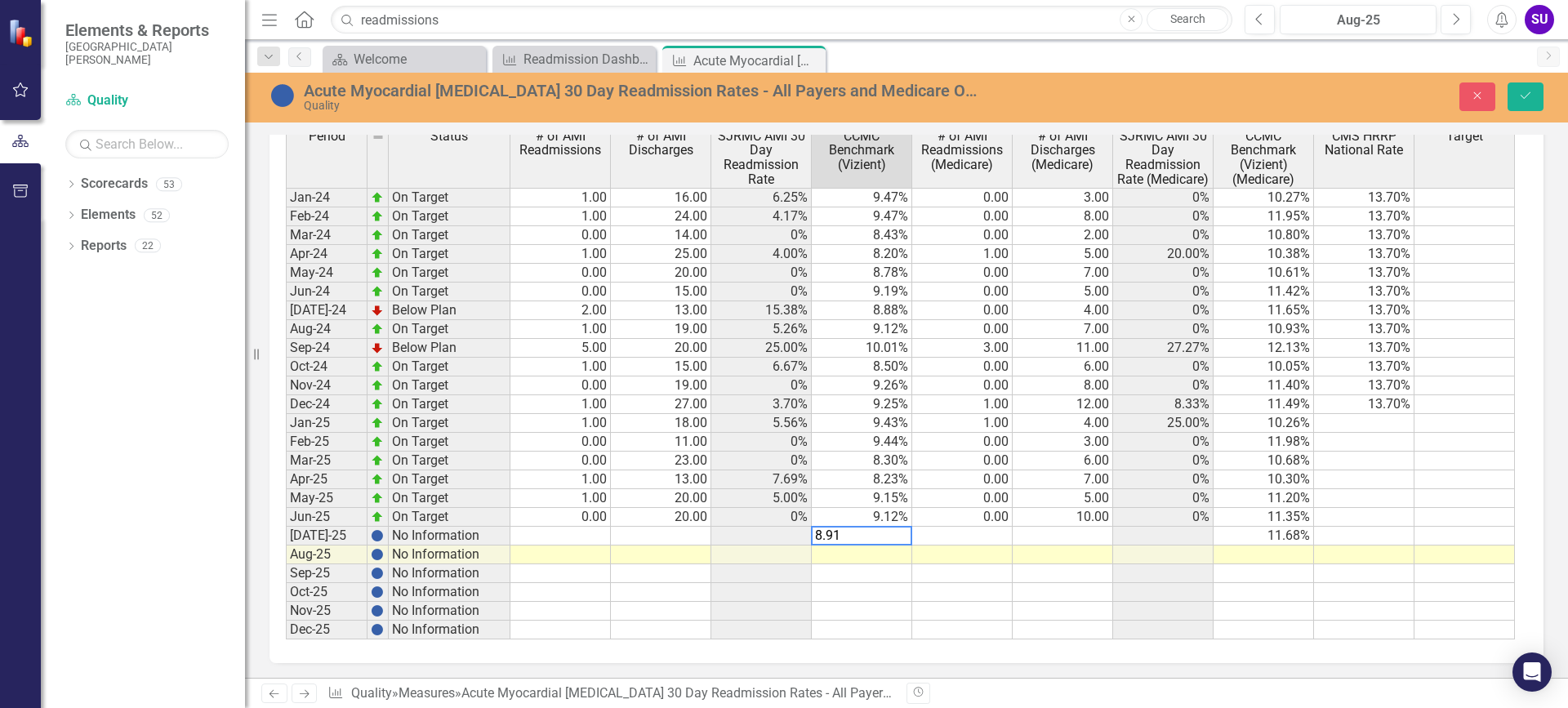
type textarea "8.91"
click at [925, 551] on td at bounding box center [962, 555] width 100 height 19
click at [889, 518] on td "9.12%" at bounding box center [862, 517] width 100 height 19
click at [887, 445] on td "9.44%" at bounding box center [862, 442] width 100 height 19
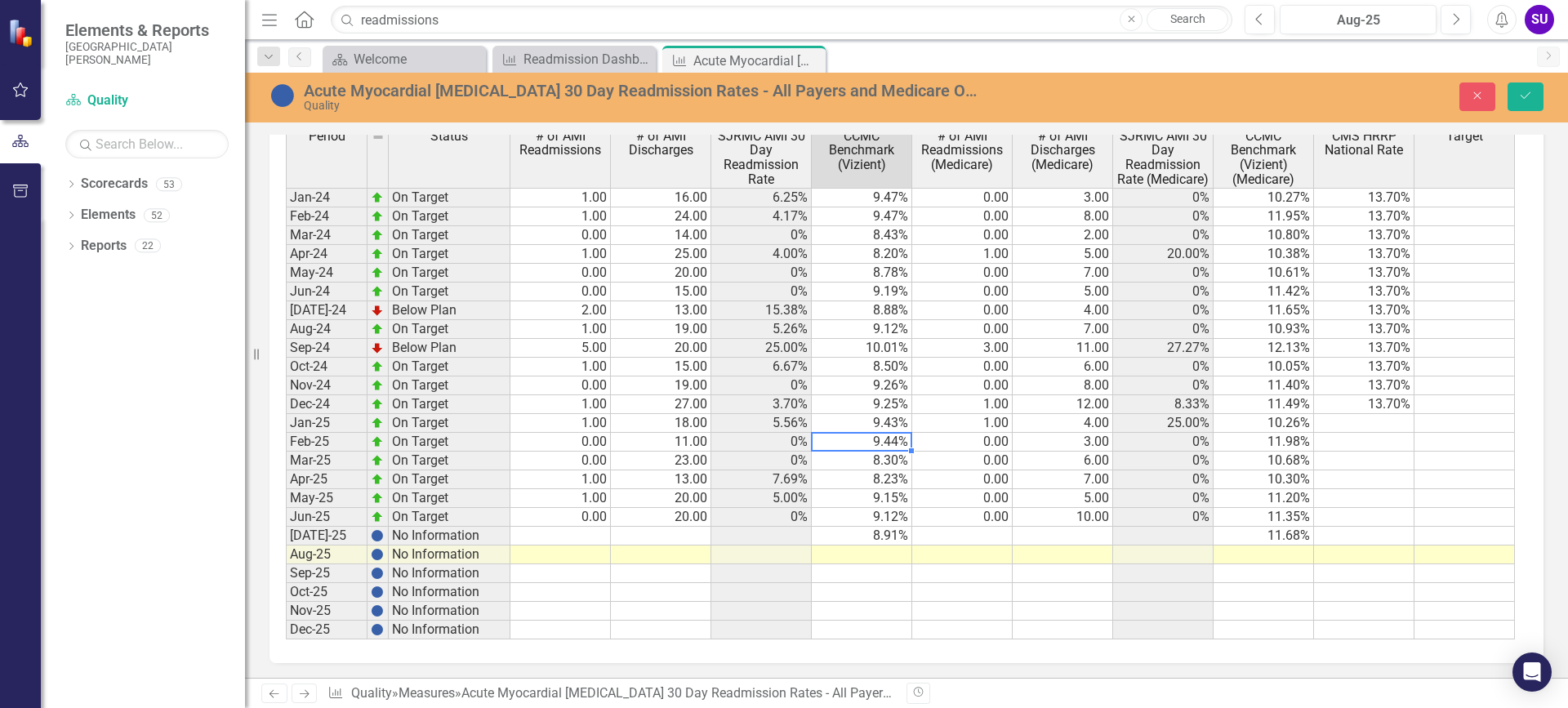
click at [887, 445] on td "9.44%" at bounding box center [862, 442] width 100 height 19
type textarea "9.12"
click at [895, 511] on td "9.12%" at bounding box center [862, 517] width 100 height 19
click at [1520, 90] on icon "Save" at bounding box center [1525, 96] width 15 height 11
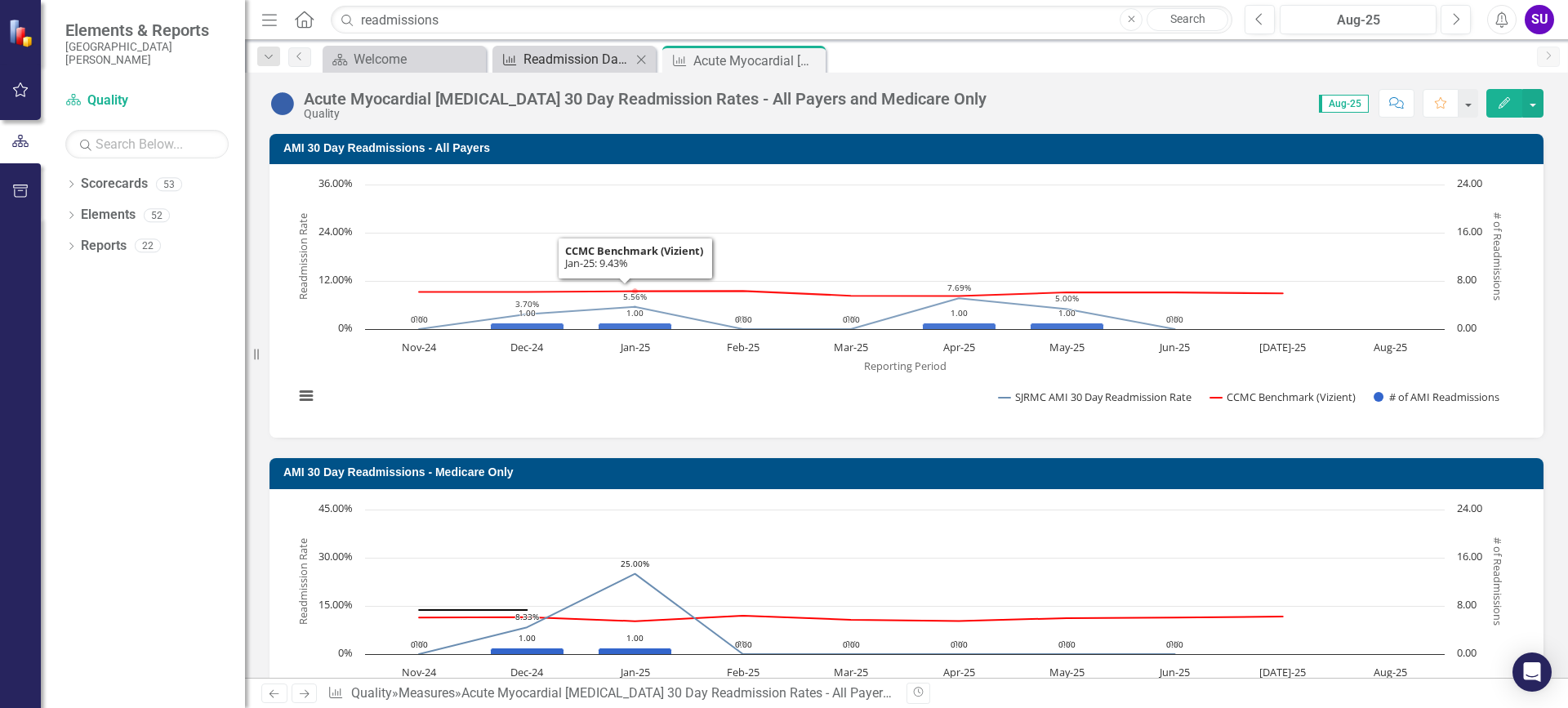
click at [557, 55] on div "Readmission Dashboard" at bounding box center [577, 59] width 107 height 21
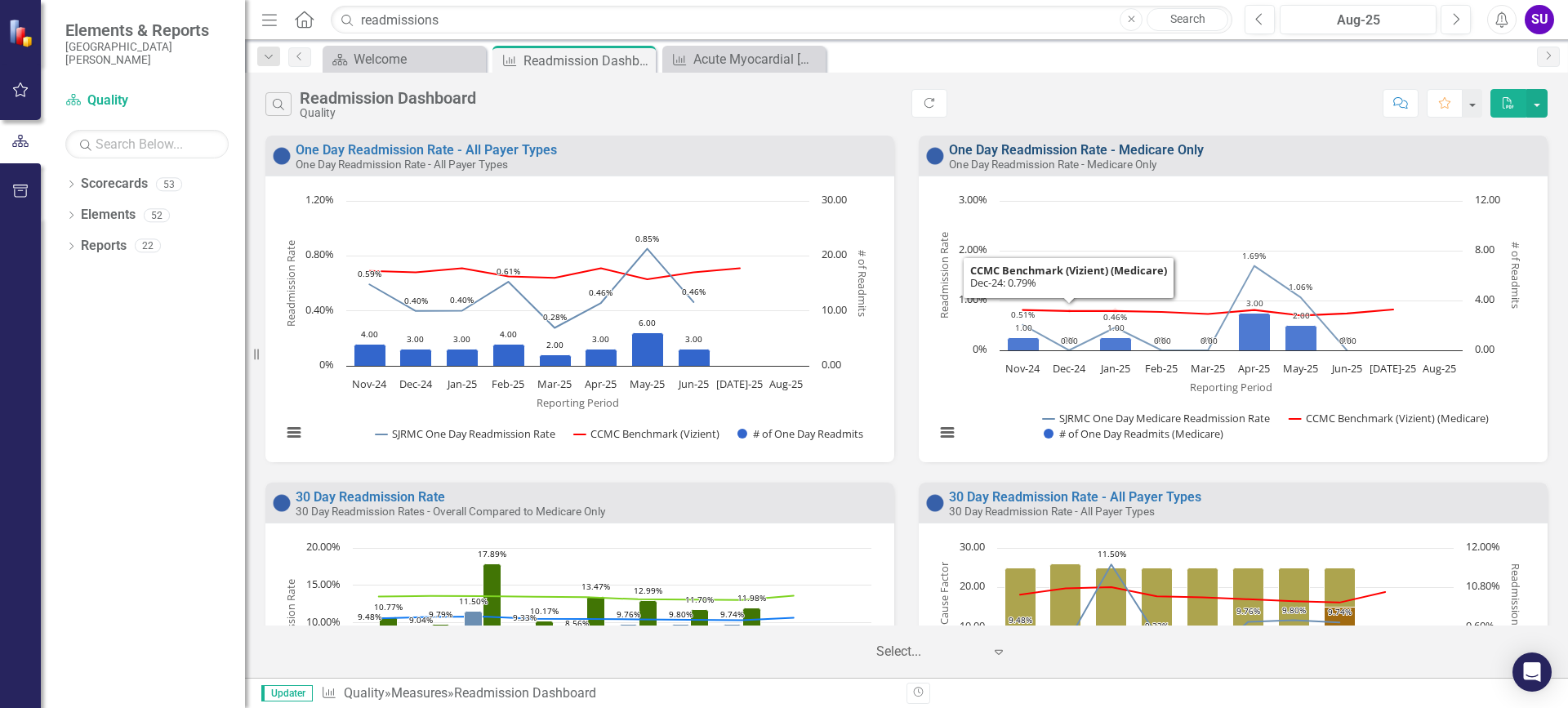
click at [1077, 150] on link "One Day Readmission Rate - Medicare Only" at bounding box center [1076, 149] width 255 height 16
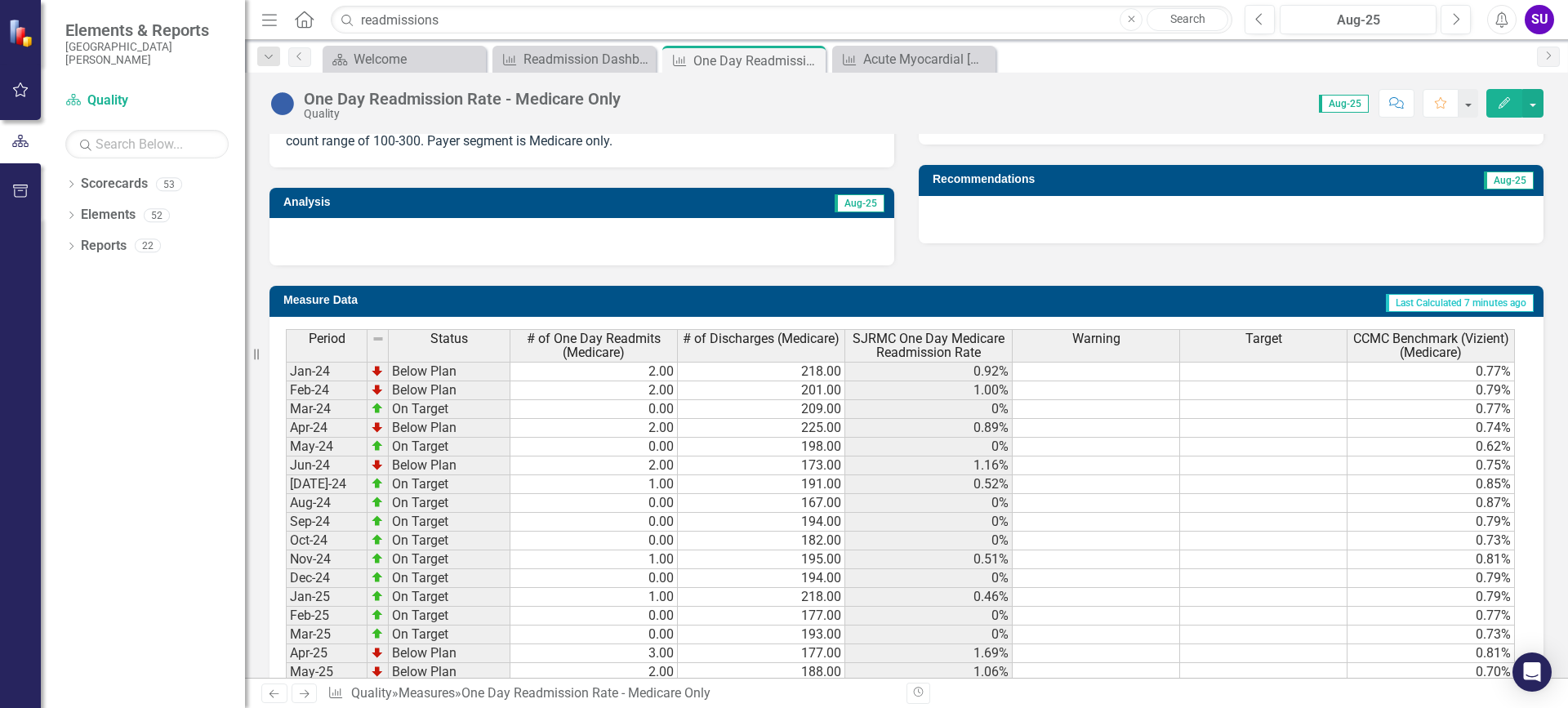
scroll to position [665, 0]
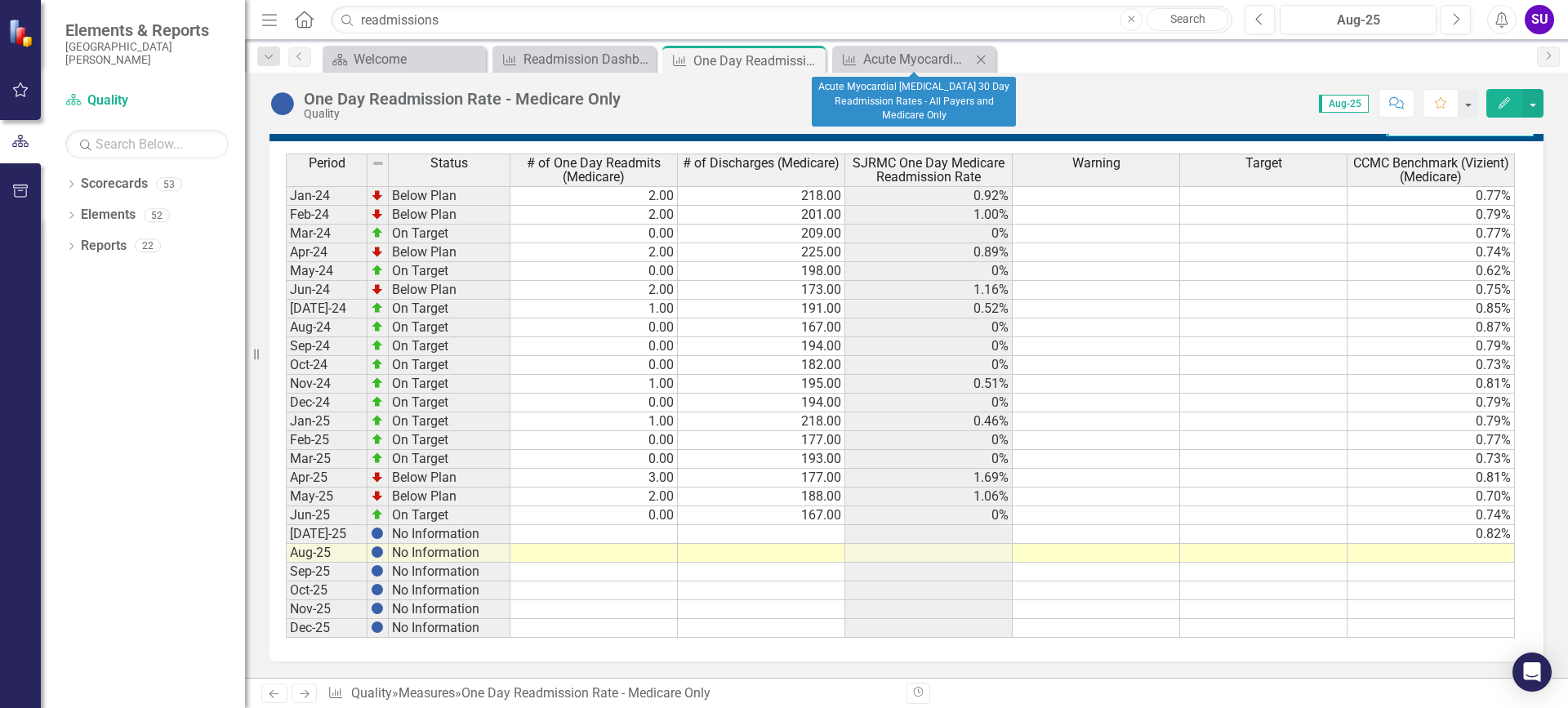
click at [984, 57] on icon "Close" at bounding box center [981, 60] width 16 height 13
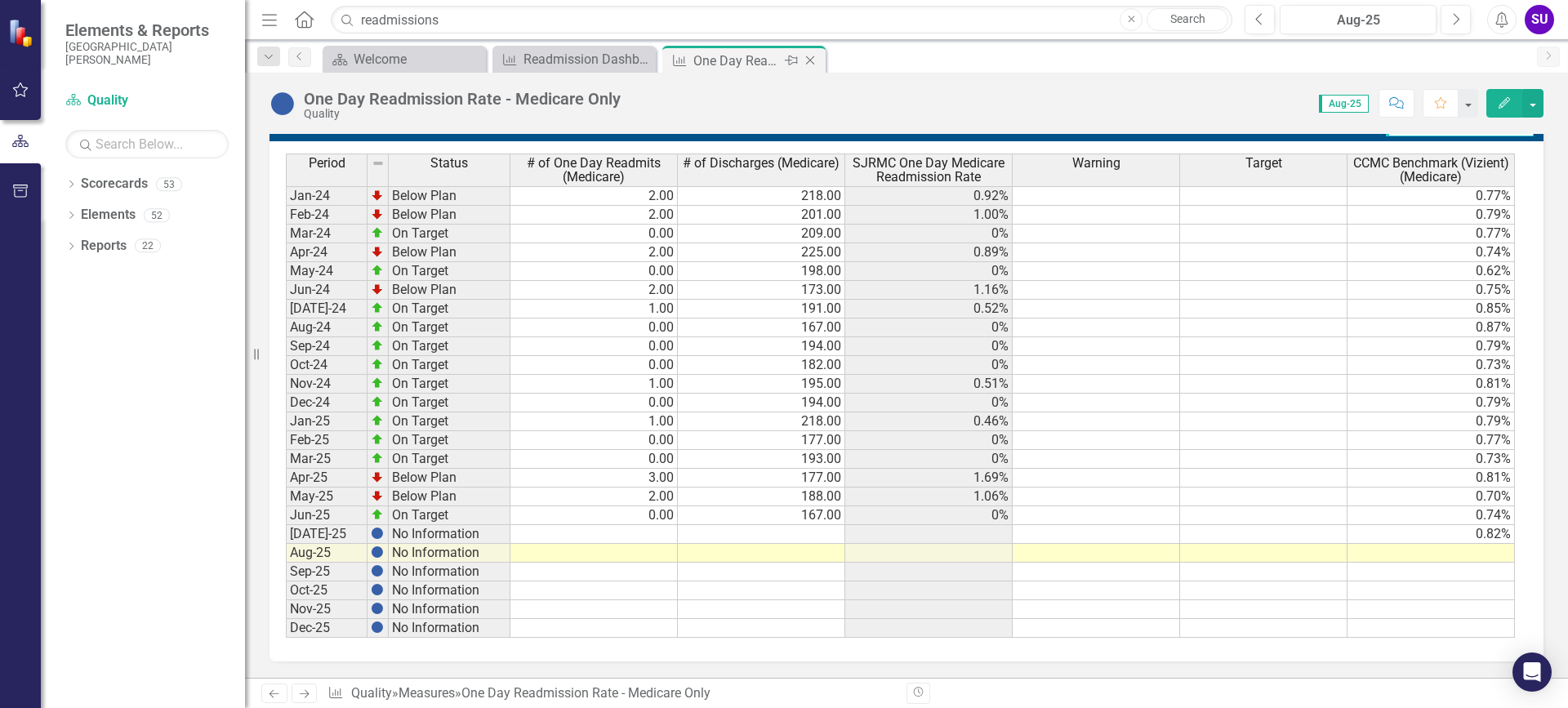
click at [813, 57] on icon "Close" at bounding box center [810, 61] width 16 height 13
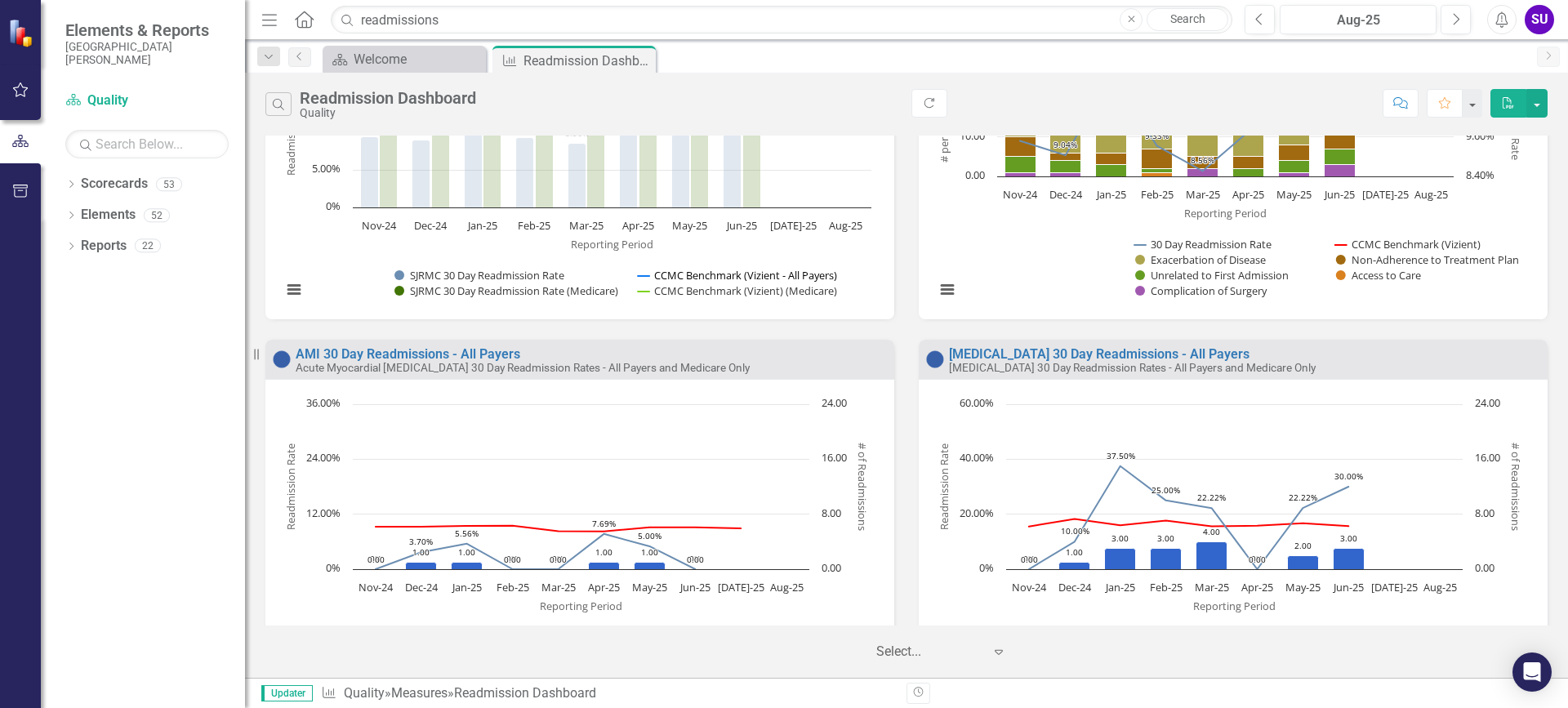
scroll to position [572, 0]
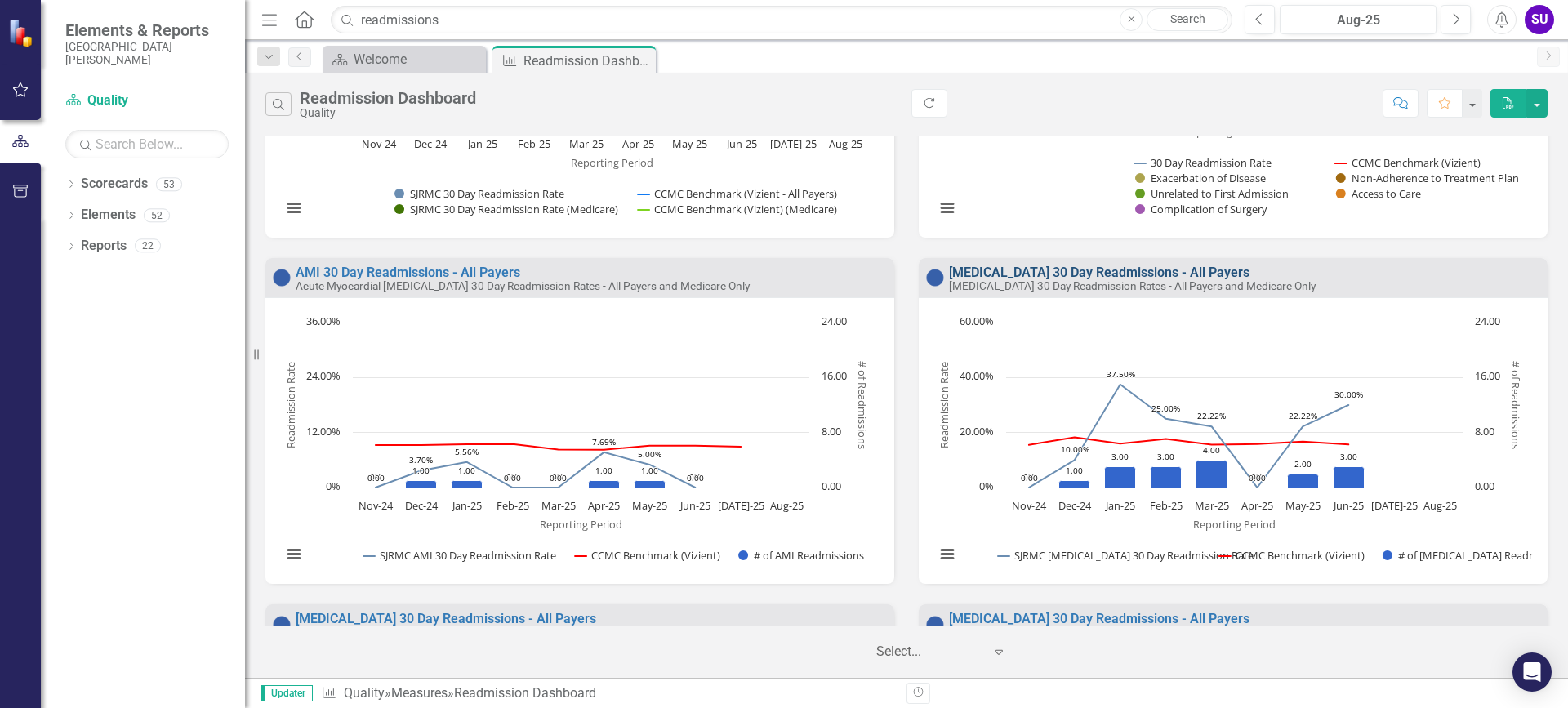
click at [1060, 275] on link "[MEDICAL_DATA] 30 Day Readmissions - All Payers" at bounding box center [1099, 272] width 300 height 16
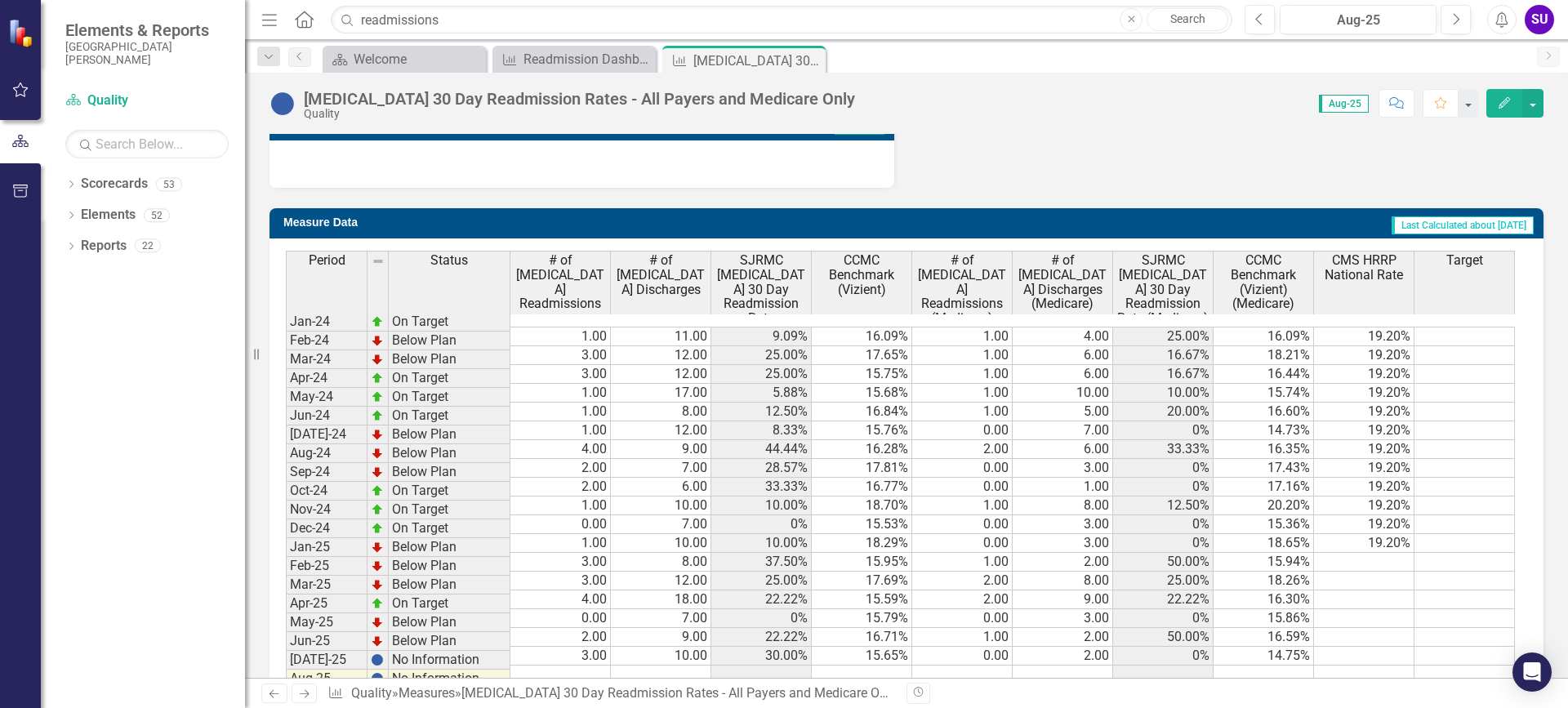
scroll to position [1062, 0]
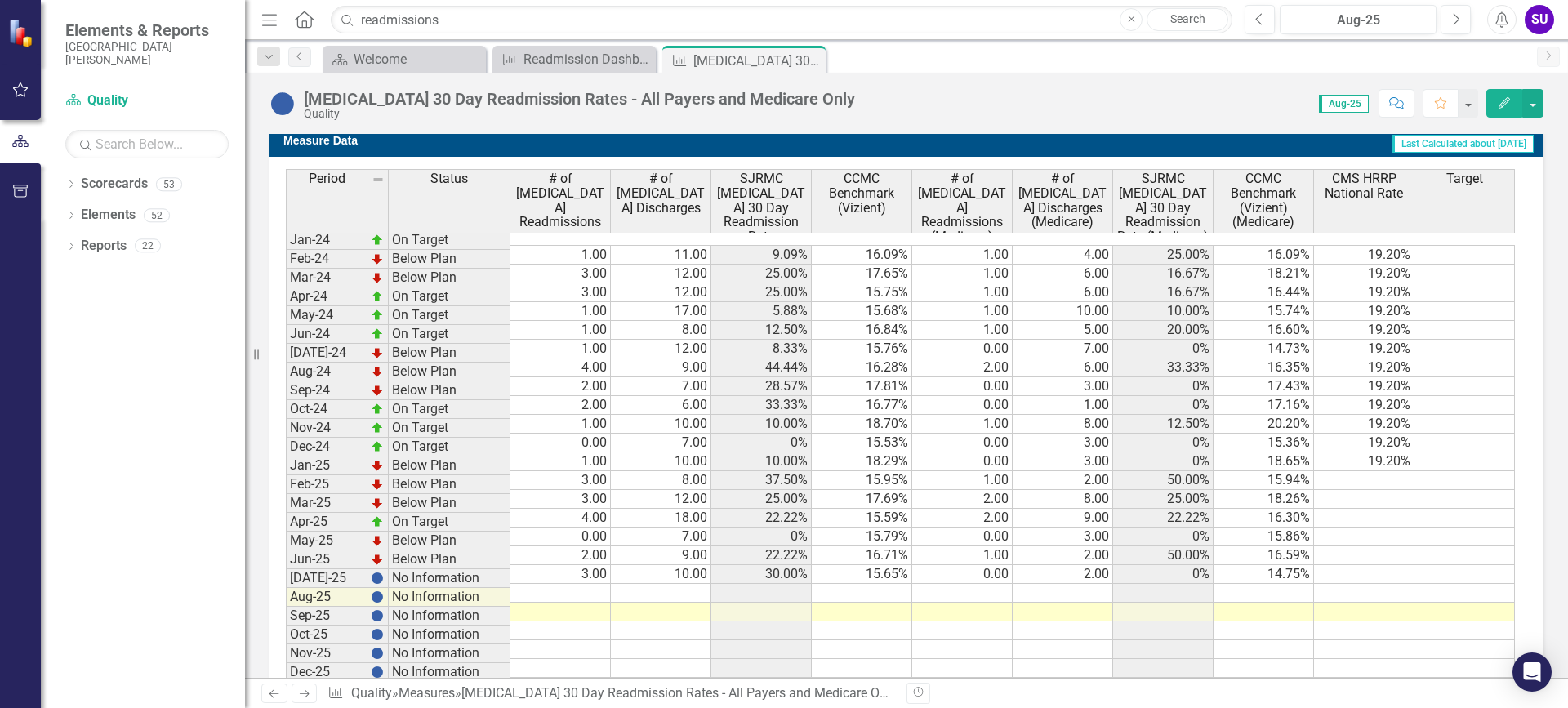
click at [885, 584] on td at bounding box center [862, 593] width 100 height 19
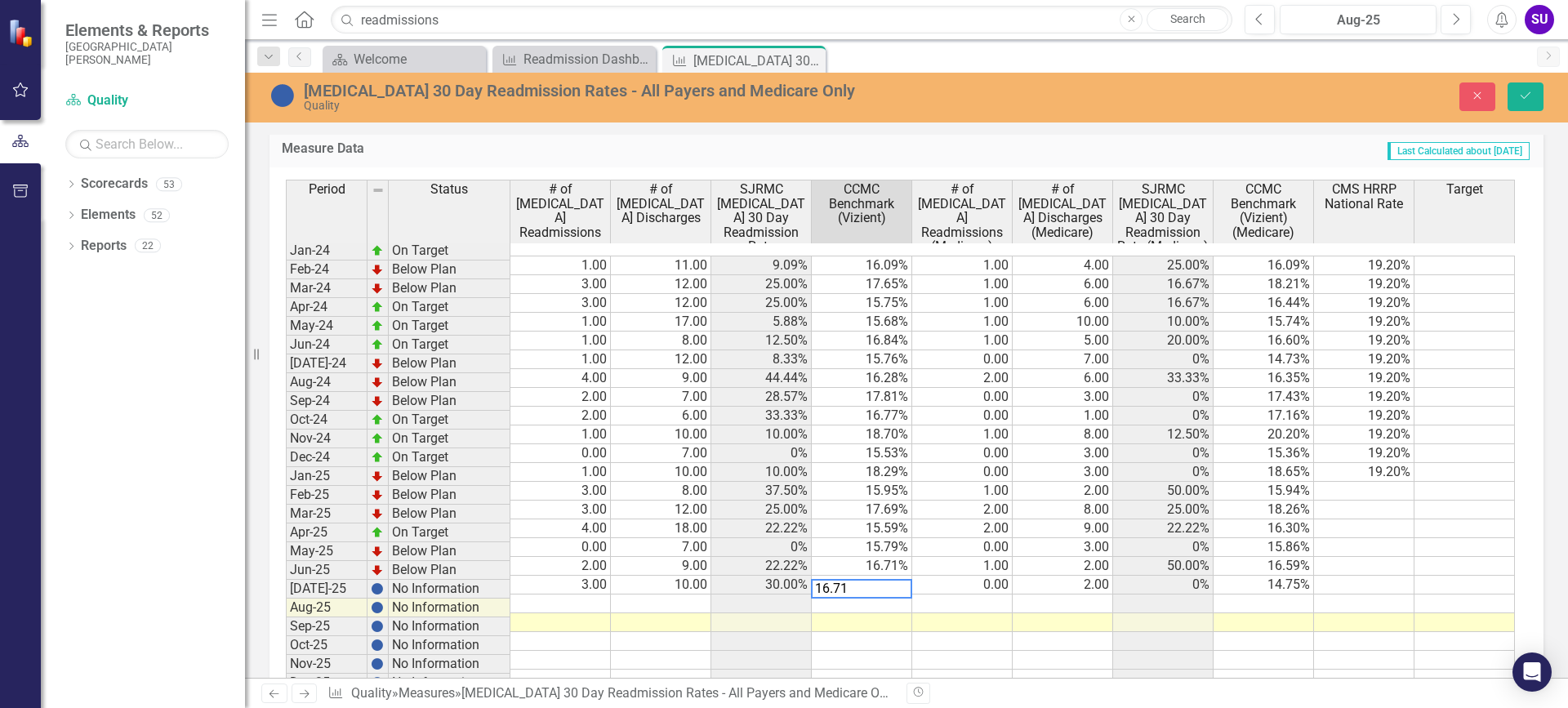
click at [891, 557] on td "16.71%" at bounding box center [862, 566] width 100 height 19
click at [896, 557] on td "16.71%" at bounding box center [862, 566] width 100 height 19
click at [887, 538] on td "15.79%" at bounding box center [862, 547] width 100 height 19
click at [891, 538] on td "15.79%" at bounding box center [862, 547] width 100 height 19
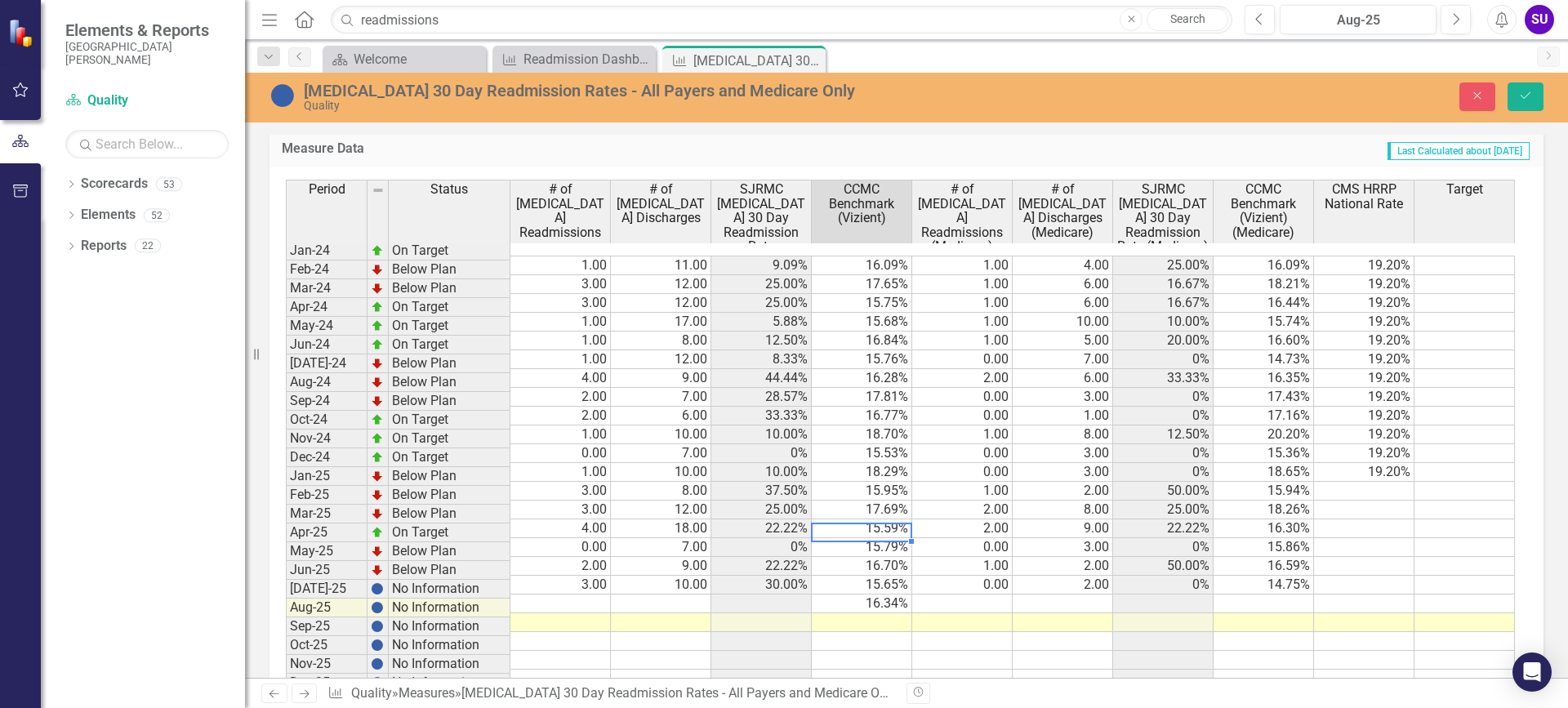
click at [891, 538] on td "15.79%" at bounding box center [862, 547] width 100 height 19
click at [888, 500] on td "17.69%" at bounding box center [862, 509] width 100 height 19
type textarea "17.68"
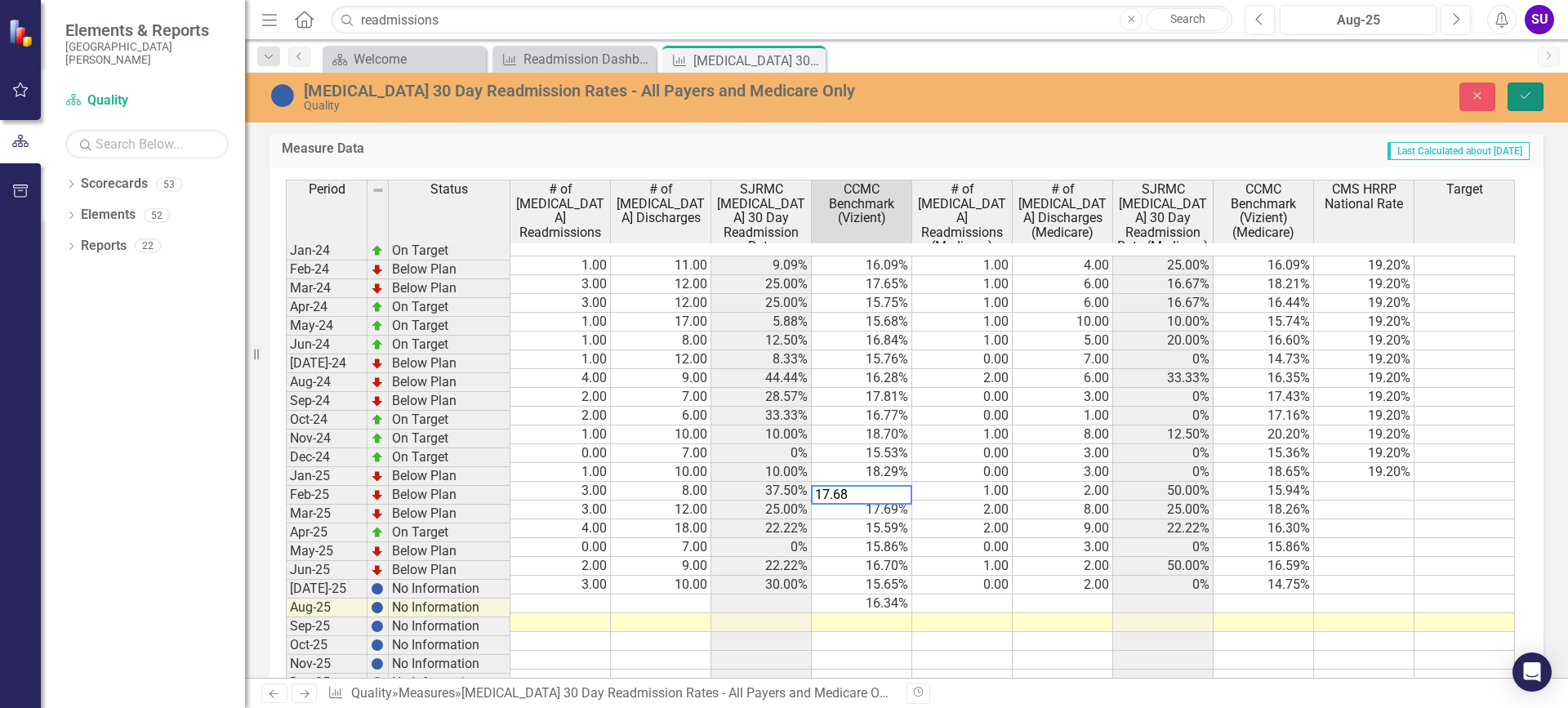
click at [1536, 92] on button "Save" at bounding box center [1525, 97] width 36 height 29
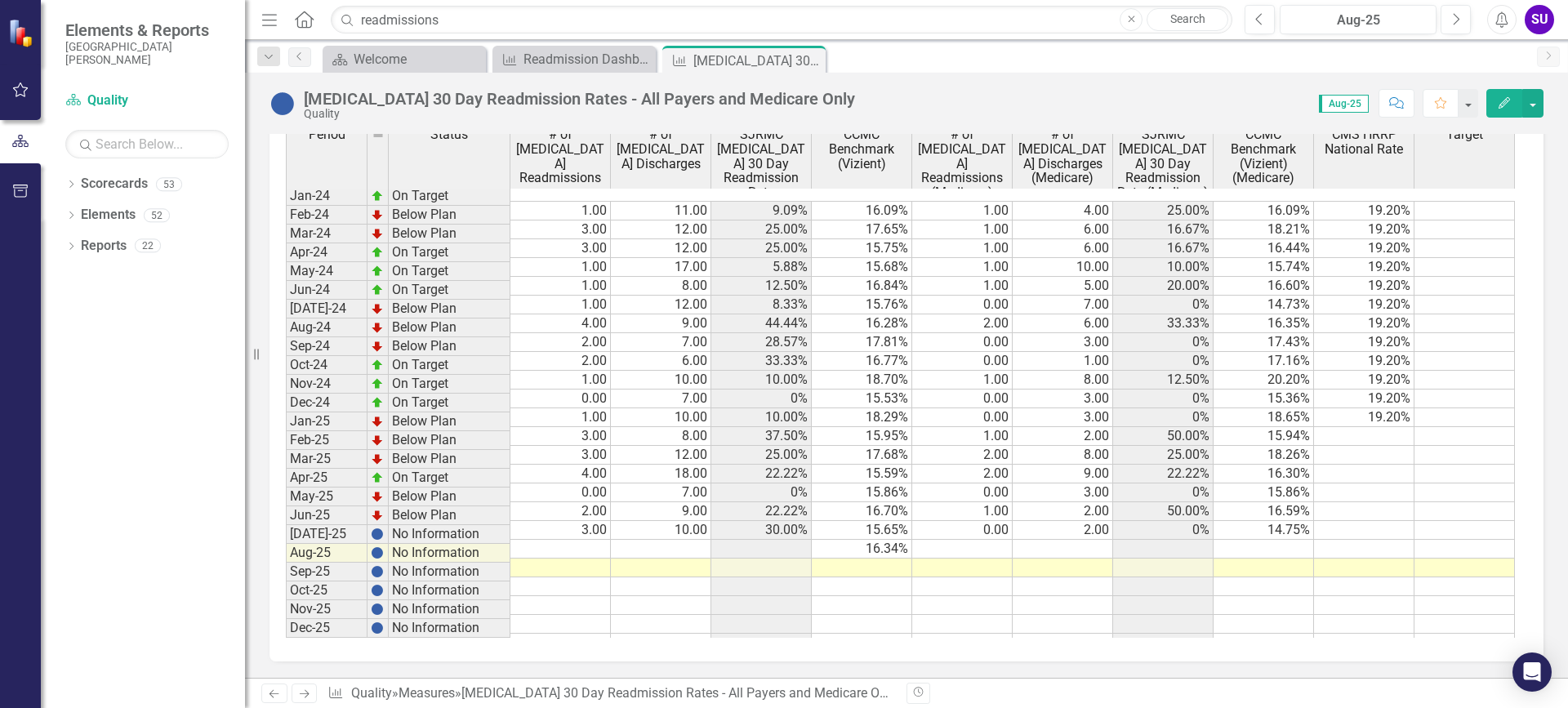
scroll to position [1024, 0]
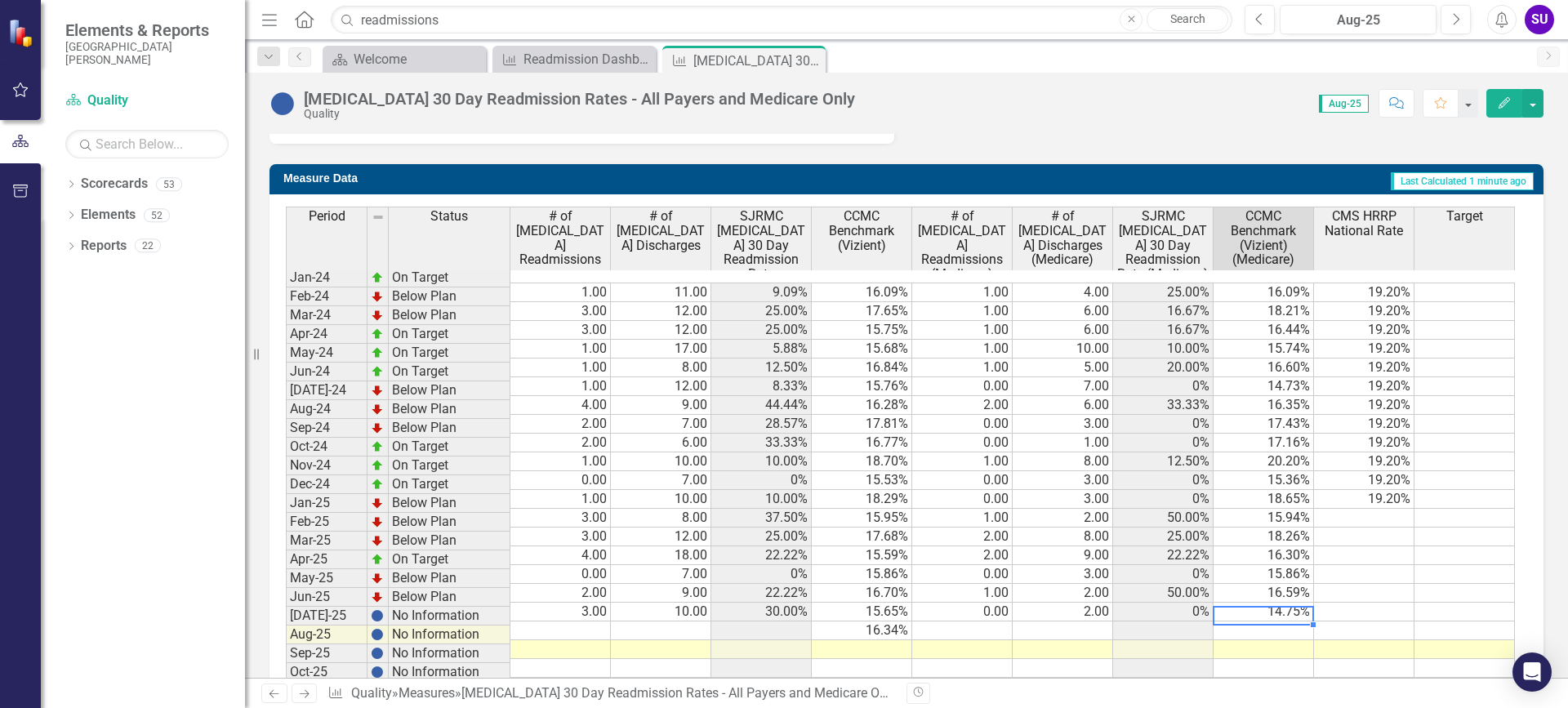
click at [1281, 622] on td at bounding box center [1263, 631] width 100 height 19
click at [1292, 622] on td at bounding box center [1263, 631] width 100 height 19
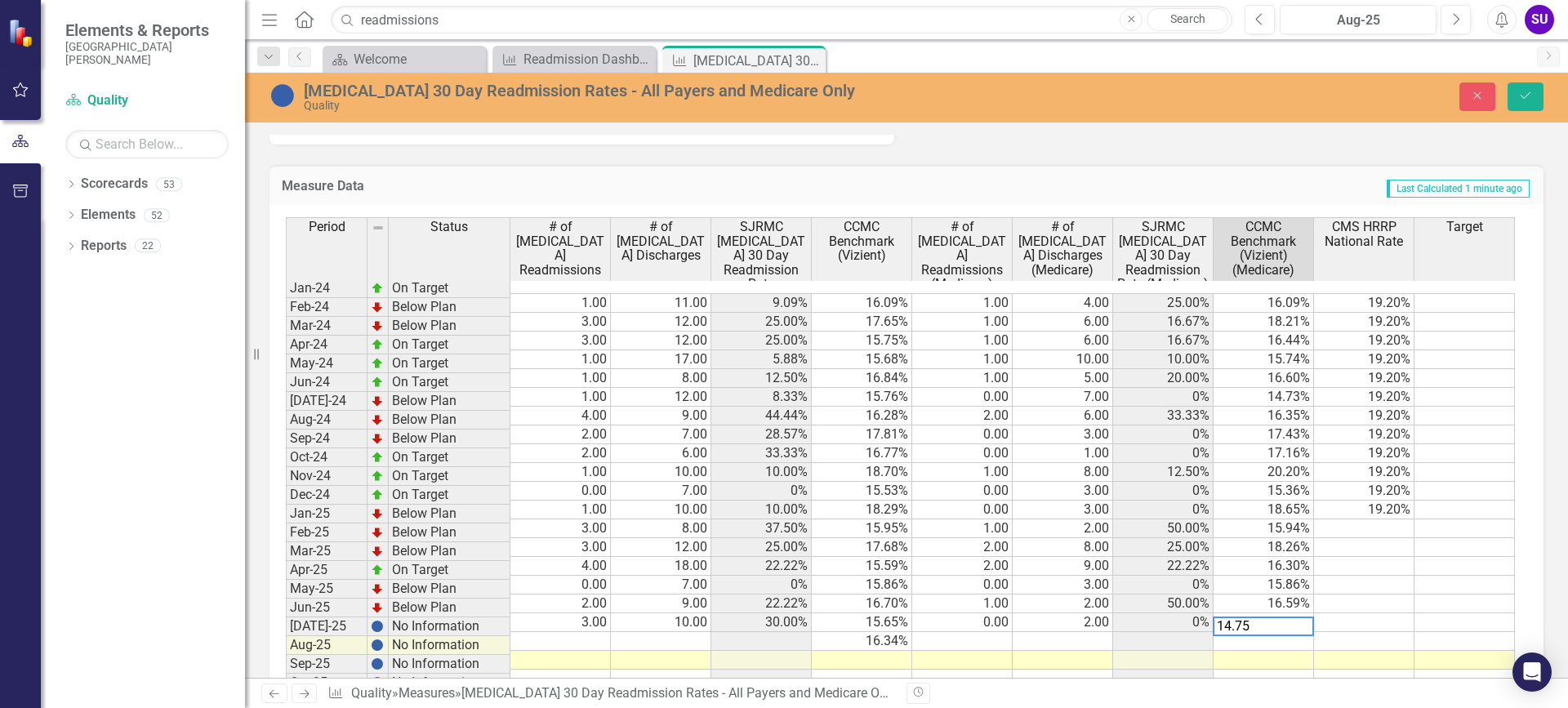
click at [1298, 614] on td "14.75%" at bounding box center [1263, 623] width 100 height 19
click at [1294, 595] on td "16.59%" at bounding box center [1263, 604] width 100 height 19
click at [1297, 576] on td "15.86%" at bounding box center [1263, 585] width 100 height 19
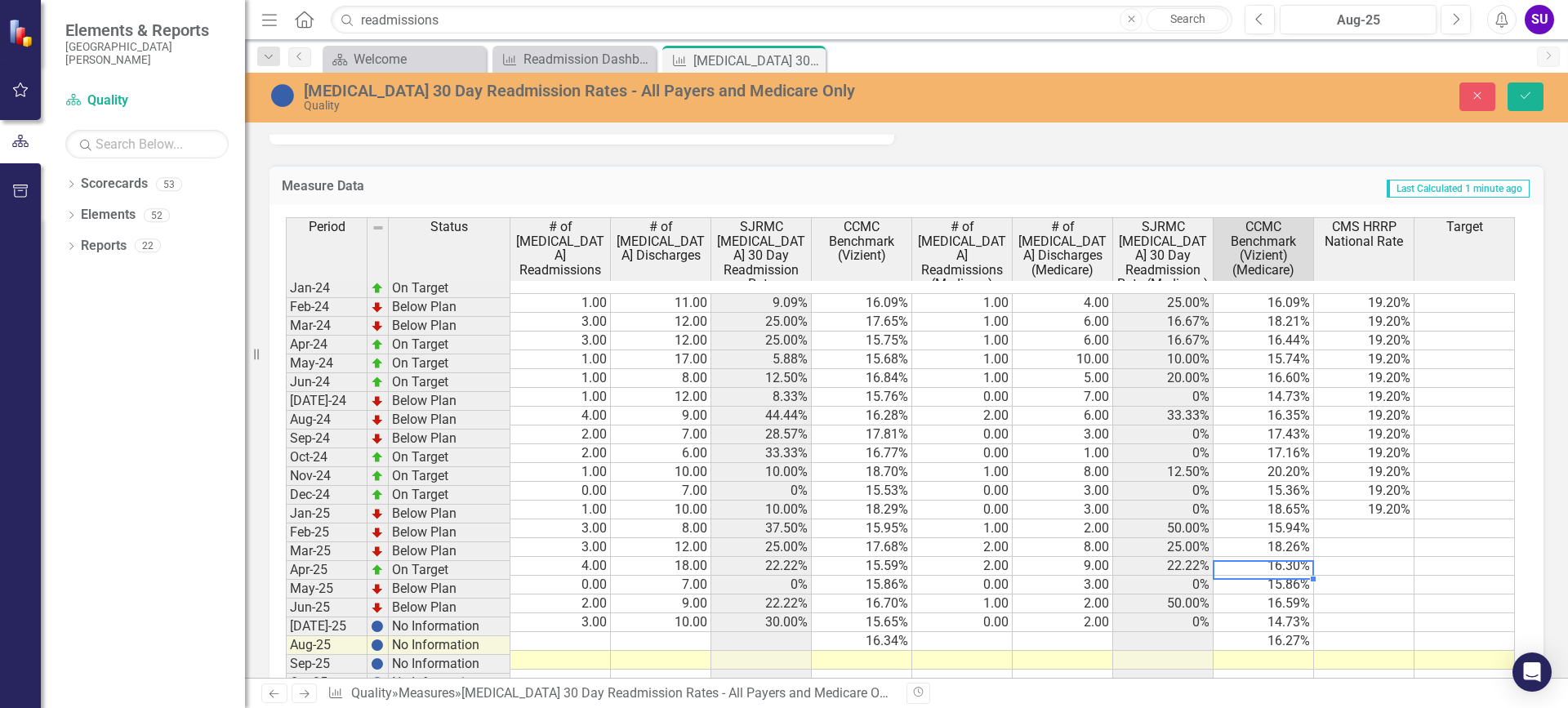
click at [1297, 576] on td "15.86%" at bounding box center [1263, 585] width 100 height 19
click at [1297, 576] on td "15.86%" at bounding box center [1263, 585] width 100 height 19
click at [1298, 557] on td "16.30%" at bounding box center [1263, 566] width 100 height 19
type textarea "16.3"
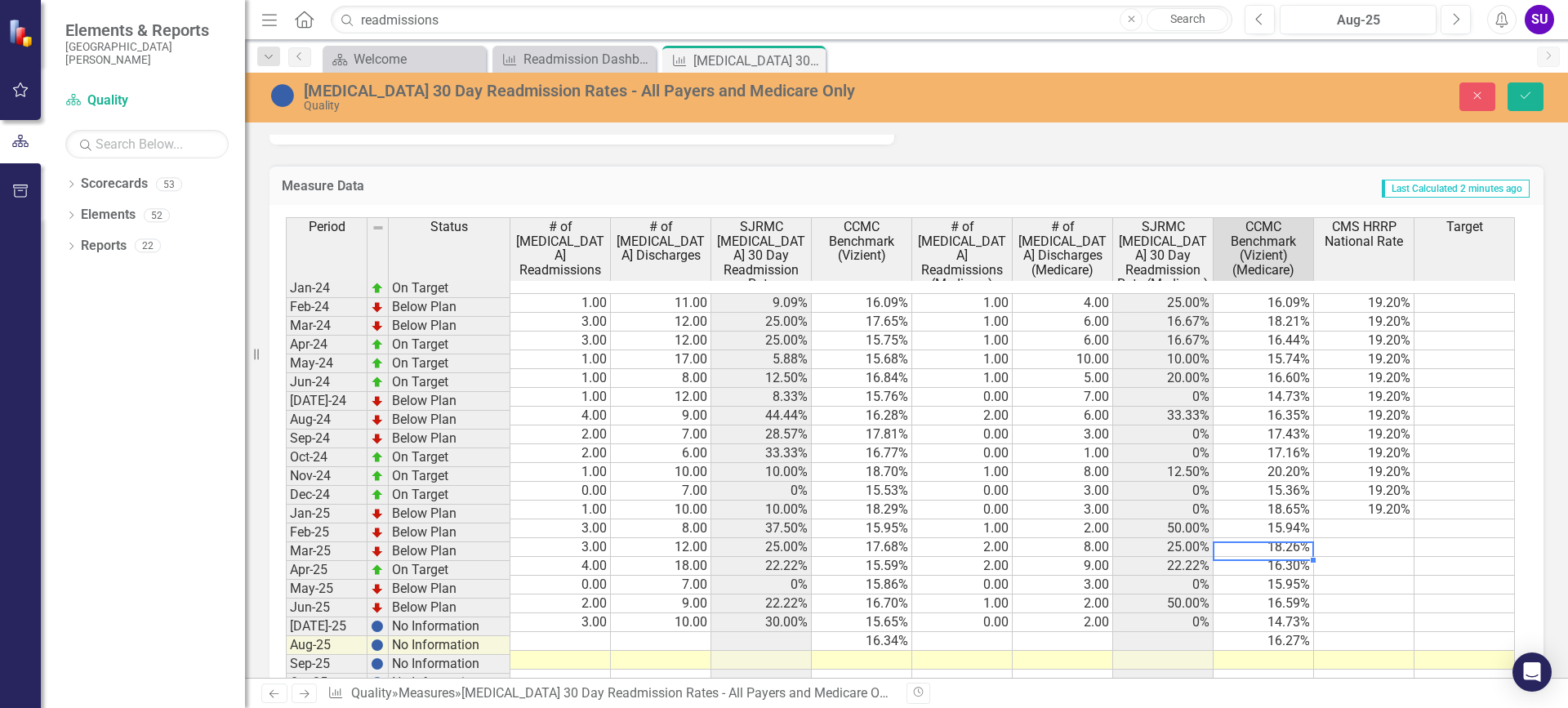
click at [1287, 538] on td "18.26%" at bounding box center [1263, 547] width 100 height 19
click at [1523, 98] on icon "Save" at bounding box center [1525, 96] width 15 height 11
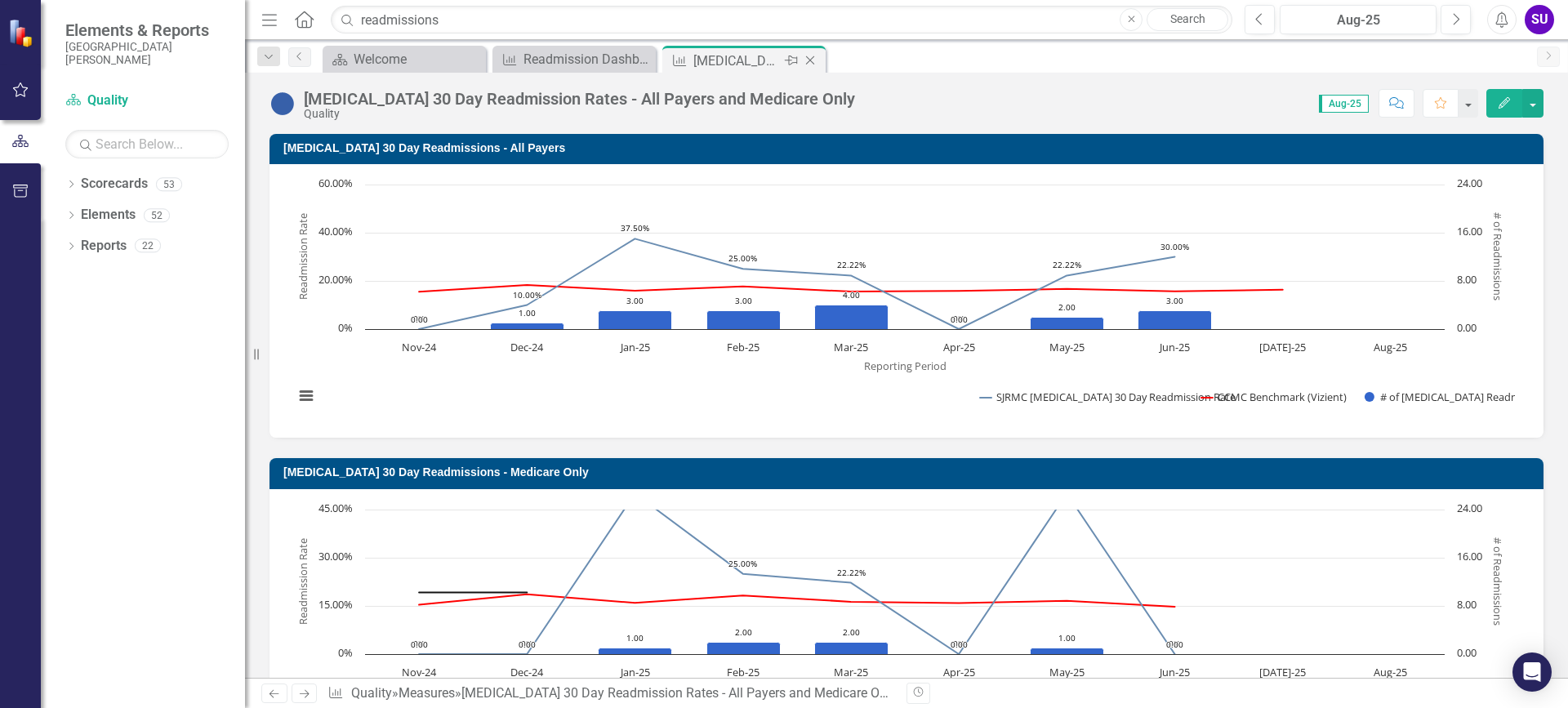
click at [814, 60] on icon "Close" at bounding box center [810, 61] width 16 height 13
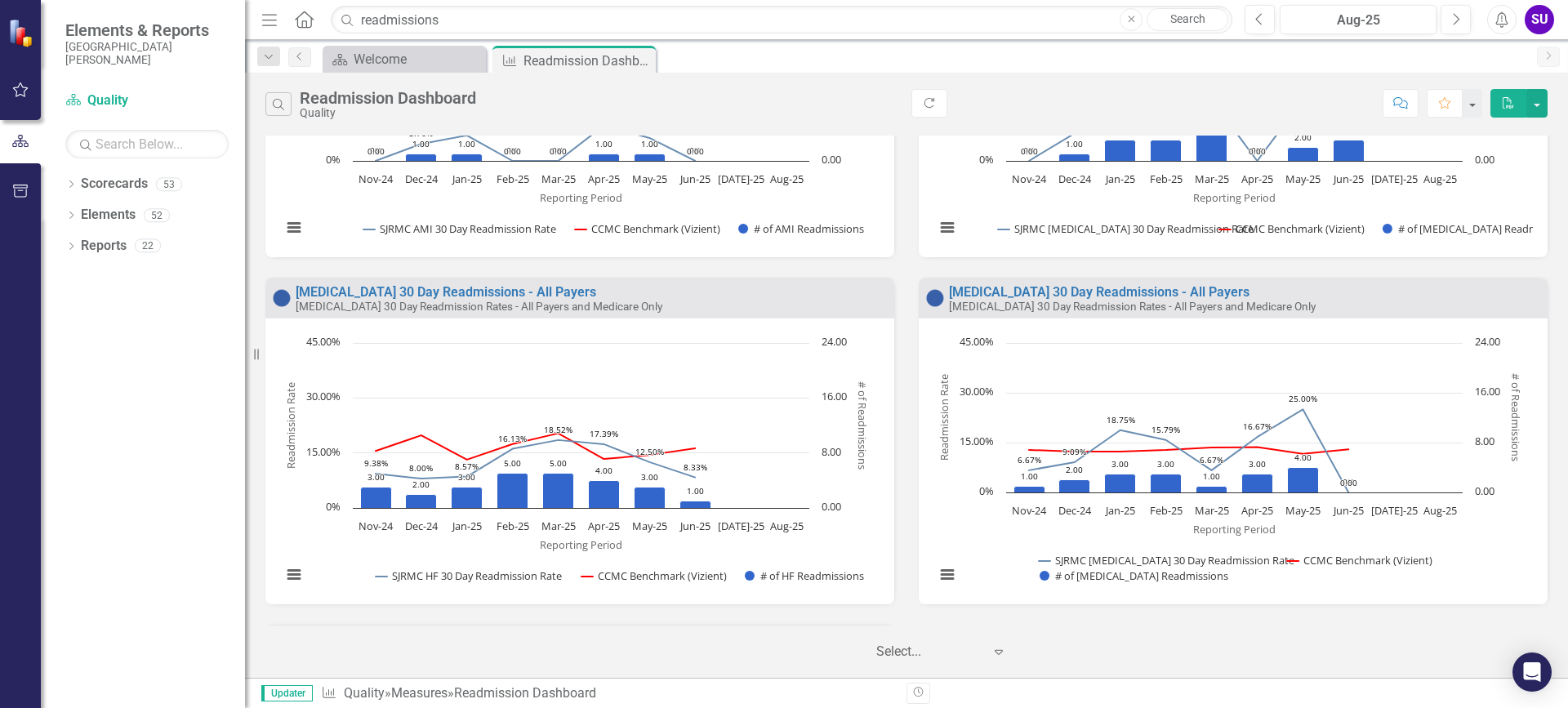
scroll to position [980, 0]
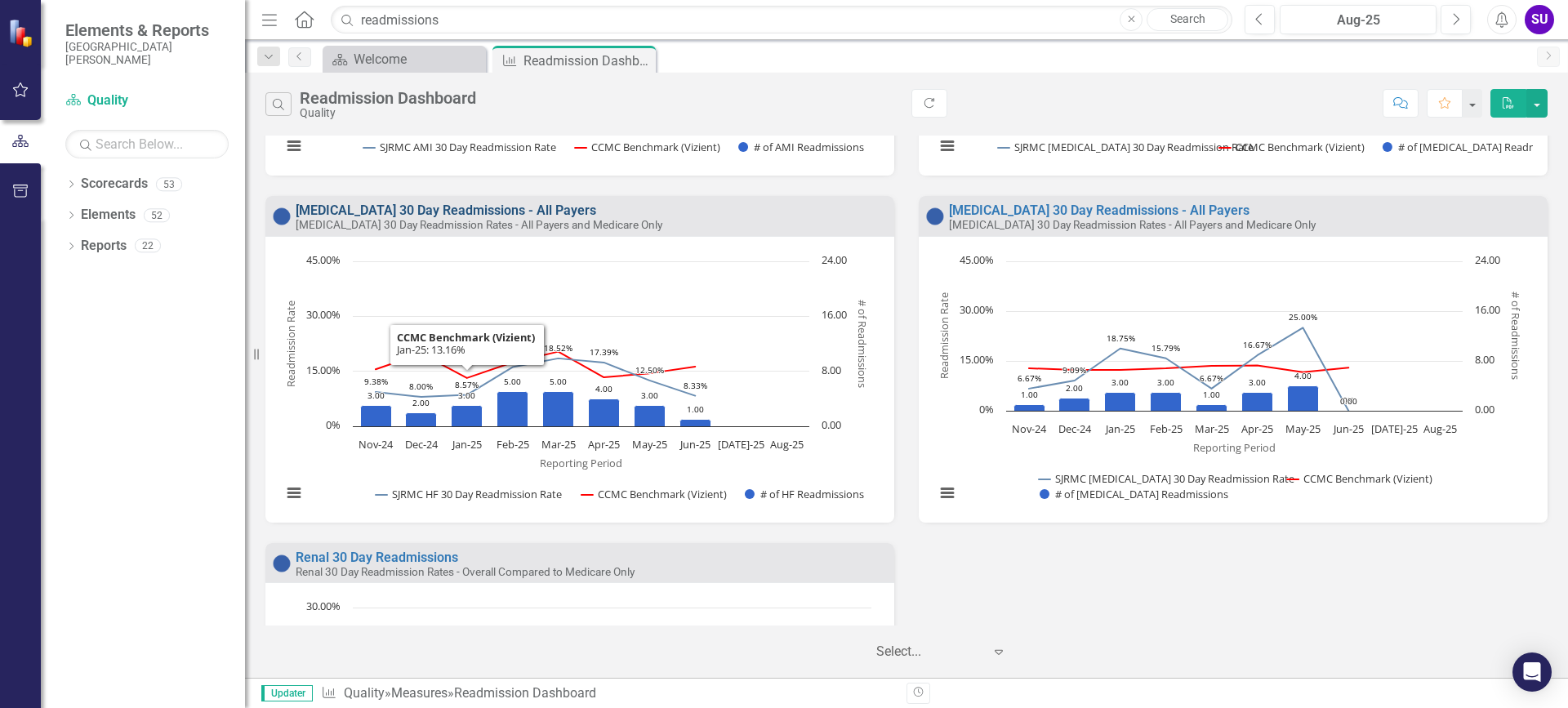
click at [434, 208] on link "[MEDICAL_DATA] 30 Day Readmissions - All Payers" at bounding box center [445, 210] width 300 height 16
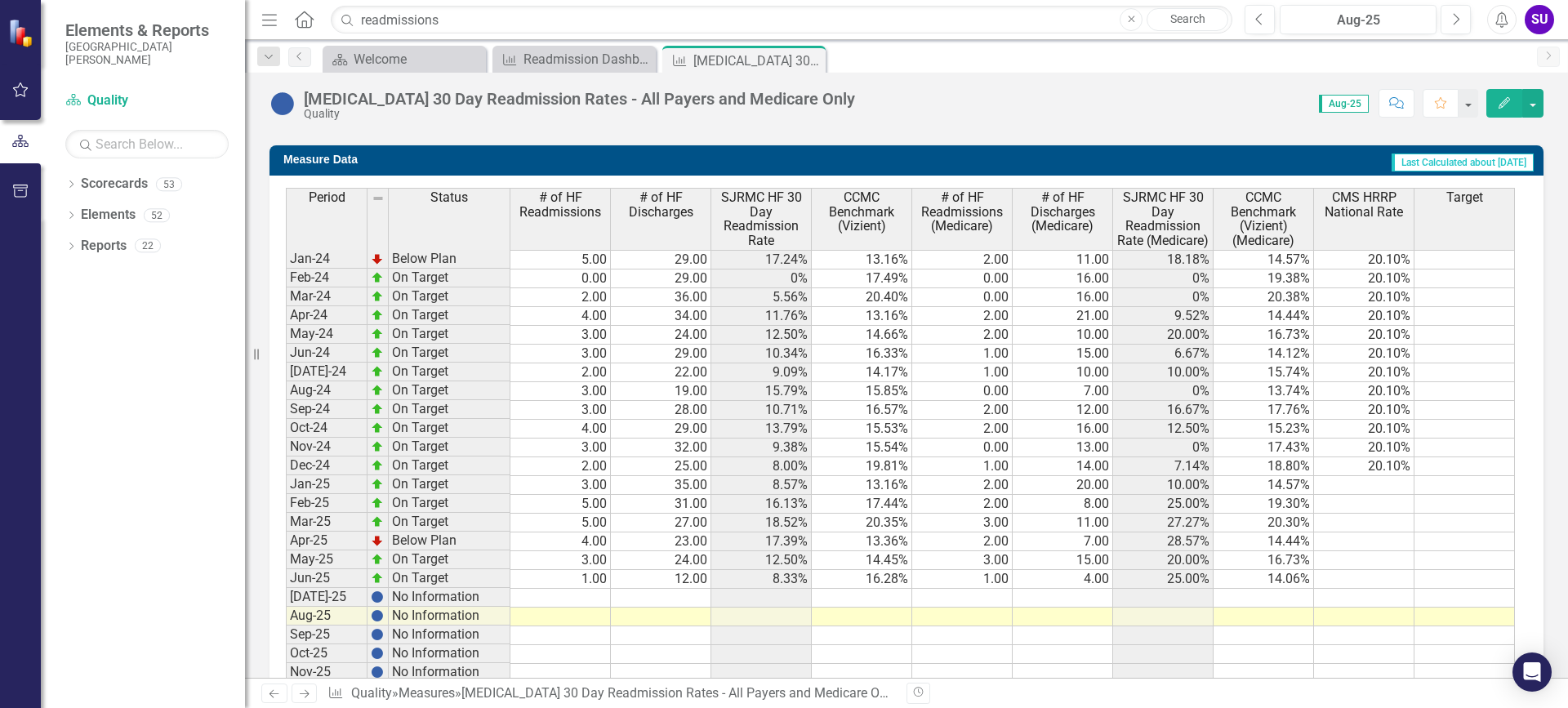
scroll to position [1125, 0]
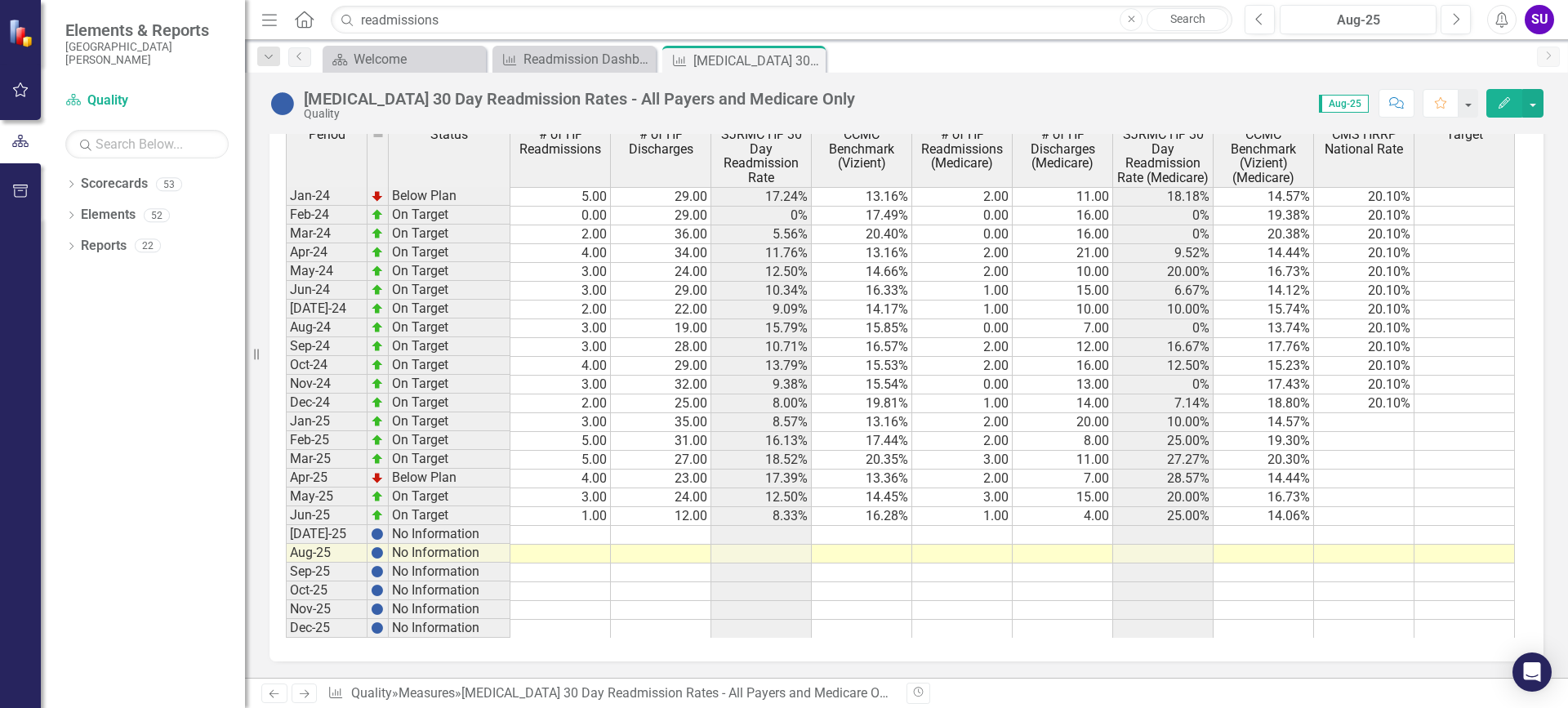
click at [897, 529] on td at bounding box center [862, 535] width 100 height 19
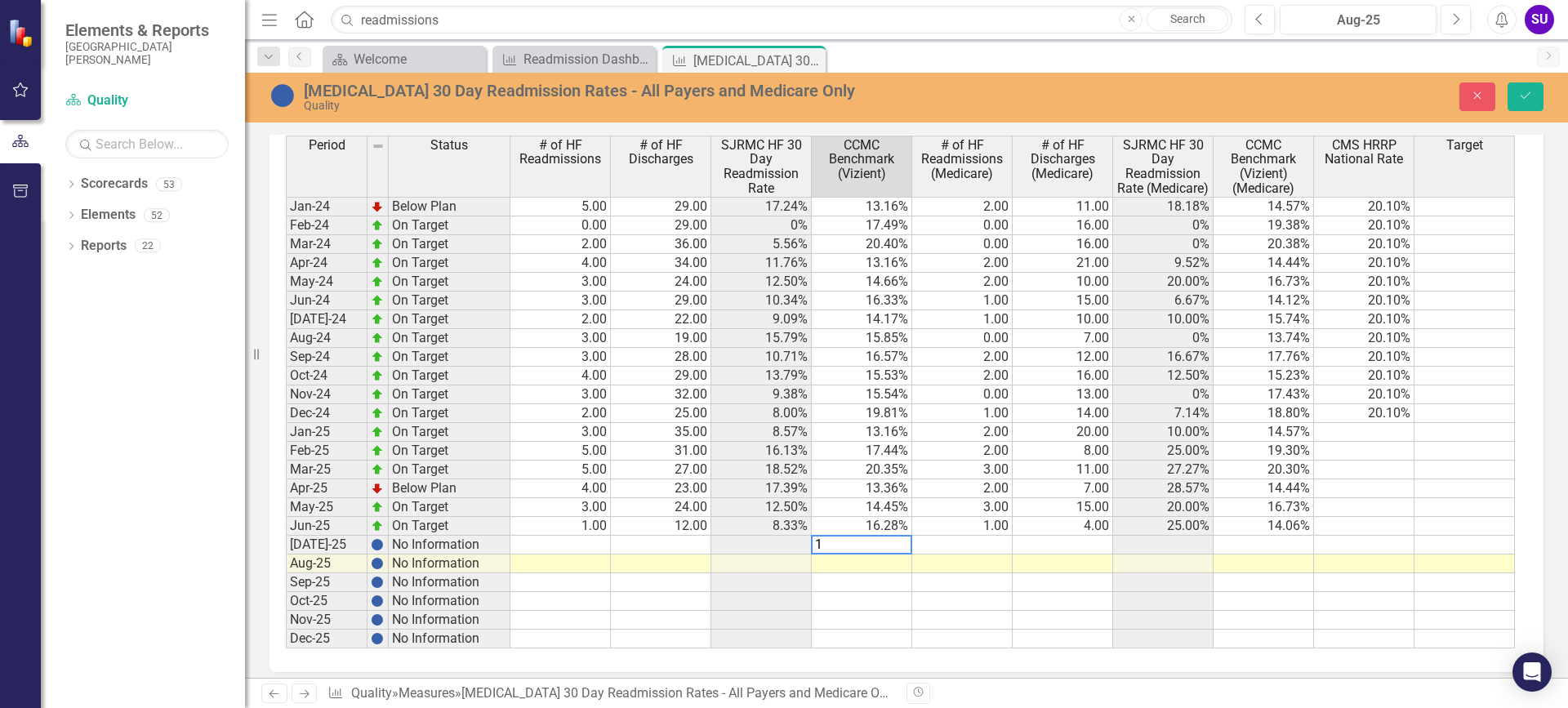
scroll to position [1134, 0]
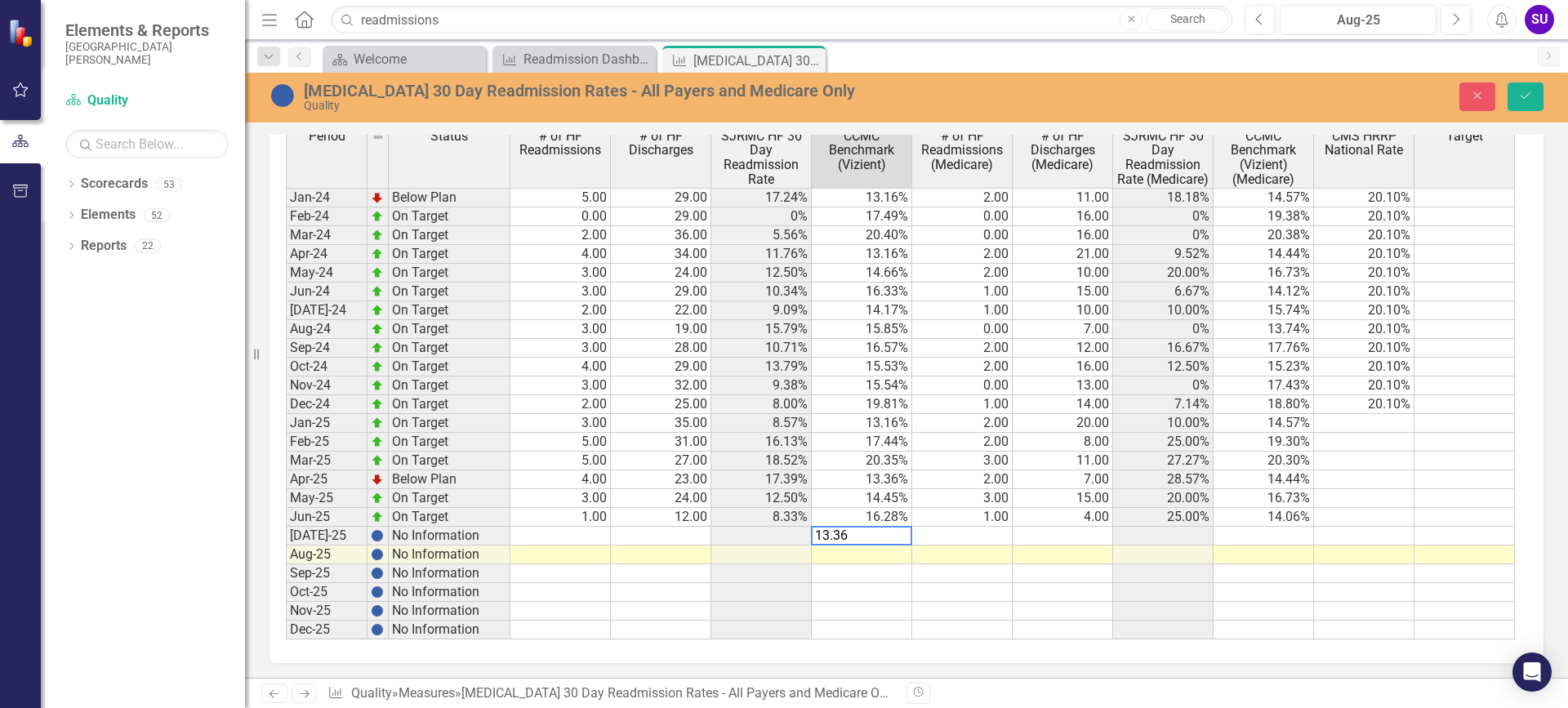
click at [888, 478] on td "13.36%" at bounding box center [862, 479] width 100 height 19
click at [888, 478] on textarea "13.36" at bounding box center [861, 479] width 101 height 20
type textarea "13.33"
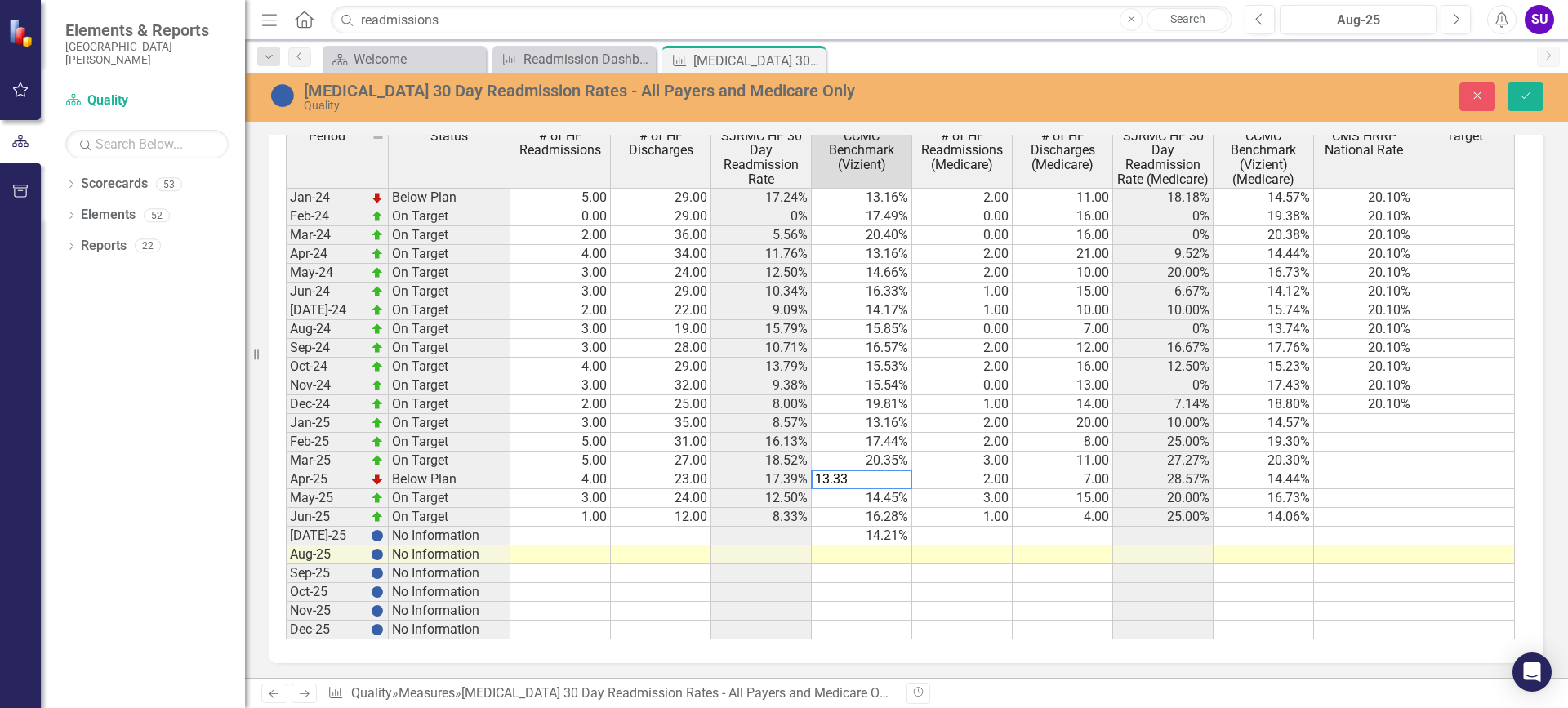
click at [1021, 580] on td at bounding box center [1063, 573] width 100 height 19
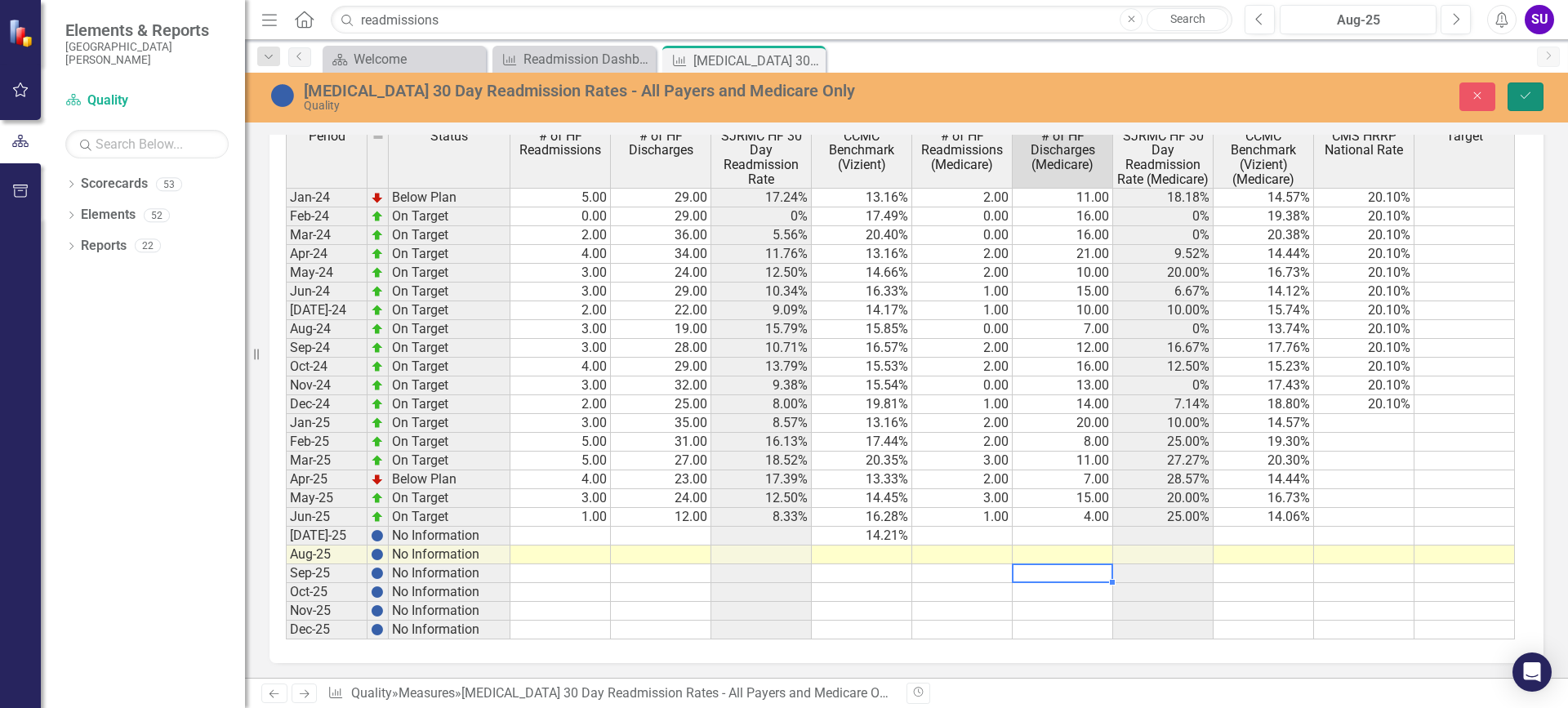
click at [1532, 93] on icon "Save" at bounding box center [1525, 96] width 15 height 11
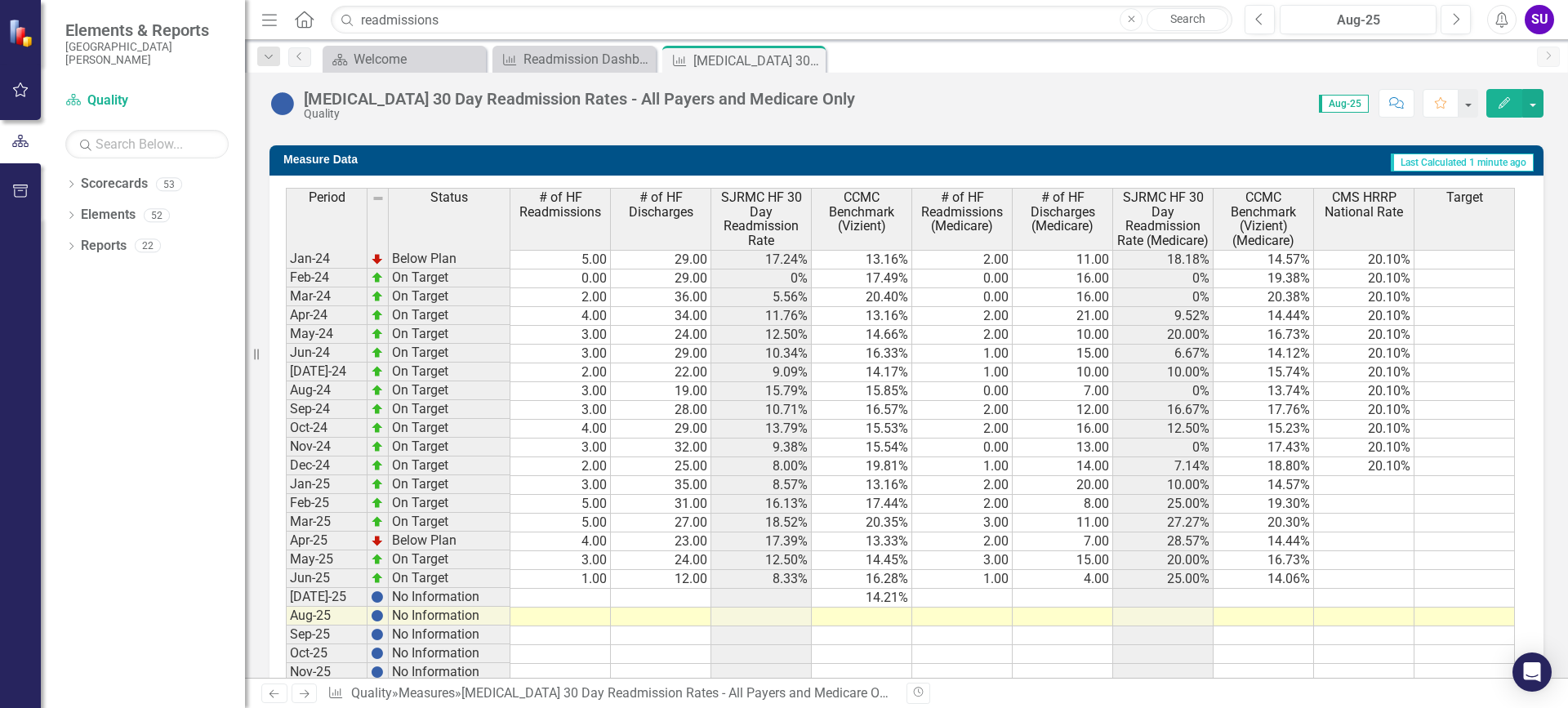
scroll to position [1125, 0]
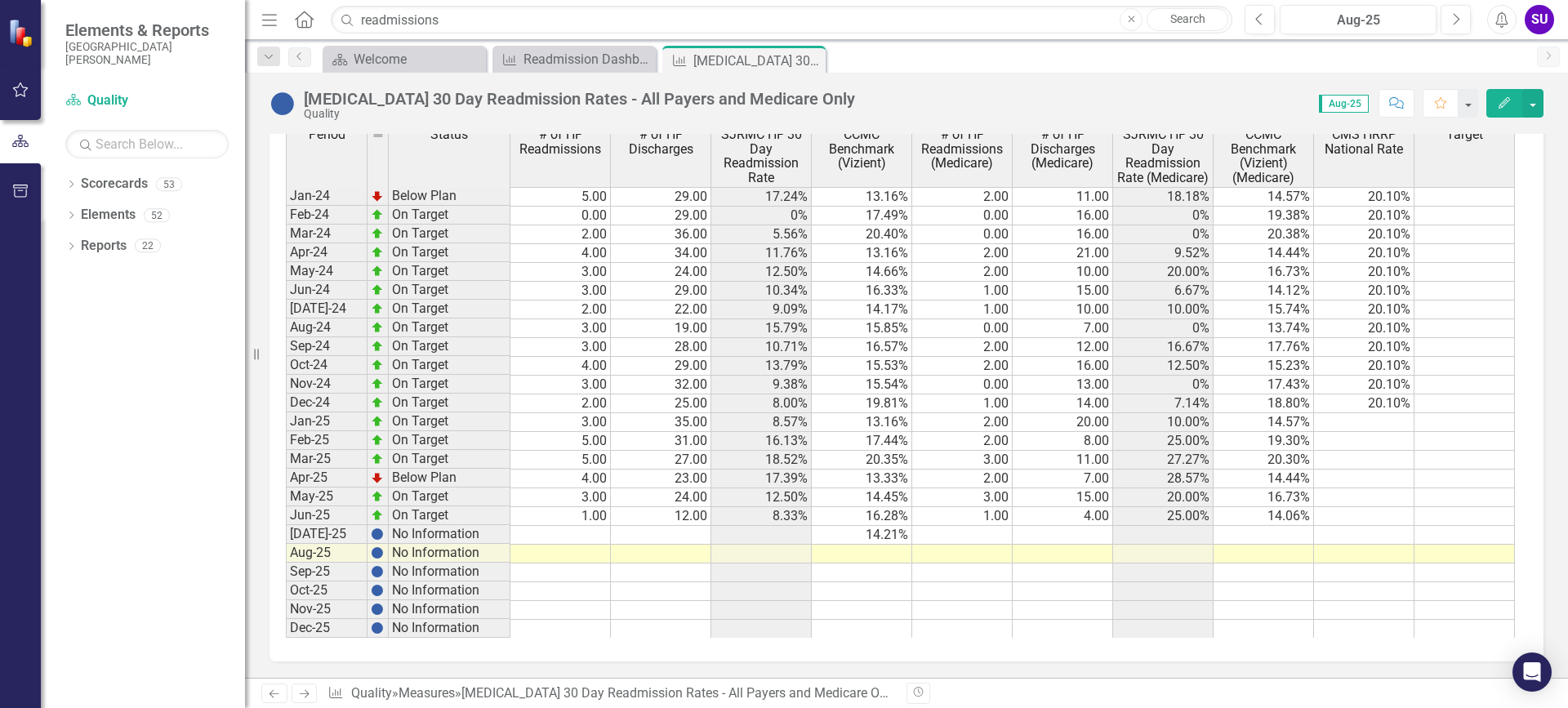
click at [1317, 529] on td at bounding box center [1364, 535] width 100 height 19
click at [1302, 532] on td at bounding box center [1263, 535] width 100 height 19
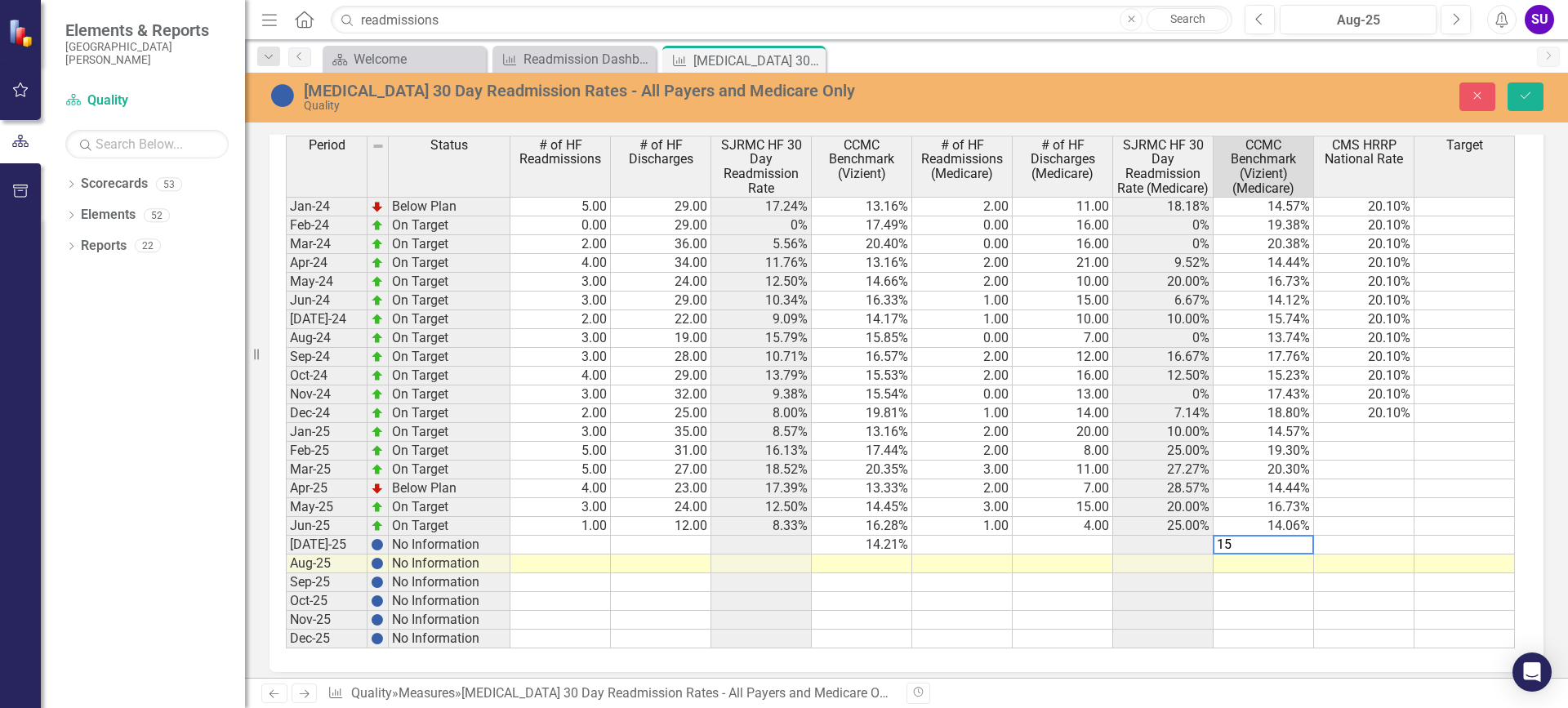
scroll to position [1134, 0]
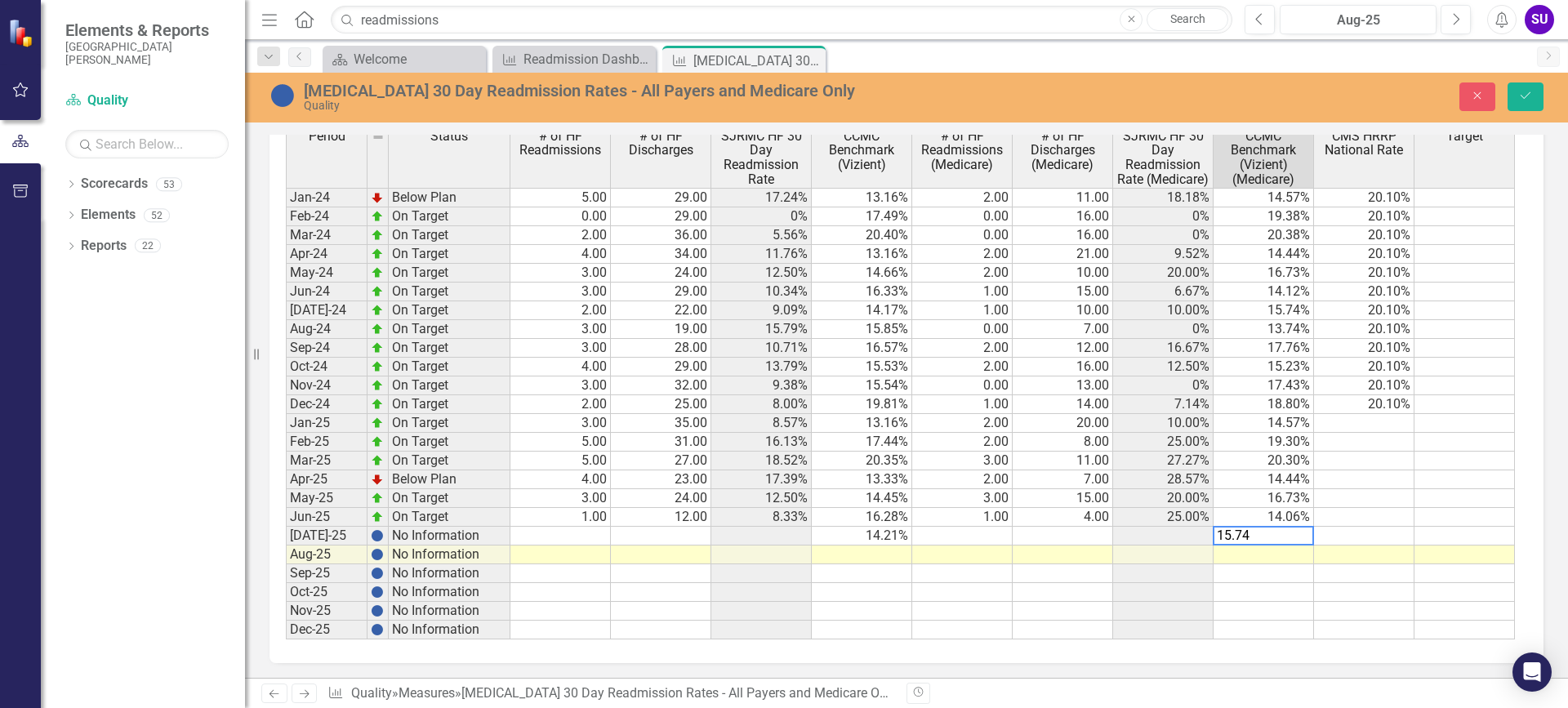
click at [1292, 500] on td "16.73%" at bounding box center [1263, 498] width 100 height 19
click at [1299, 517] on td "14.06%" at bounding box center [1263, 517] width 100 height 19
click at [1293, 479] on td "14.44%" at bounding box center [1263, 479] width 100 height 19
click at [1294, 477] on td "14.44%" at bounding box center [1263, 479] width 100 height 19
click at [1295, 477] on td "14.44%" at bounding box center [1263, 479] width 100 height 19
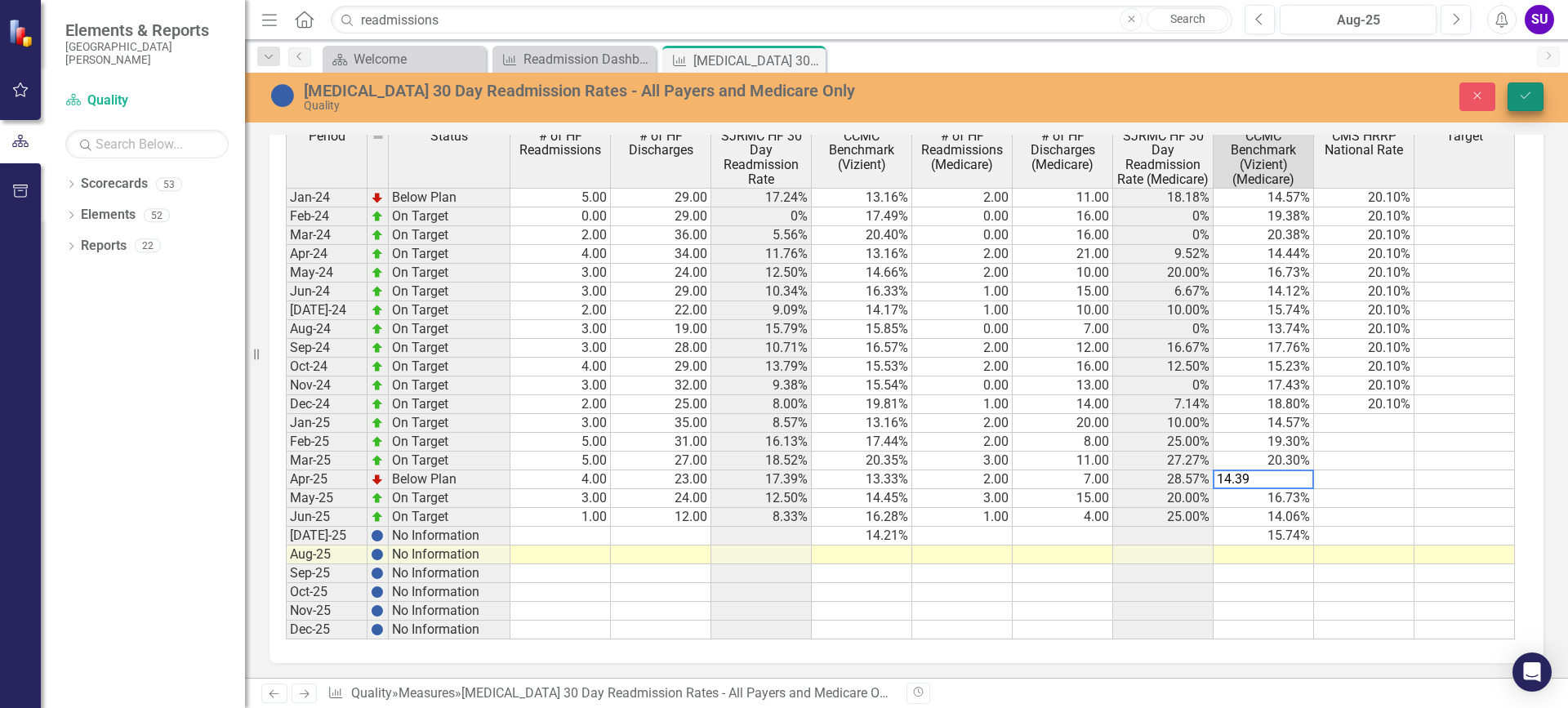
type textarea "14.39"
click at [1524, 95] on icon "Save" at bounding box center [1525, 96] width 15 height 11
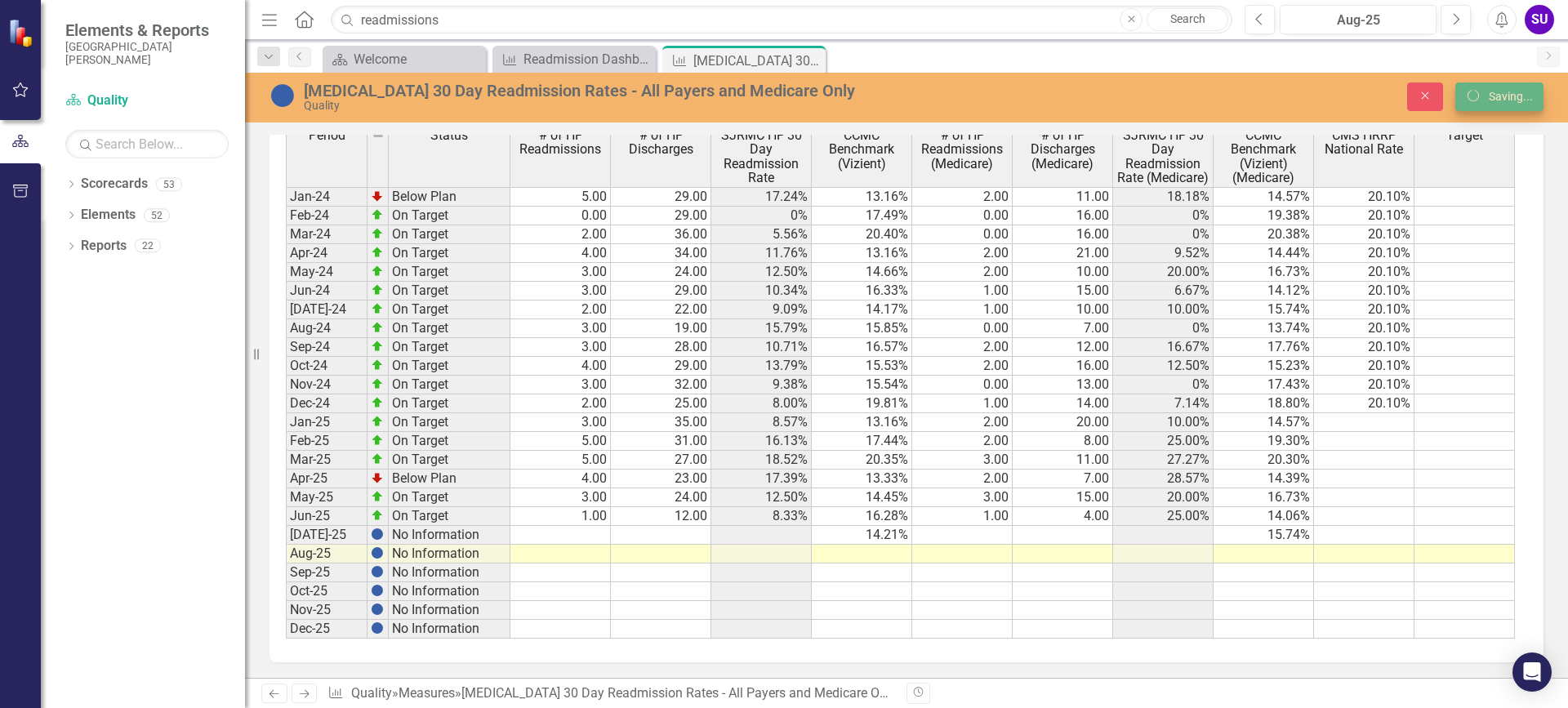
scroll to position [1125, 0]
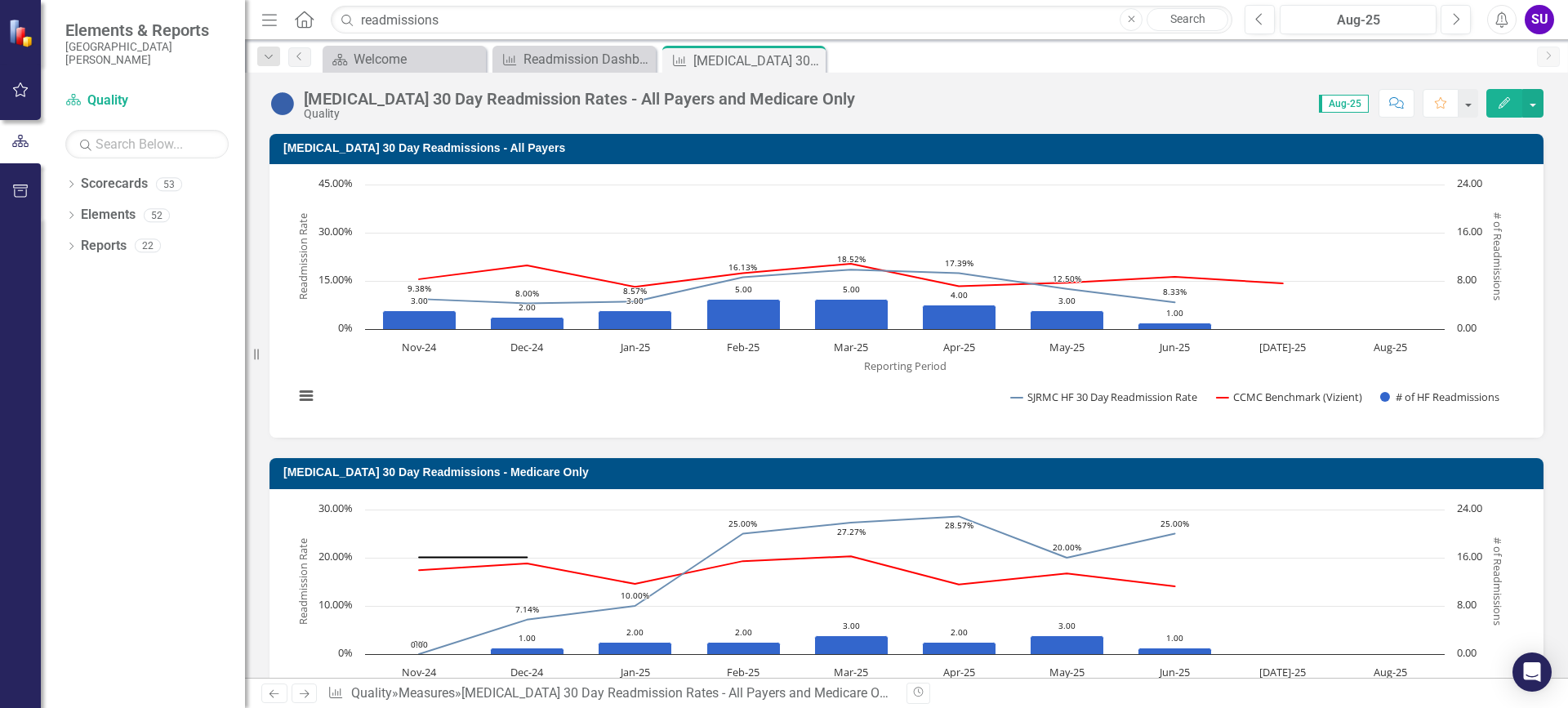
drag, startPoint x: 814, startPoint y: 58, endPoint x: 659, endPoint y: 62, distance: 155.1
click at [0, 0] on icon "Close" at bounding box center [0, 0] width 0 height 0
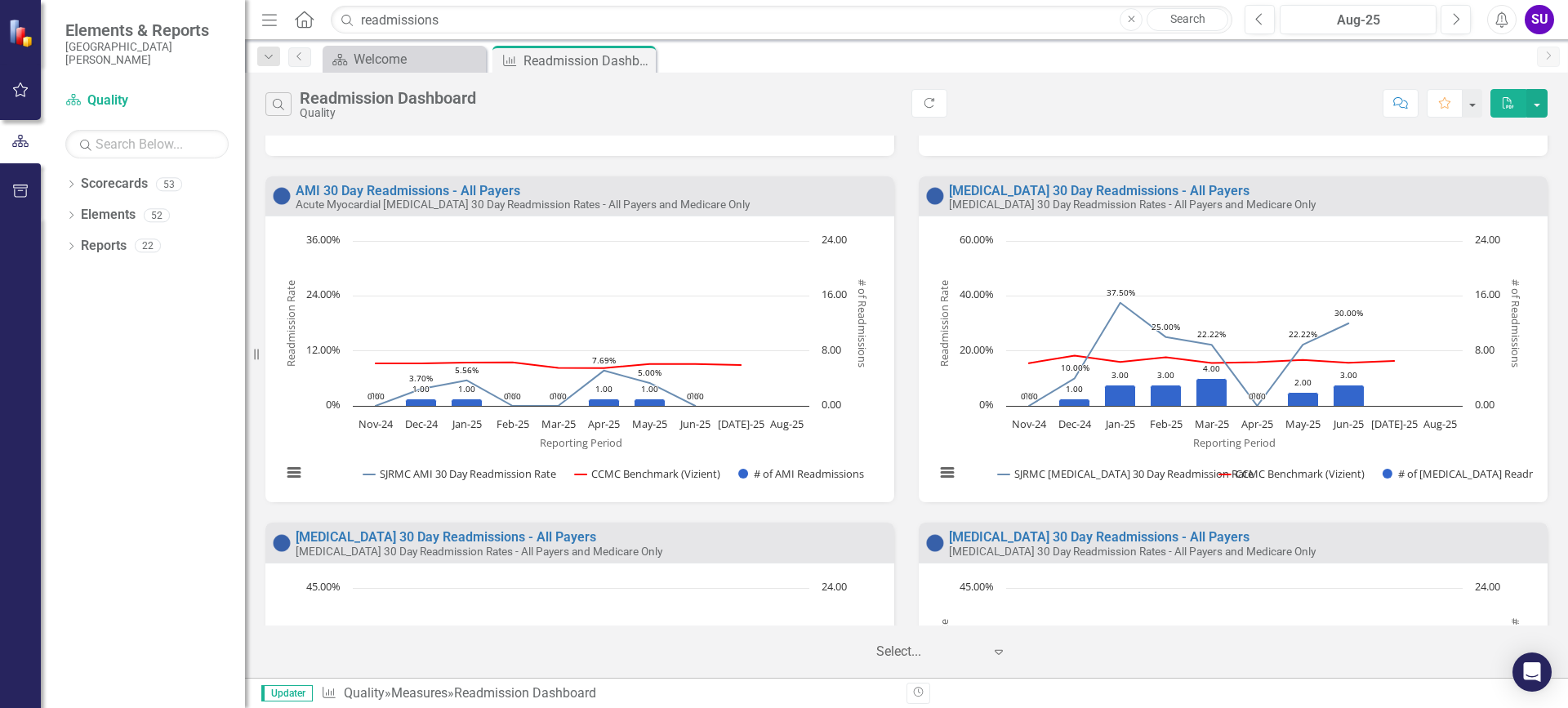
scroll to position [735, 0]
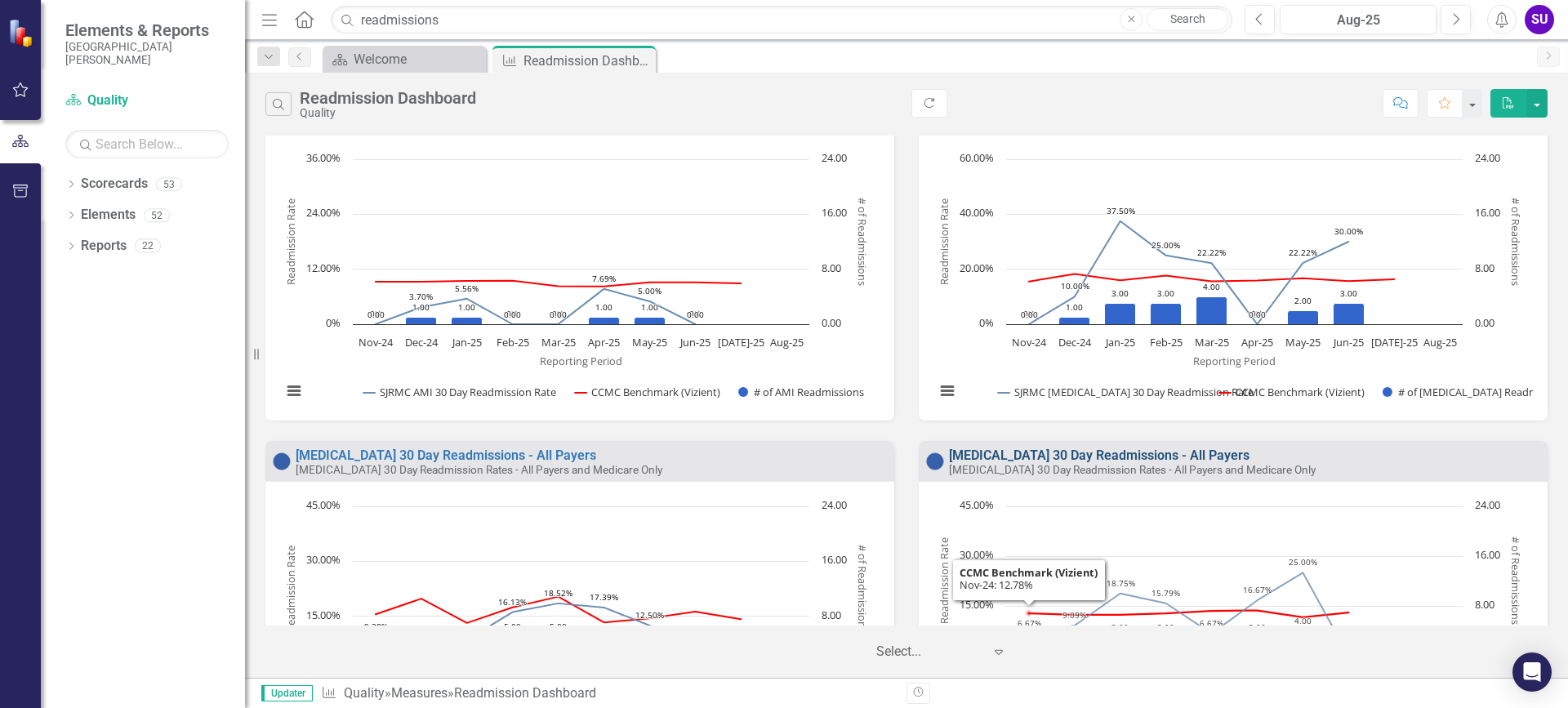
click at [1061, 453] on link "[MEDICAL_DATA] 30 Day Readmissions - All Payers" at bounding box center [1099, 455] width 300 height 16
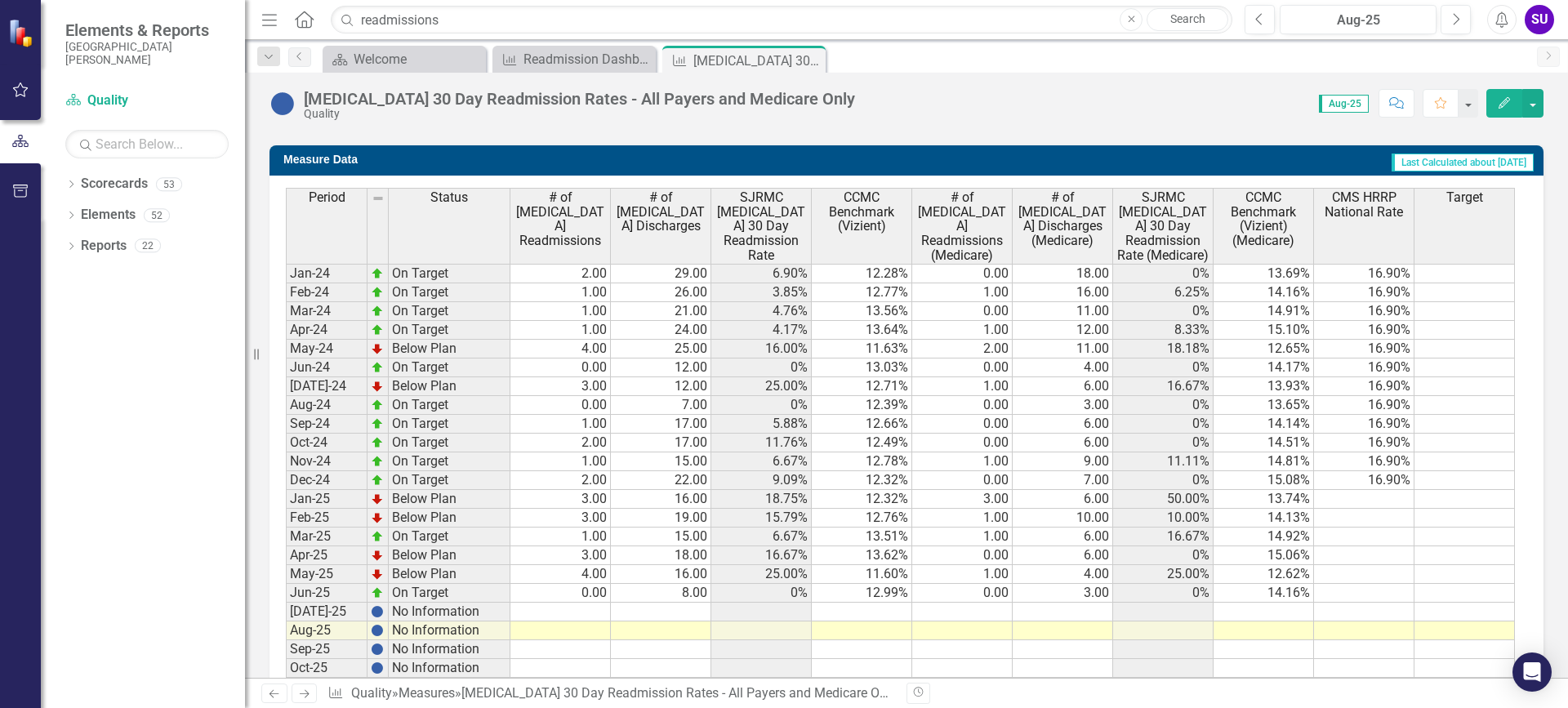
scroll to position [1140, 0]
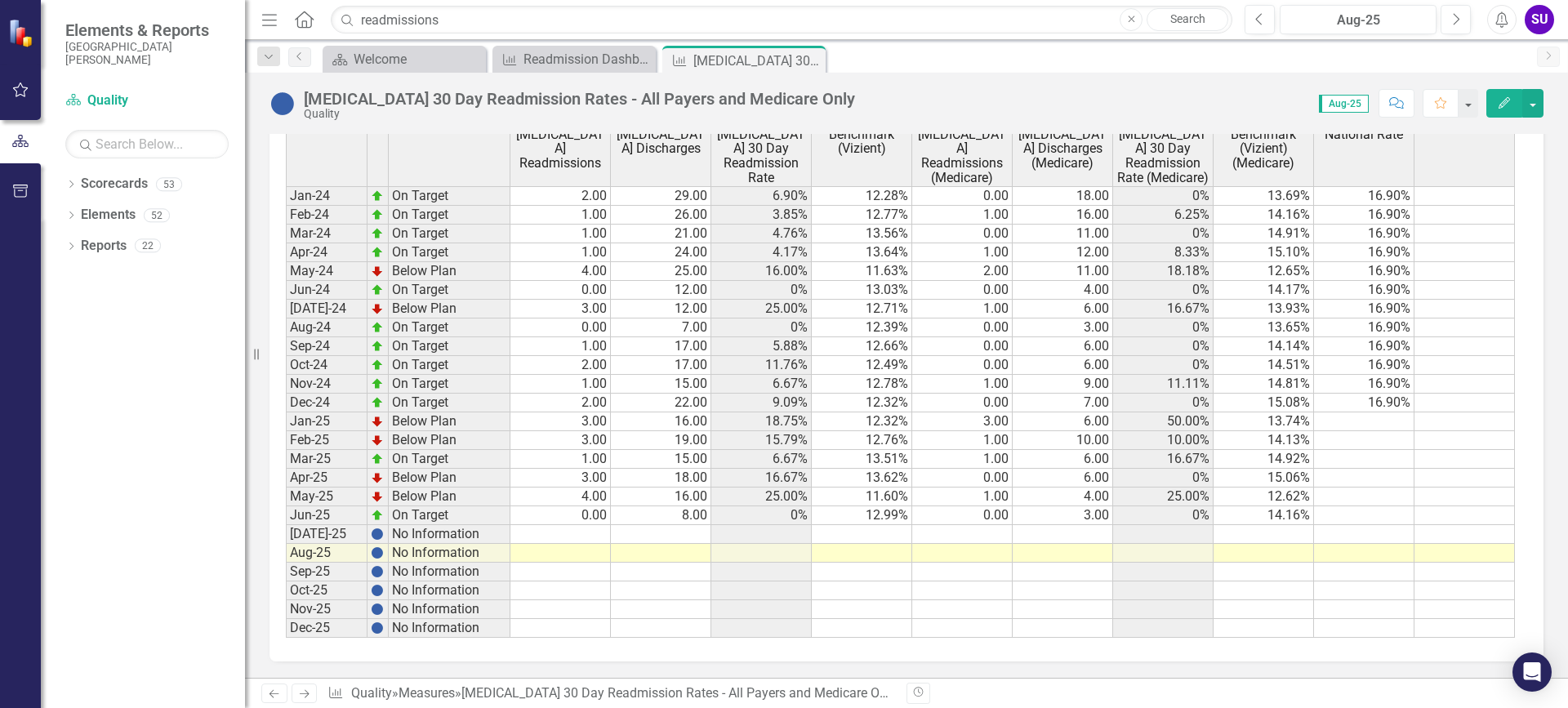
click at [899, 534] on td at bounding box center [862, 534] width 100 height 19
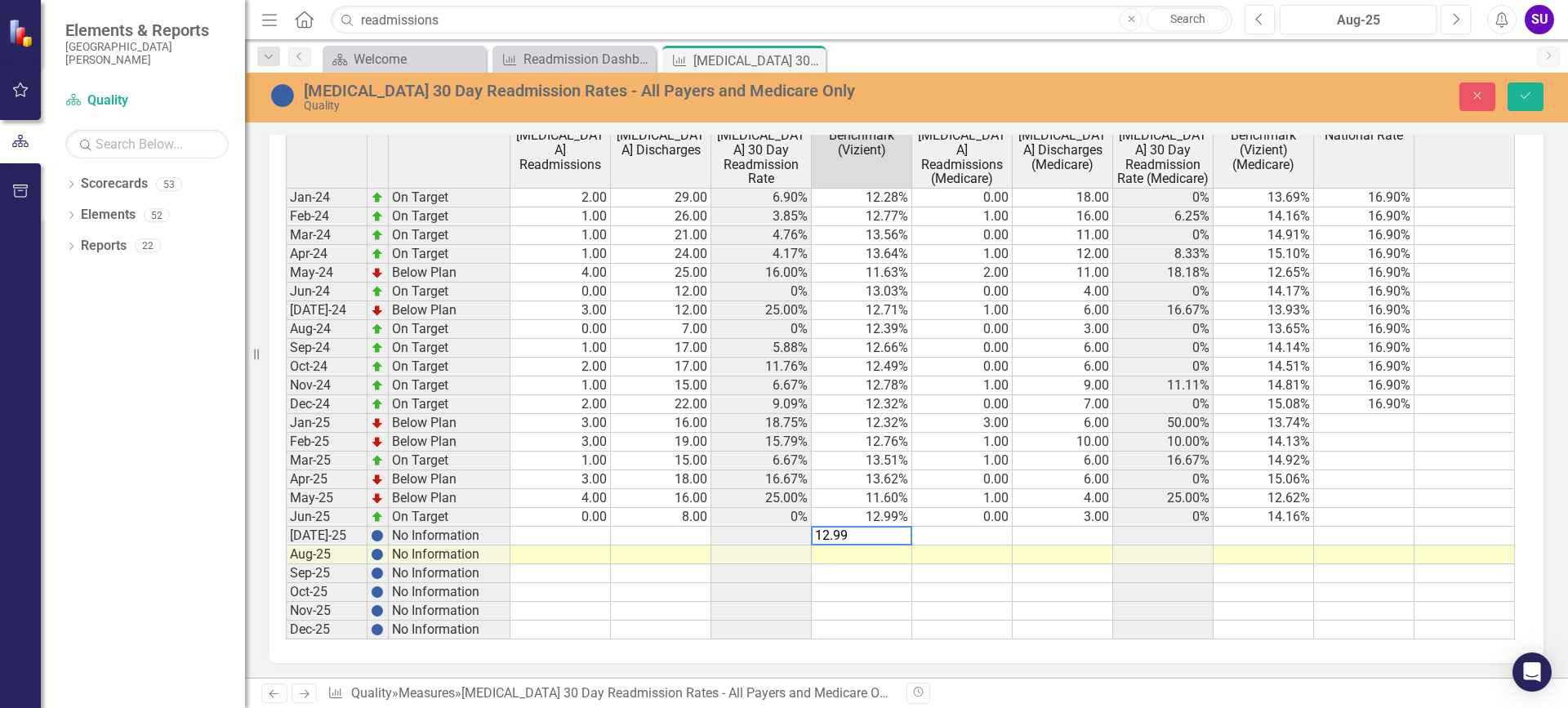
click at [893, 519] on td "12.99%" at bounding box center [862, 517] width 100 height 19
click at [893, 519] on textarea "12.99" at bounding box center [861, 517] width 101 height 20
click at [888, 496] on td "11.60%" at bounding box center [862, 498] width 100 height 19
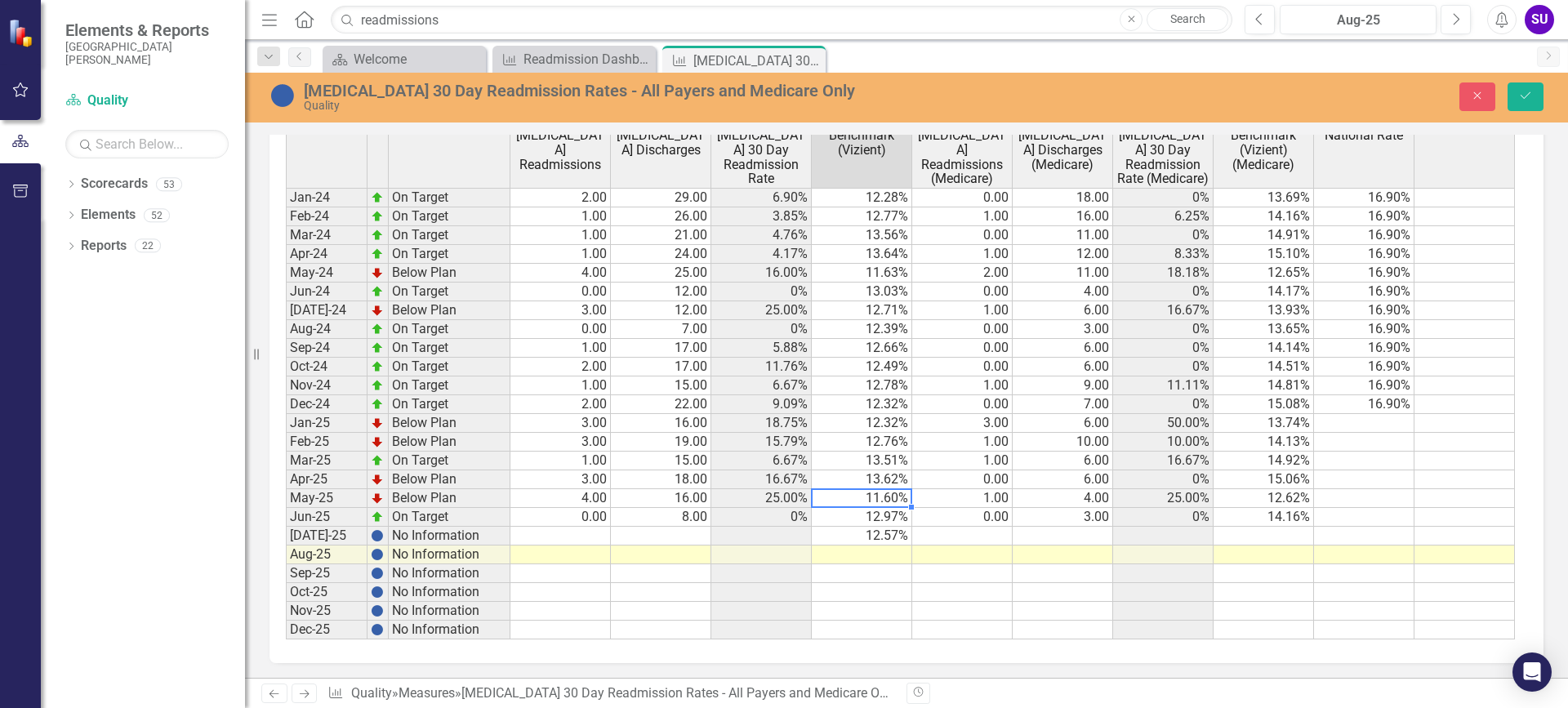
click at [888, 496] on td "11.60%" at bounding box center [862, 498] width 100 height 19
click at [888, 496] on textarea "11.6" at bounding box center [861, 498] width 101 height 20
click at [890, 499] on textarea "11.6" at bounding box center [861, 498] width 101 height 20
click at [882, 479] on td "13.62%" at bounding box center [862, 479] width 100 height 19
click at [882, 459] on td "13.51%" at bounding box center [862, 461] width 100 height 19
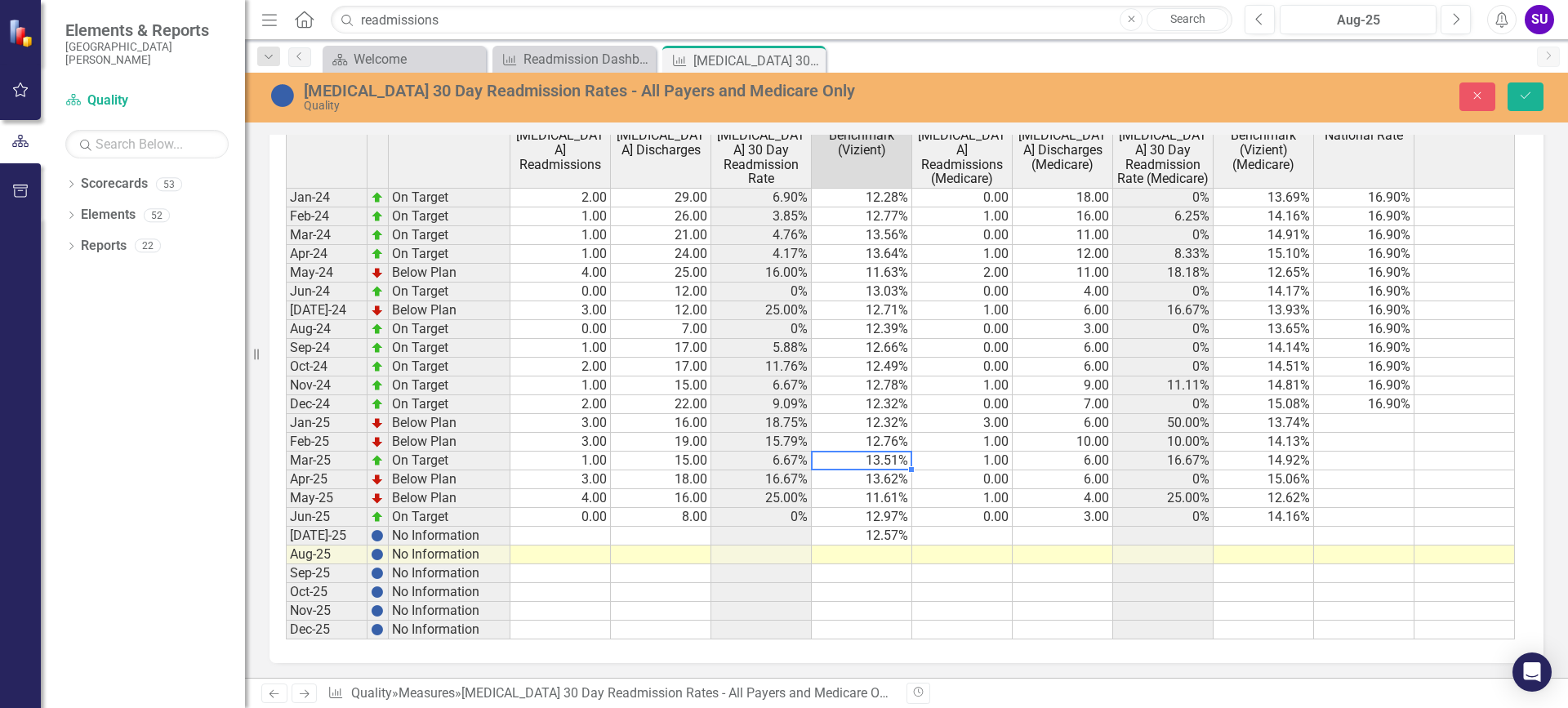
click at [883, 442] on td "12.76%" at bounding box center [862, 442] width 100 height 19
click at [899, 476] on td "13.62%" at bounding box center [862, 479] width 100 height 19
type textarea "13.62"
click at [1523, 90] on icon "Save" at bounding box center [1525, 96] width 15 height 11
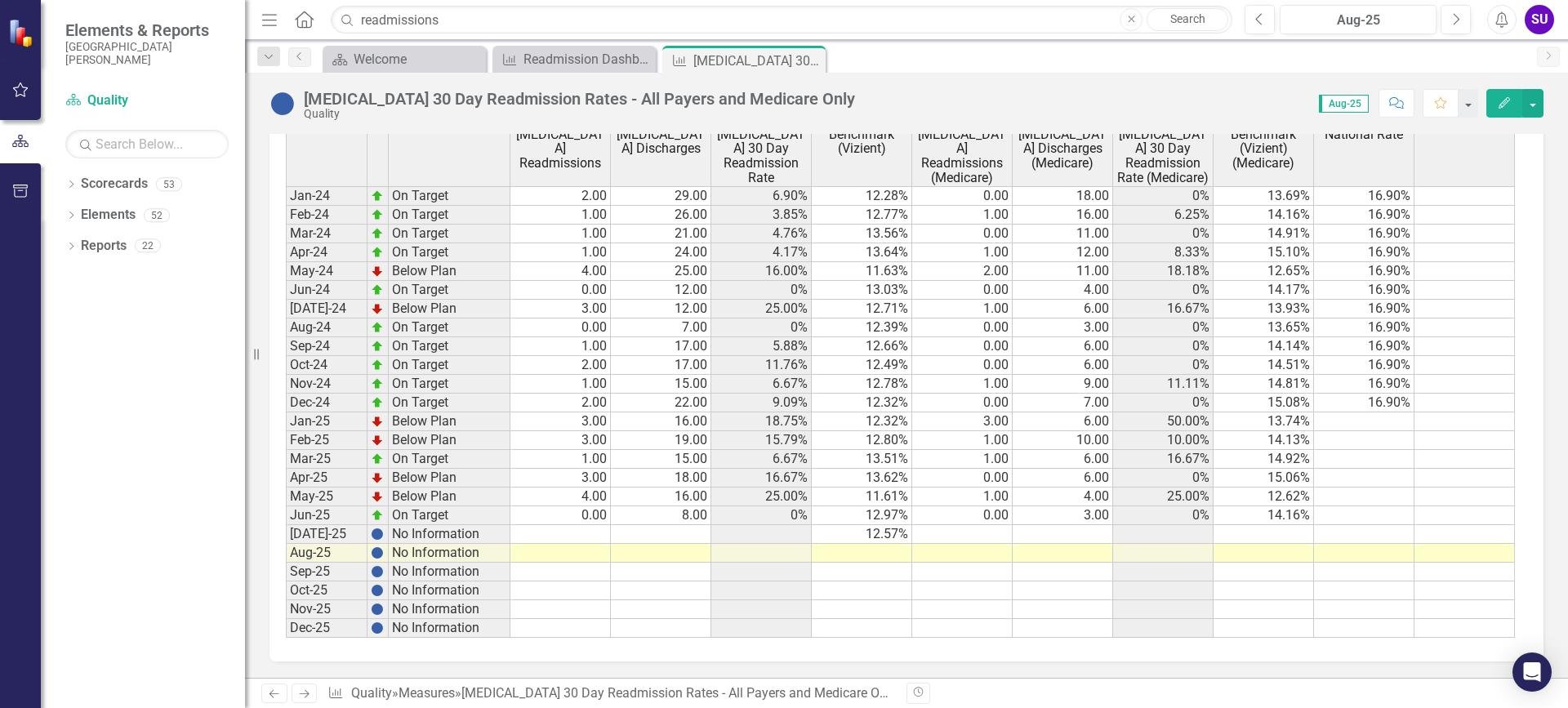
scroll to position [1057, 0]
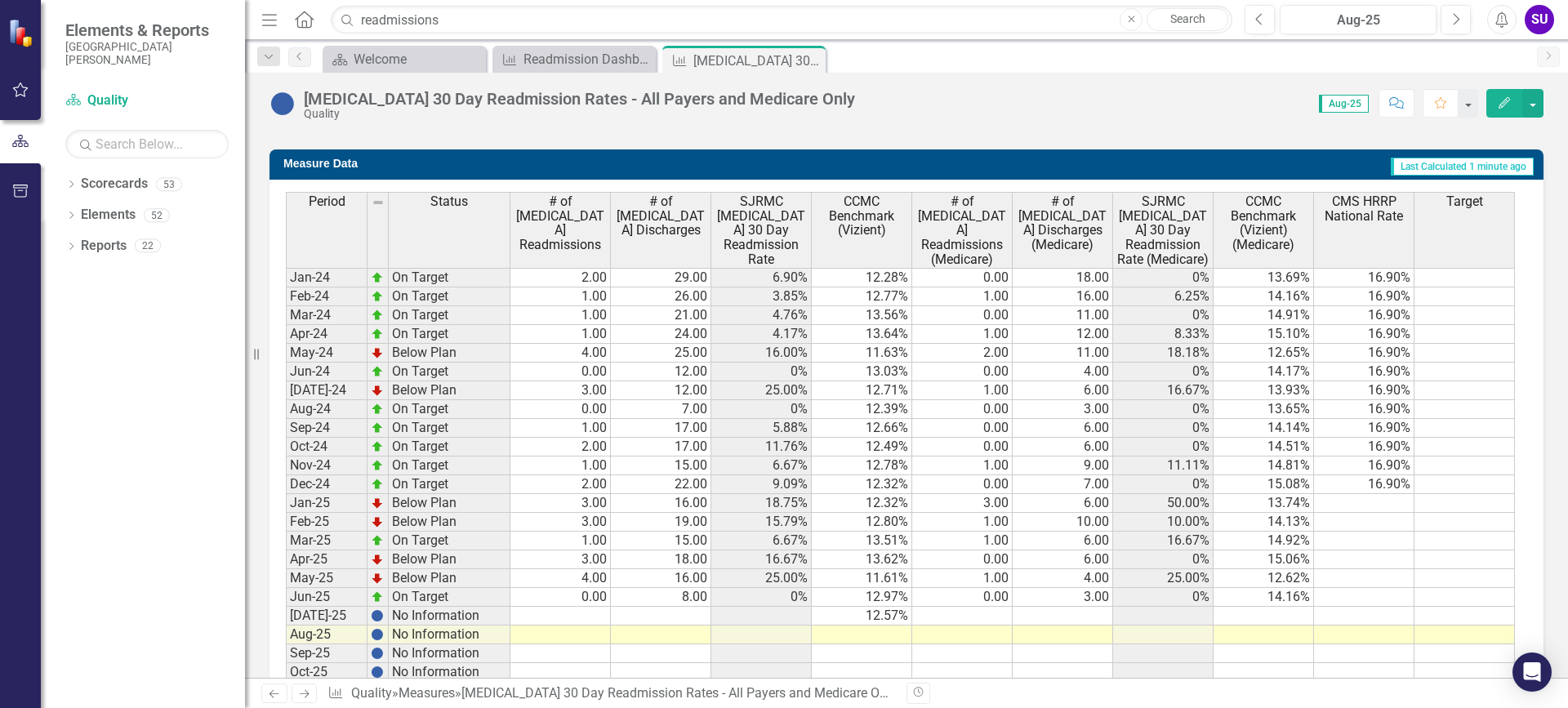
click at [1290, 603] on td "14.16%" at bounding box center [1263, 597] width 100 height 19
click at [1295, 613] on td at bounding box center [1263, 616] width 100 height 19
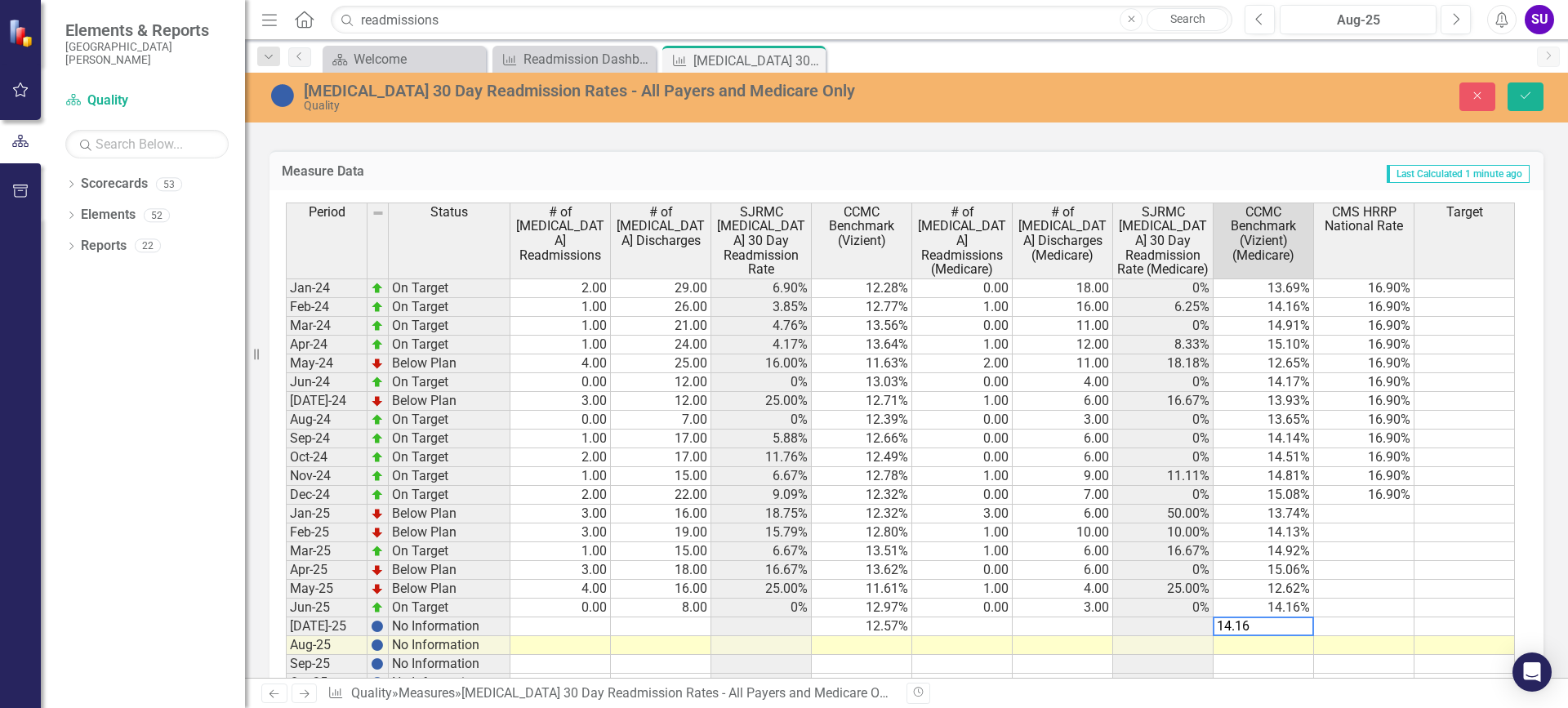
click at [1298, 612] on td "14.16%" at bounding box center [1263, 608] width 100 height 19
click at [1298, 612] on textarea "14.16" at bounding box center [1262, 608] width 101 height 20
click at [1279, 607] on textarea "14.16" at bounding box center [1262, 608] width 101 height 20
click at [1261, 587] on td "12.62%" at bounding box center [1263, 589] width 100 height 19
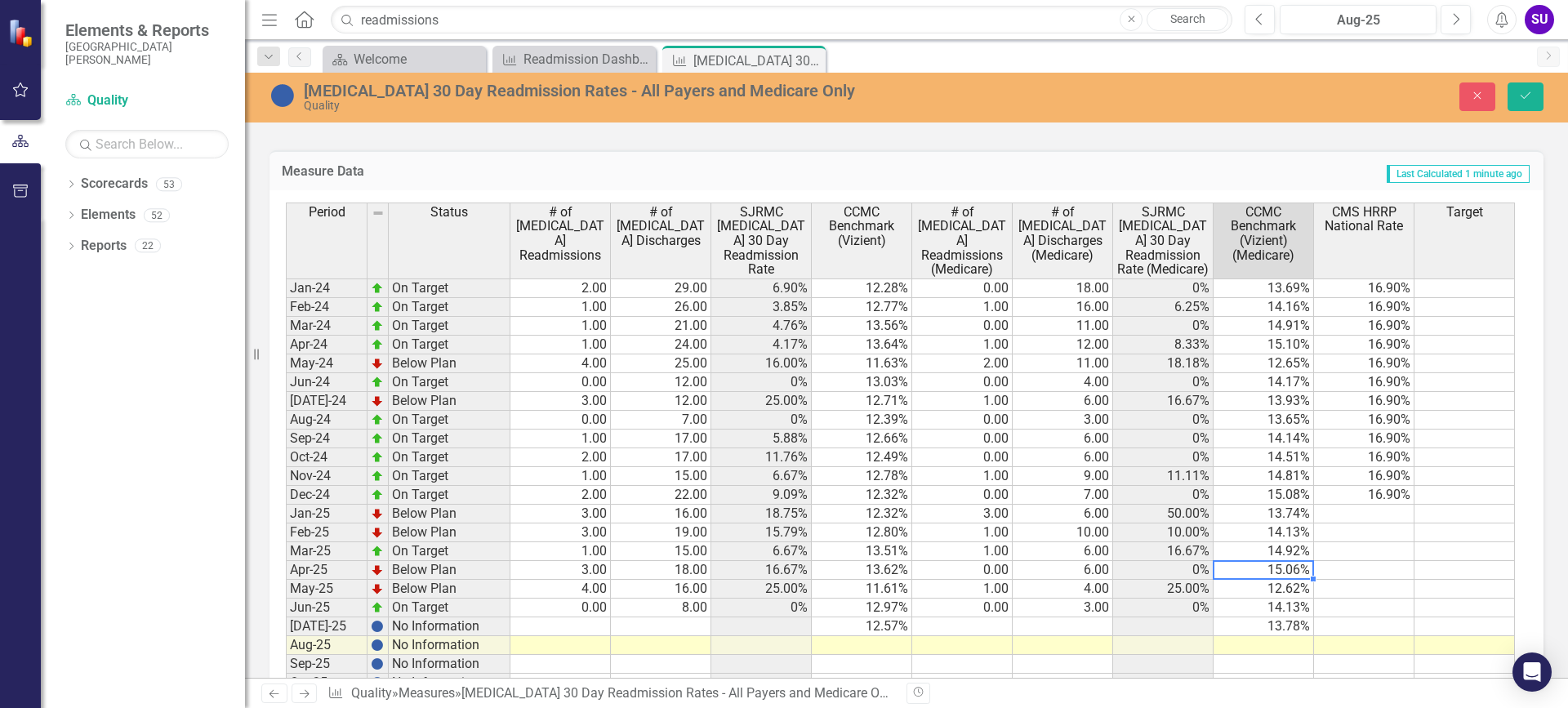
click at [1269, 565] on td "15.06%" at bounding box center [1263, 570] width 100 height 19
click at [1265, 549] on td "14.92%" at bounding box center [1263, 551] width 100 height 19
click at [1262, 531] on td "14.13%" at bounding box center [1263, 532] width 100 height 19
click at [1290, 529] on td "14.13%" at bounding box center [1263, 532] width 100 height 19
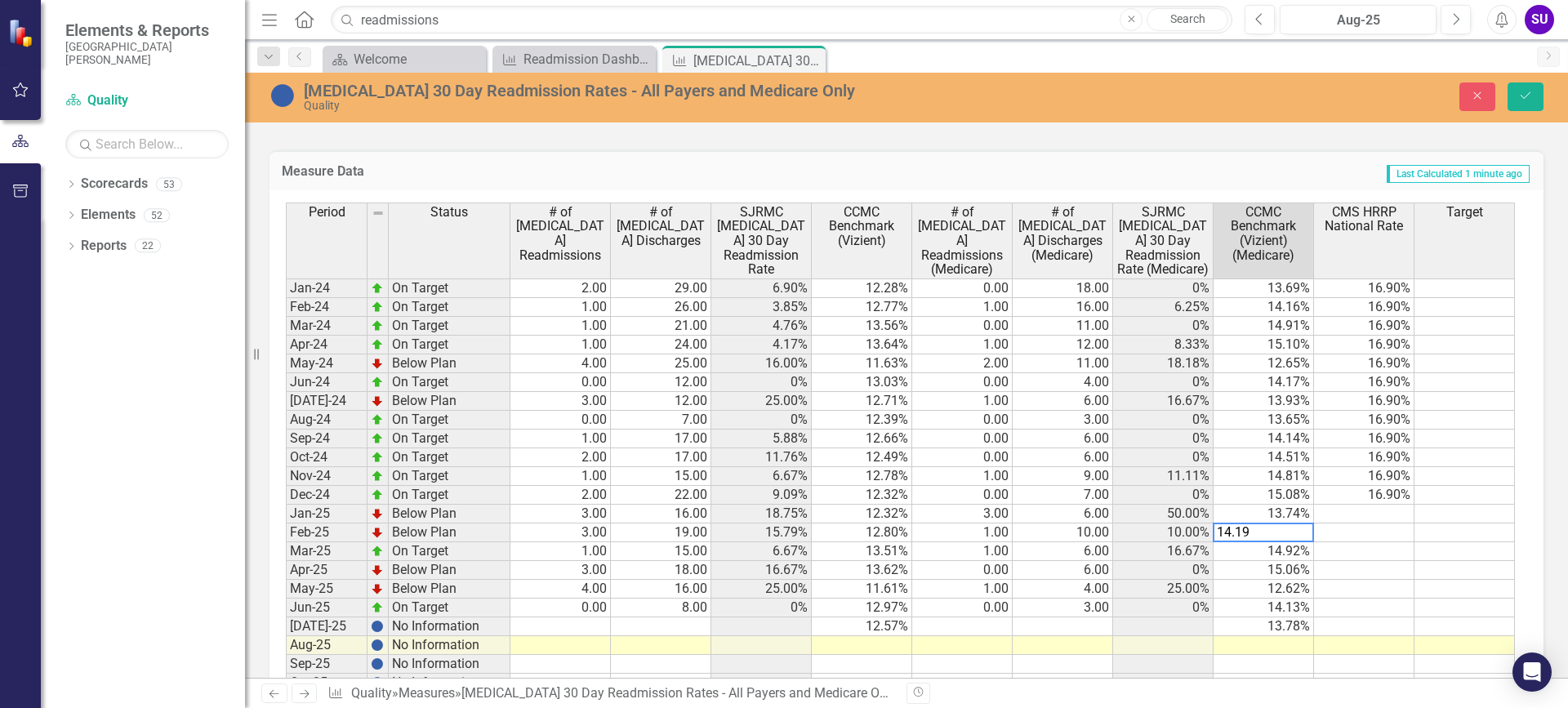
type textarea "14.19"
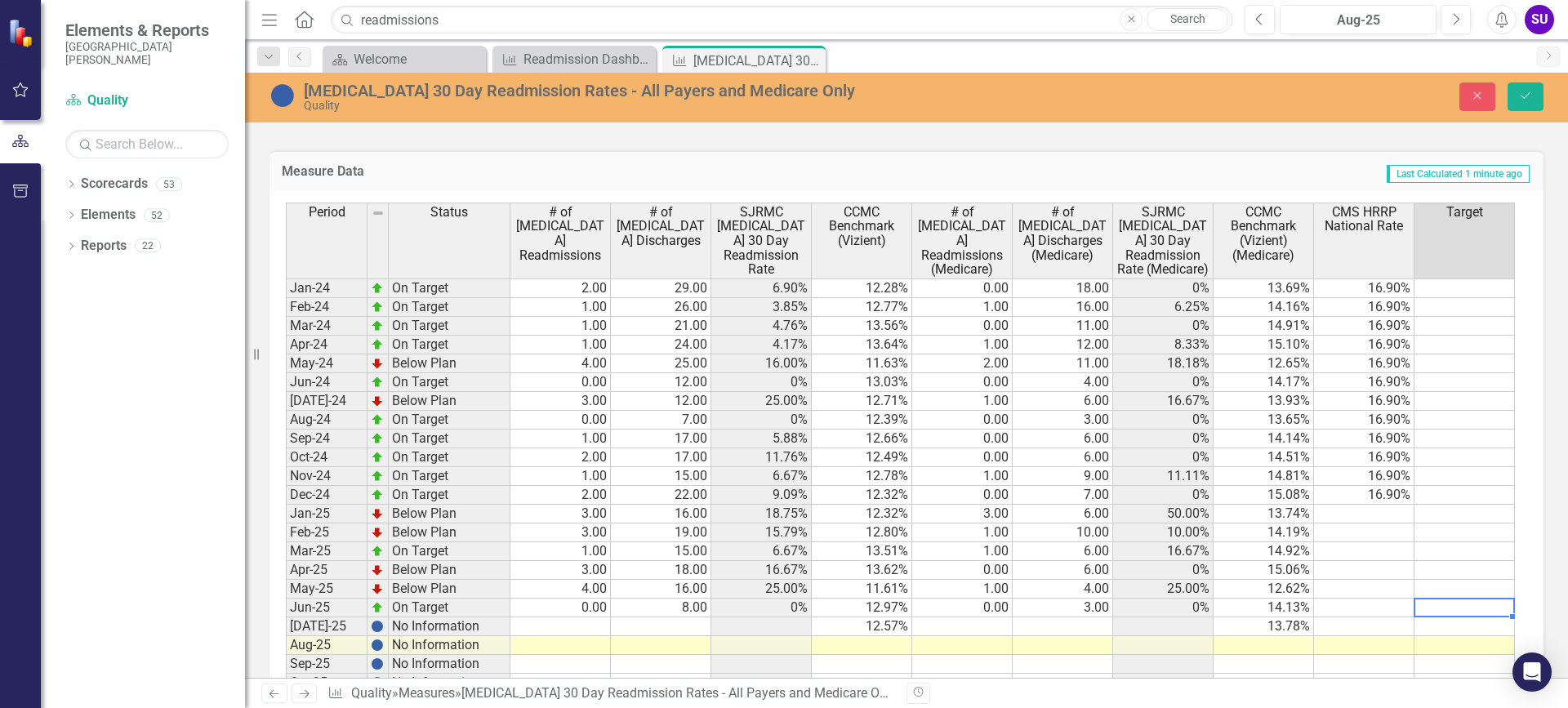
click at [1433, 601] on td at bounding box center [1464, 608] width 100 height 19
click at [1527, 97] on icon "Save" at bounding box center [1525, 96] width 15 height 11
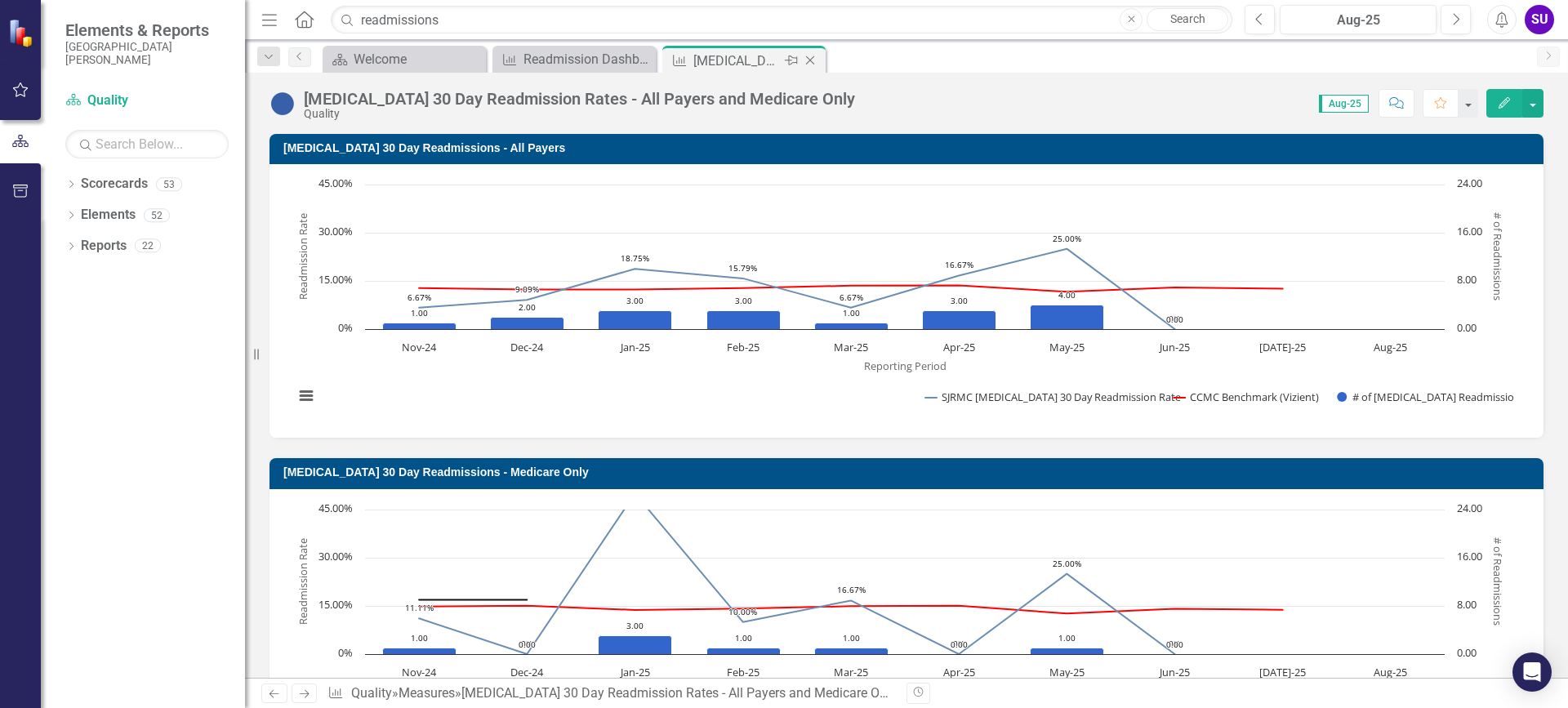
click at [806, 61] on icon "Close" at bounding box center [810, 61] width 16 height 13
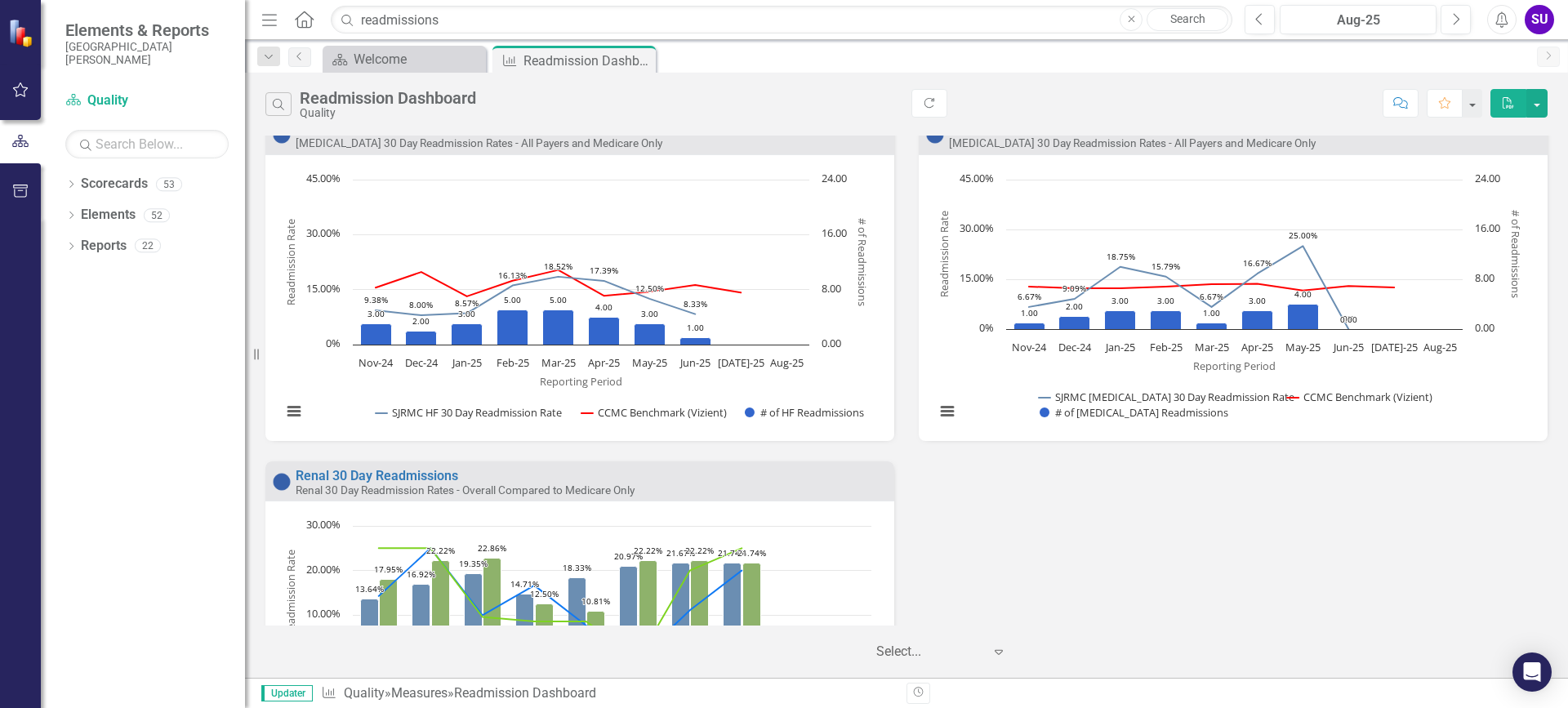
scroll to position [1144, 0]
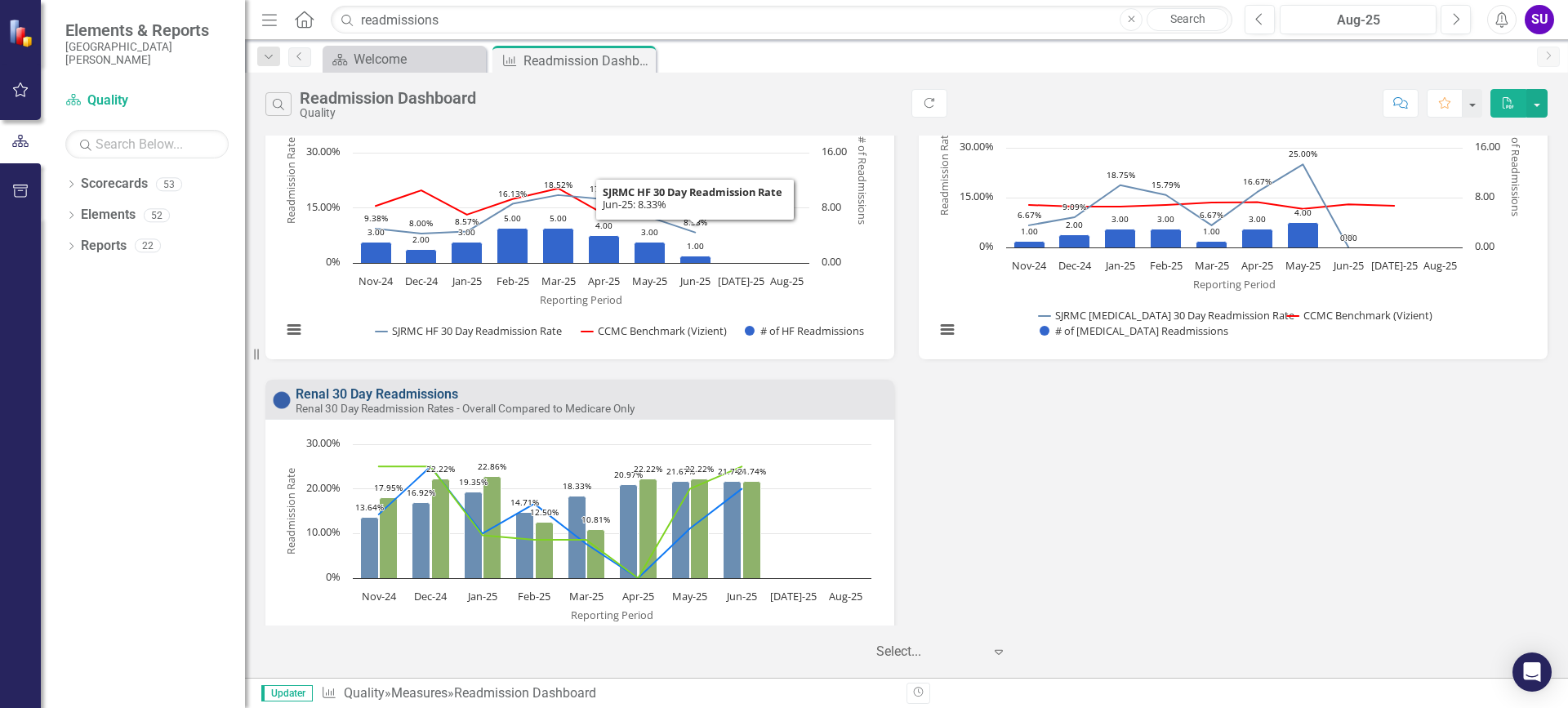
click at [393, 395] on link "Renal 30 Day Readmissions" at bounding box center [376, 394] width 162 height 16
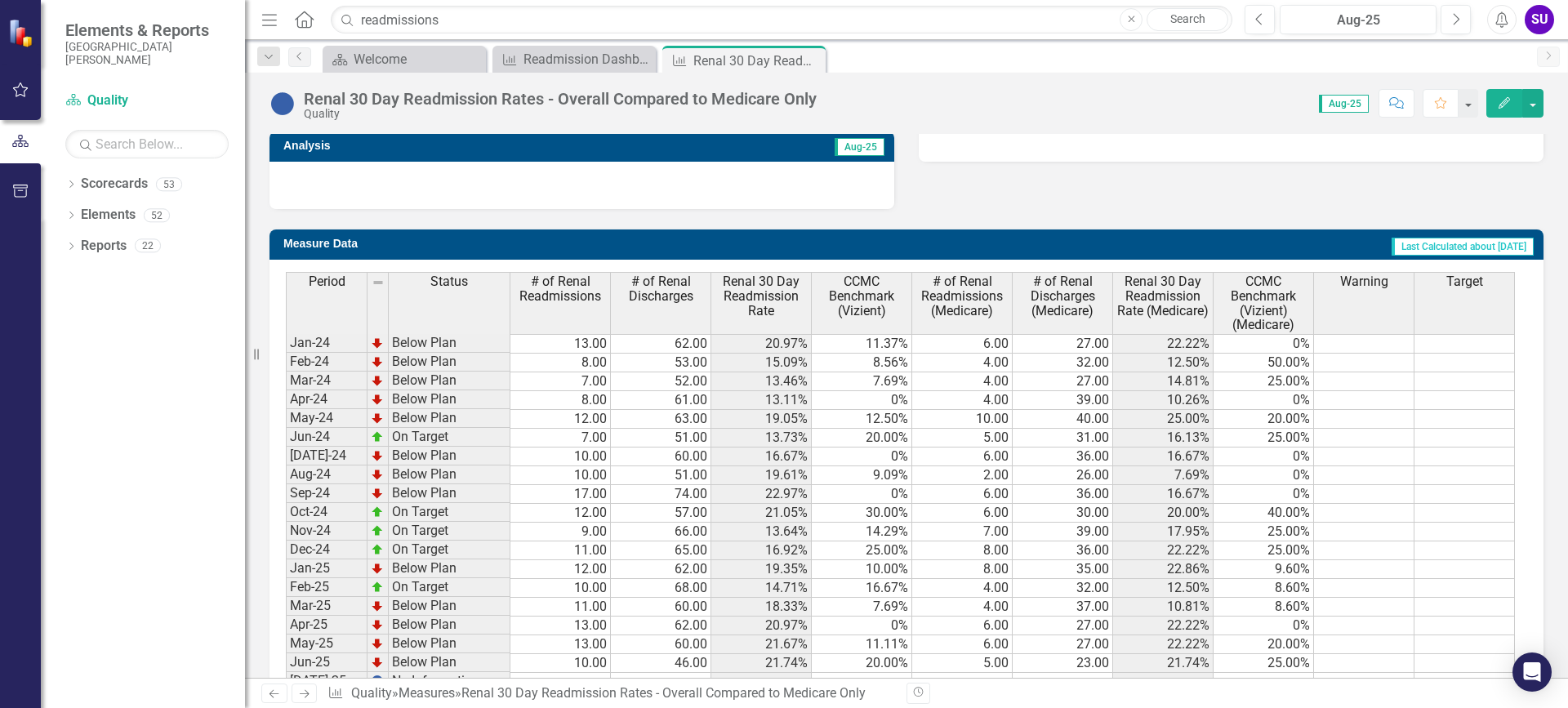
scroll to position [719, 0]
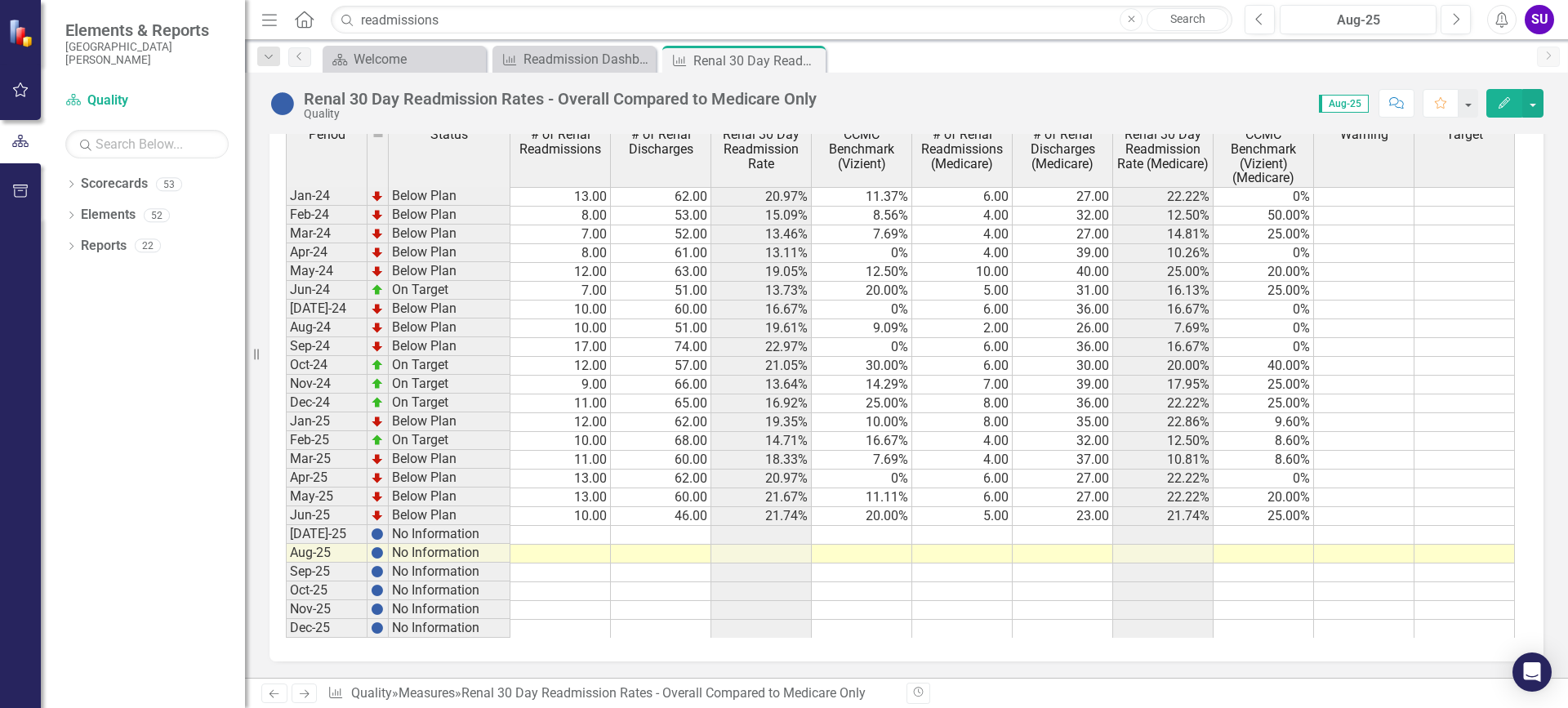
click at [772, 531] on td at bounding box center [761, 535] width 100 height 19
click at [881, 528] on td at bounding box center [862, 535] width 100 height 19
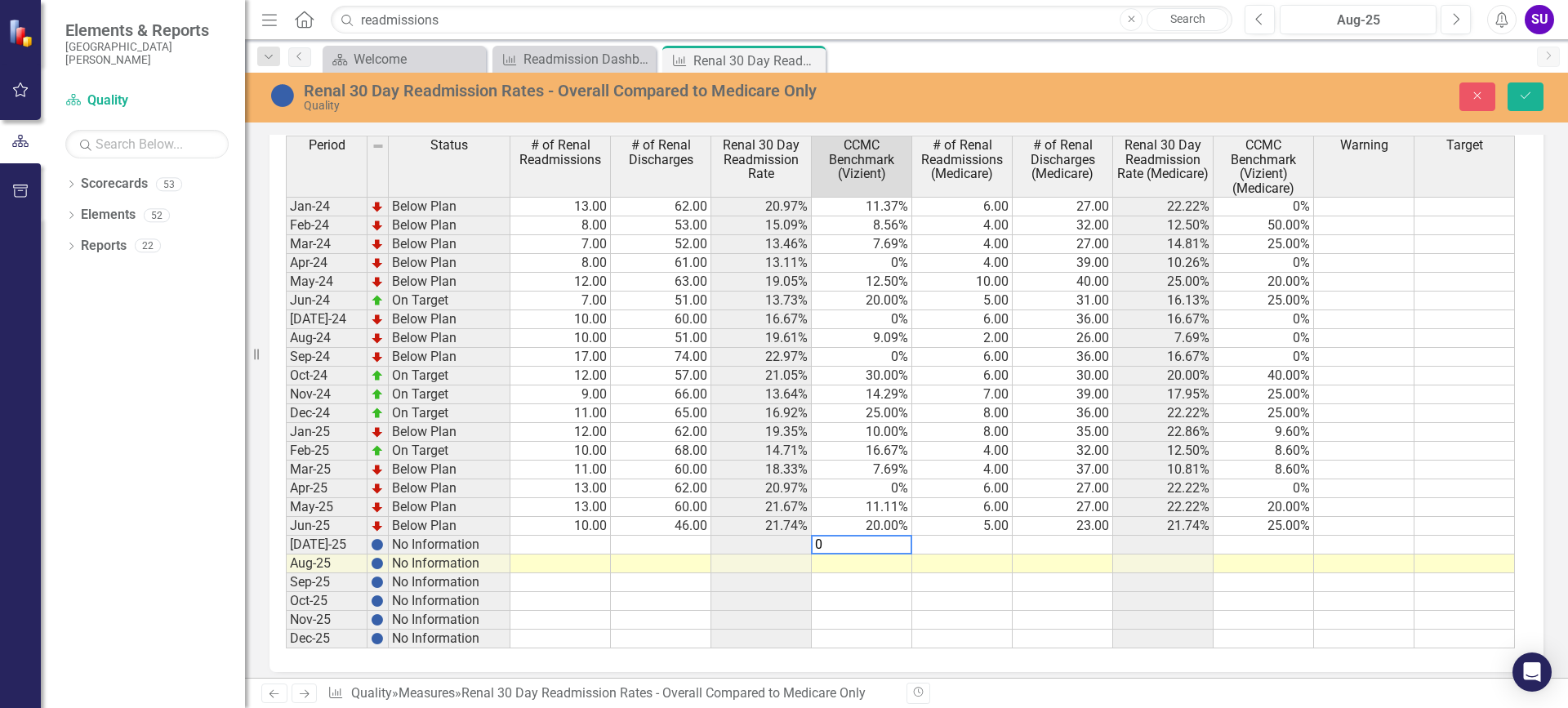
scroll to position [729, 0]
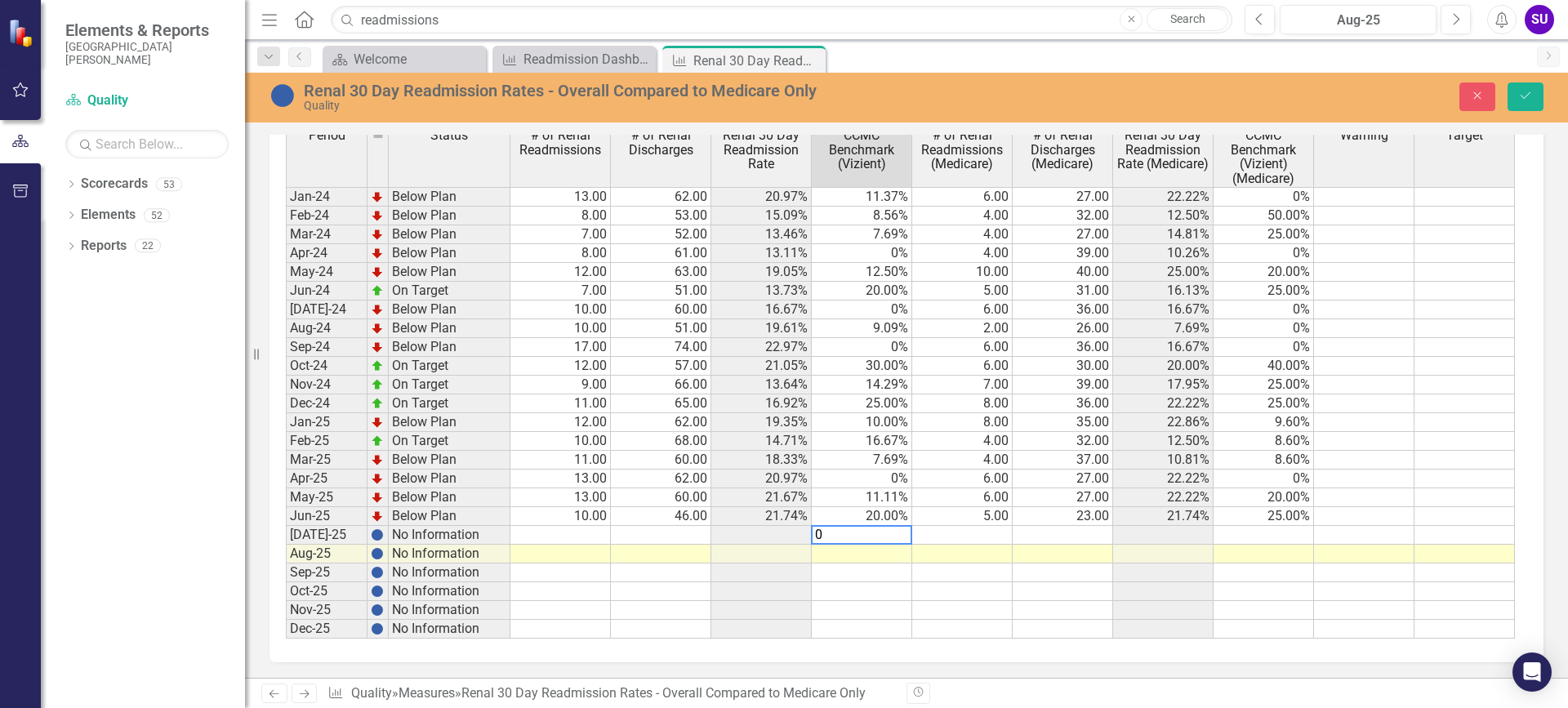
type textarea "0"
click at [1001, 537] on td at bounding box center [962, 535] width 100 height 19
click at [1283, 532] on td at bounding box center [1263, 535] width 100 height 19
click at [1291, 459] on td "8.60%" at bounding box center [1263, 460] width 100 height 19
click at [903, 456] on td "7.69%" at bounding box center [862, 460] width 100 height 19
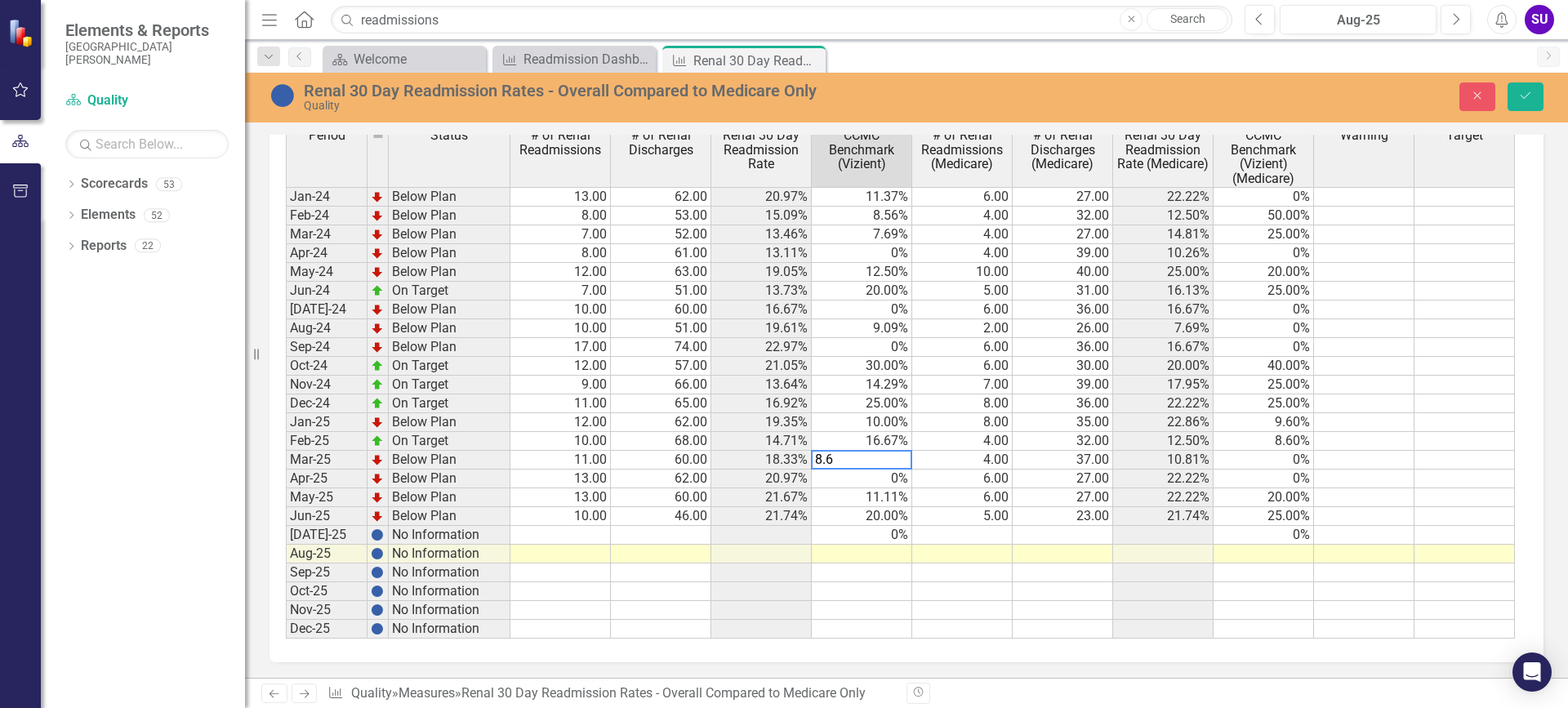
click at [1299, 438] on td "8.60%" at bounding box center [1263, 441] width 100 height 19
type textarea "0"
click at [285, 486] on div "Period Status # of Renal Readmissions # of Renal Discharges Renal 30 Day Readmi…" at bounding box center [285, 381] width 0 height 513
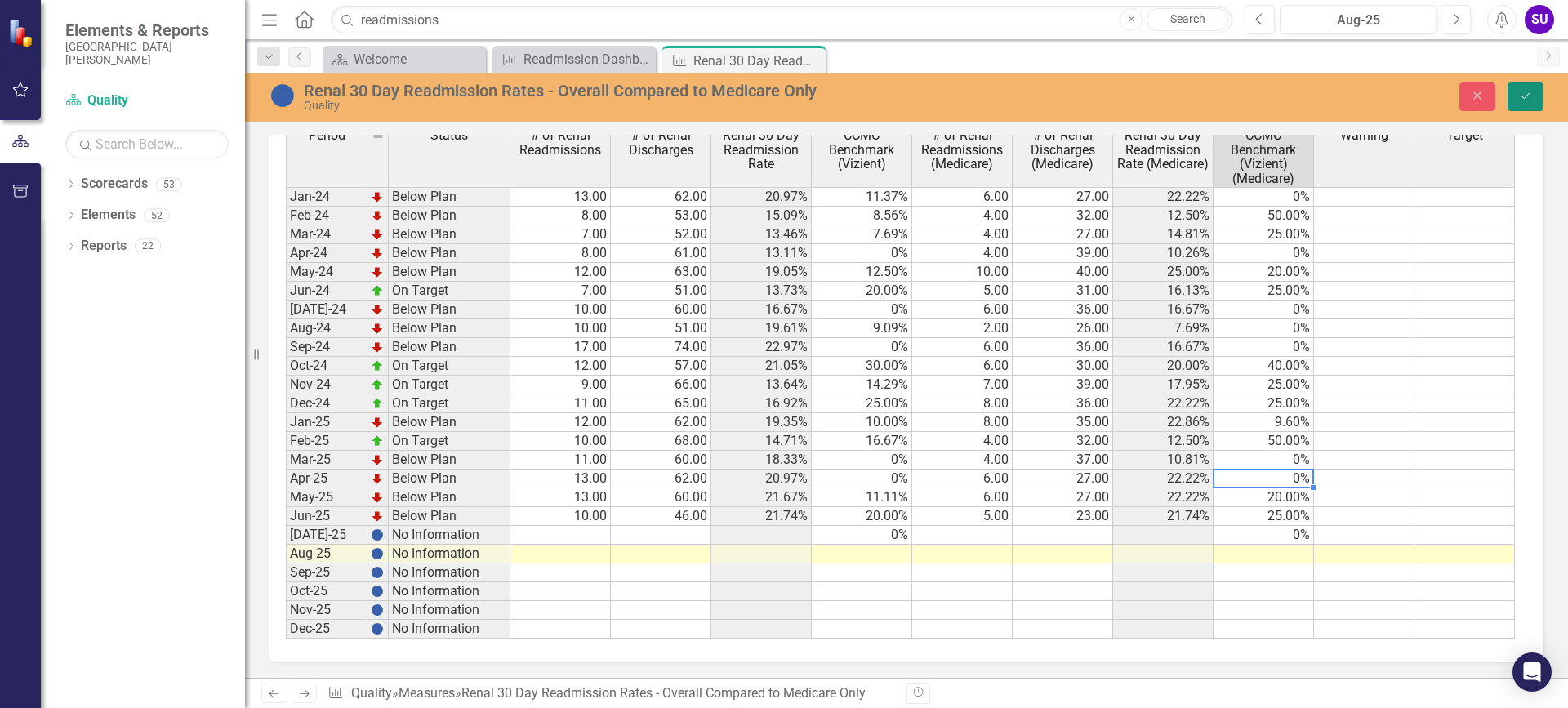
click at [1520, 89] on button "Save" at bounding box center [1525, 97] width 36 height 29
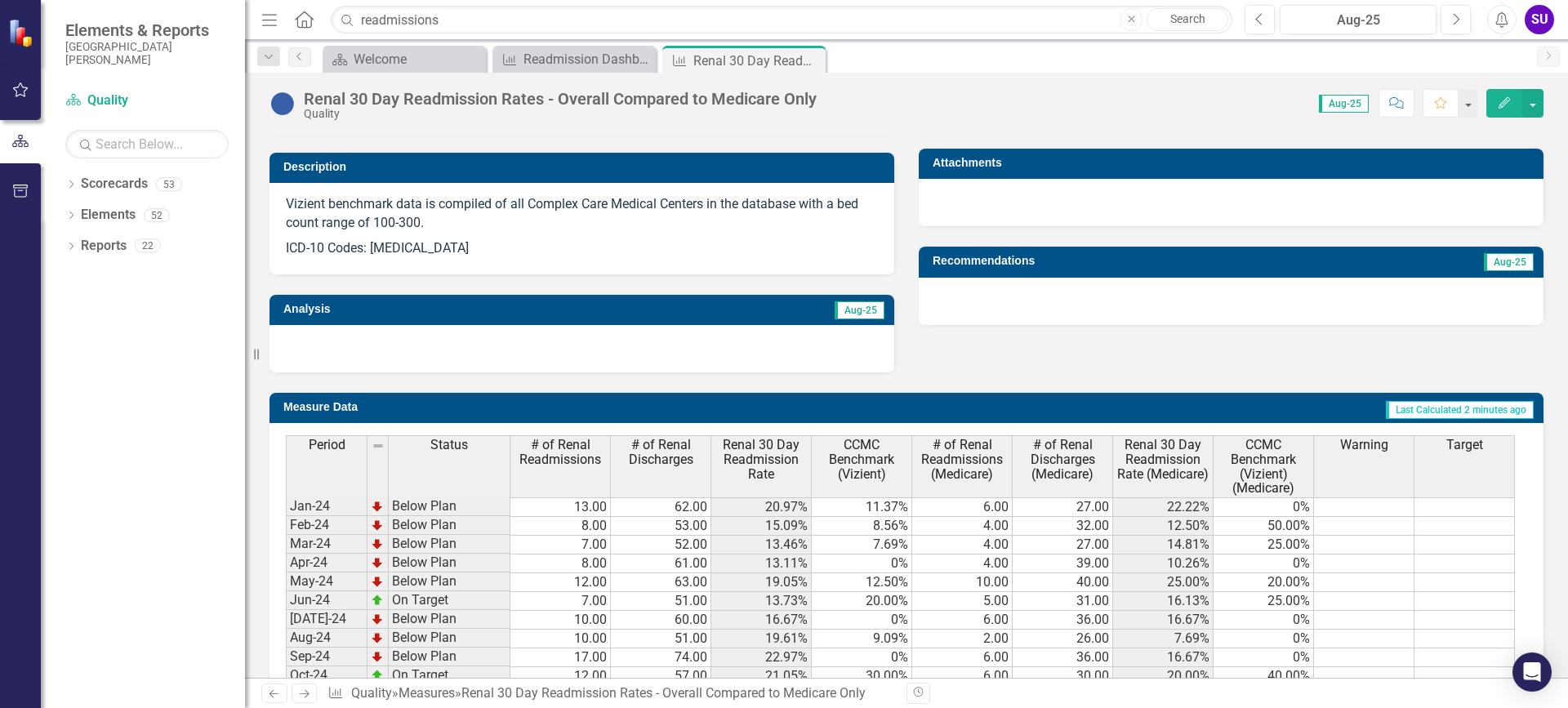
scroll to position [0, 0]
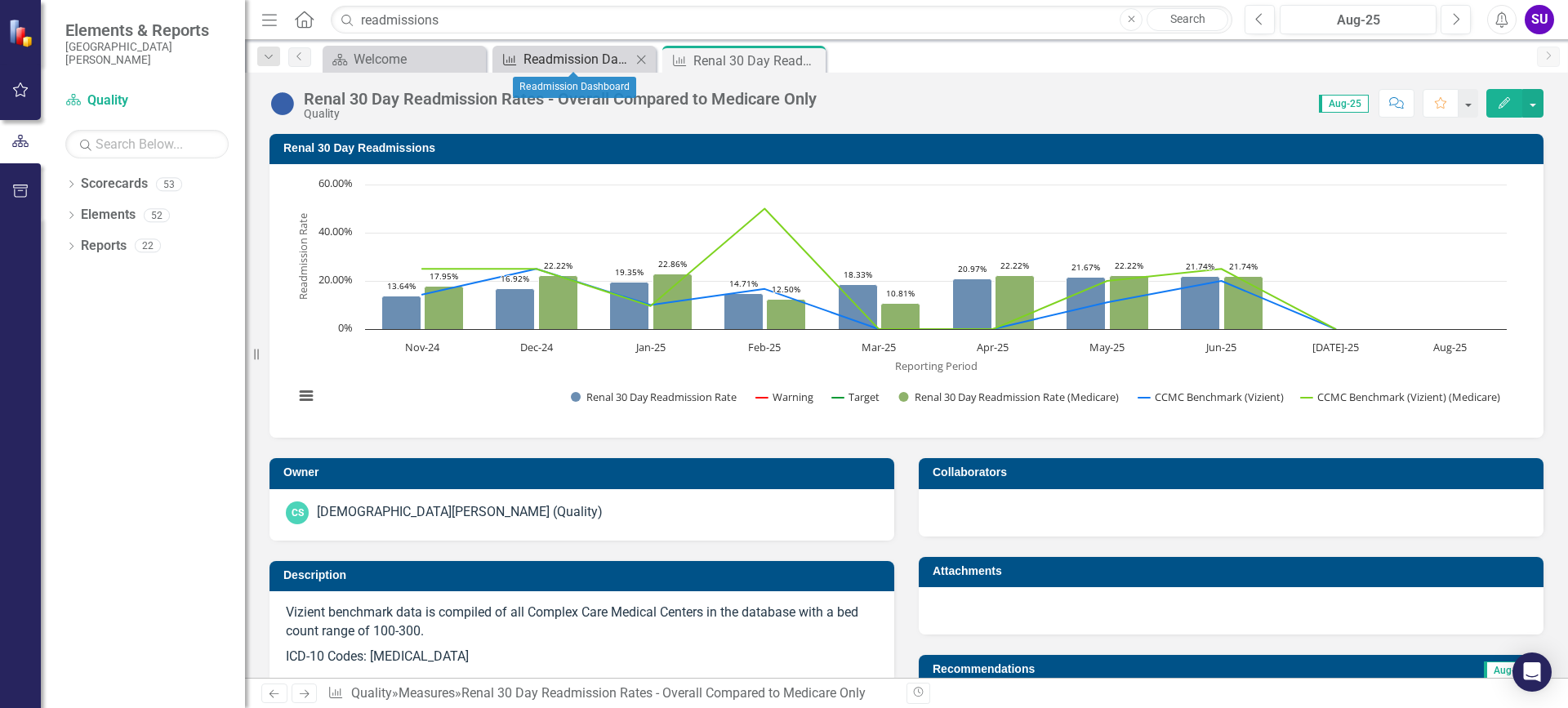
click at [562, 56] on div "Readmission Dashboard" at bounding box center [577, 59] width 107 height 21
